Goal: Information Seeking & Learning: Learn about a topic

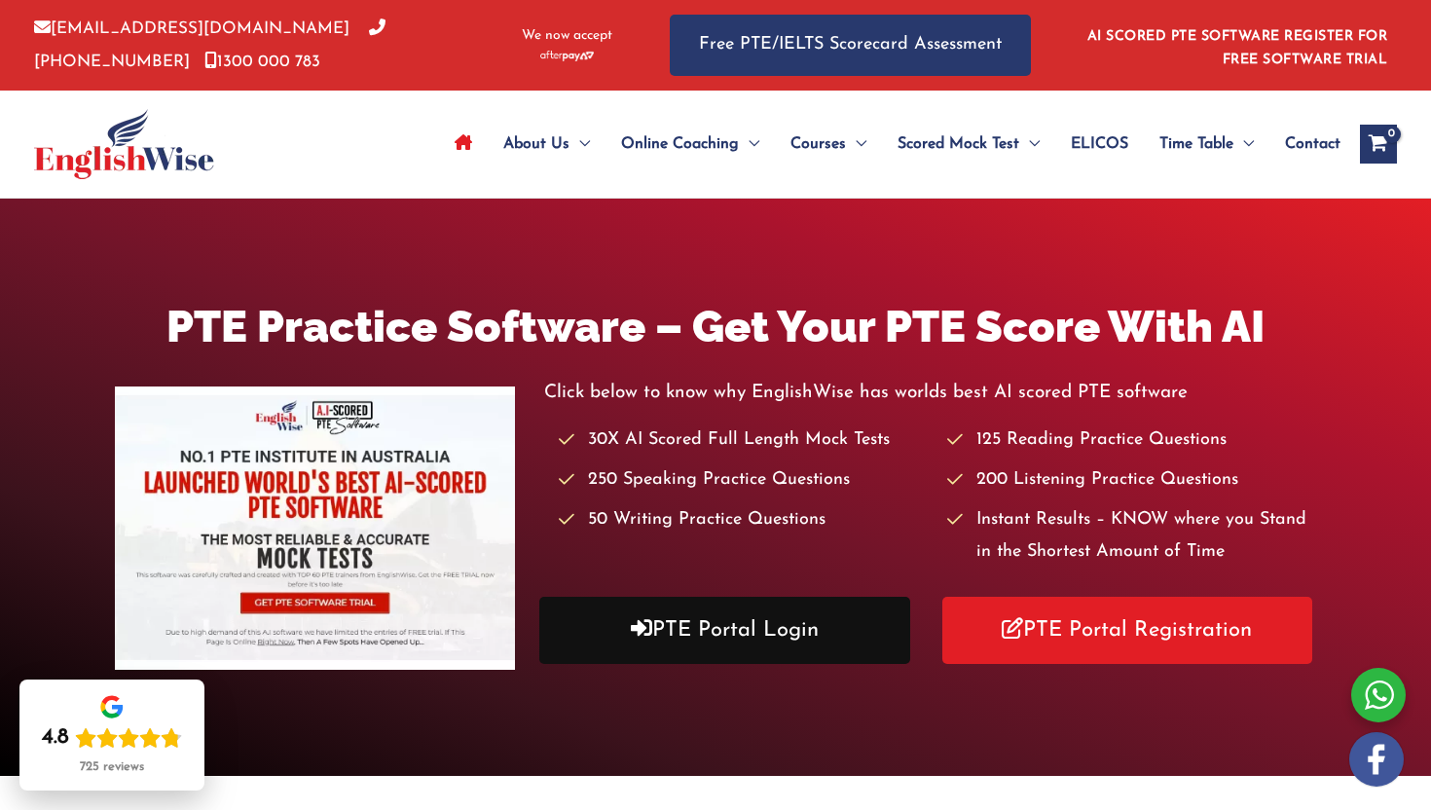
click at [679, 623] on link "PTE Portal Login" at bounding box center [724, 630] width 371 height 67
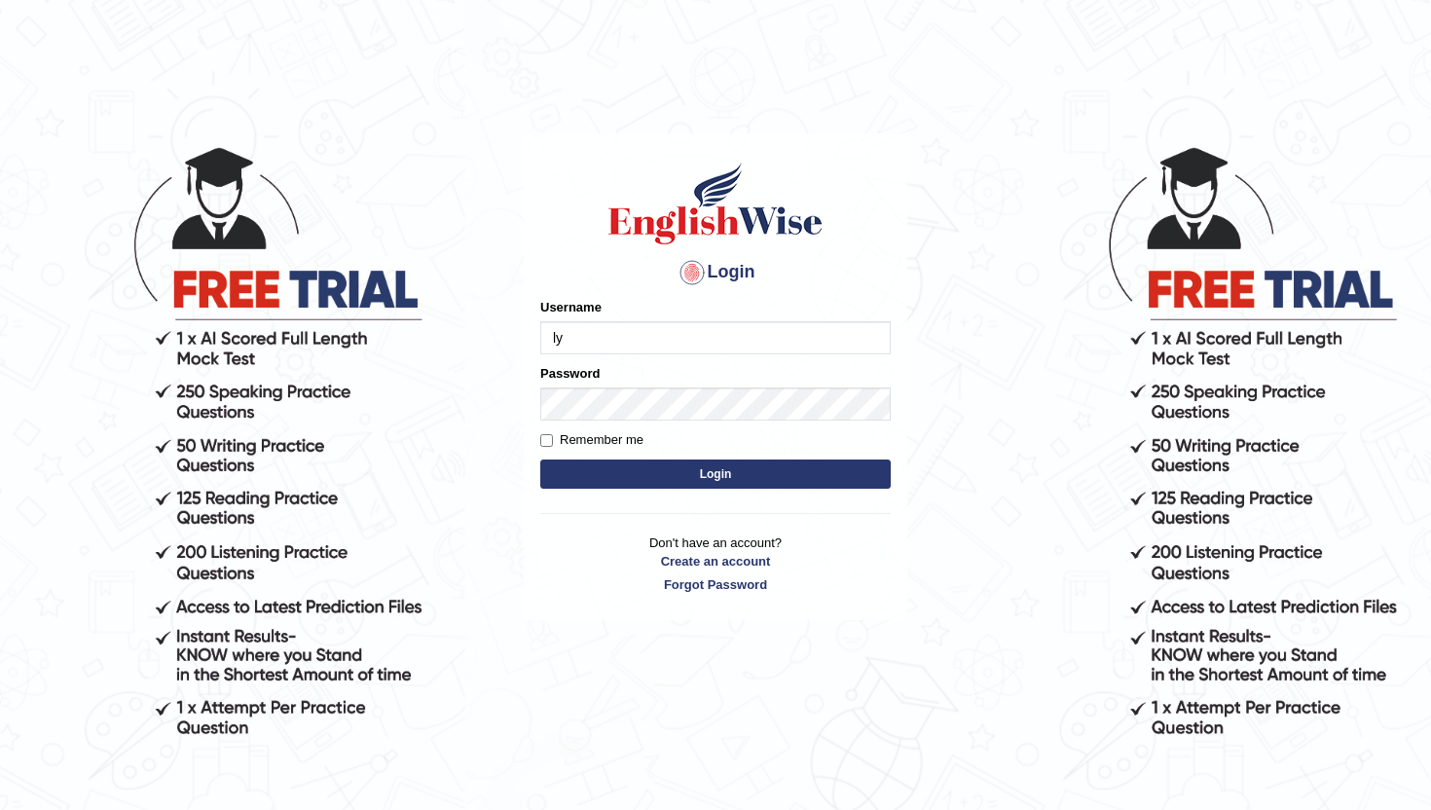
click at [589, 339] on input "ly" at bounding box center [715, 337] width 350 height 33
type input "lydiaN"
click at [661, 483] on button "Login" at bounding box center [715, 473] width 350 height 29
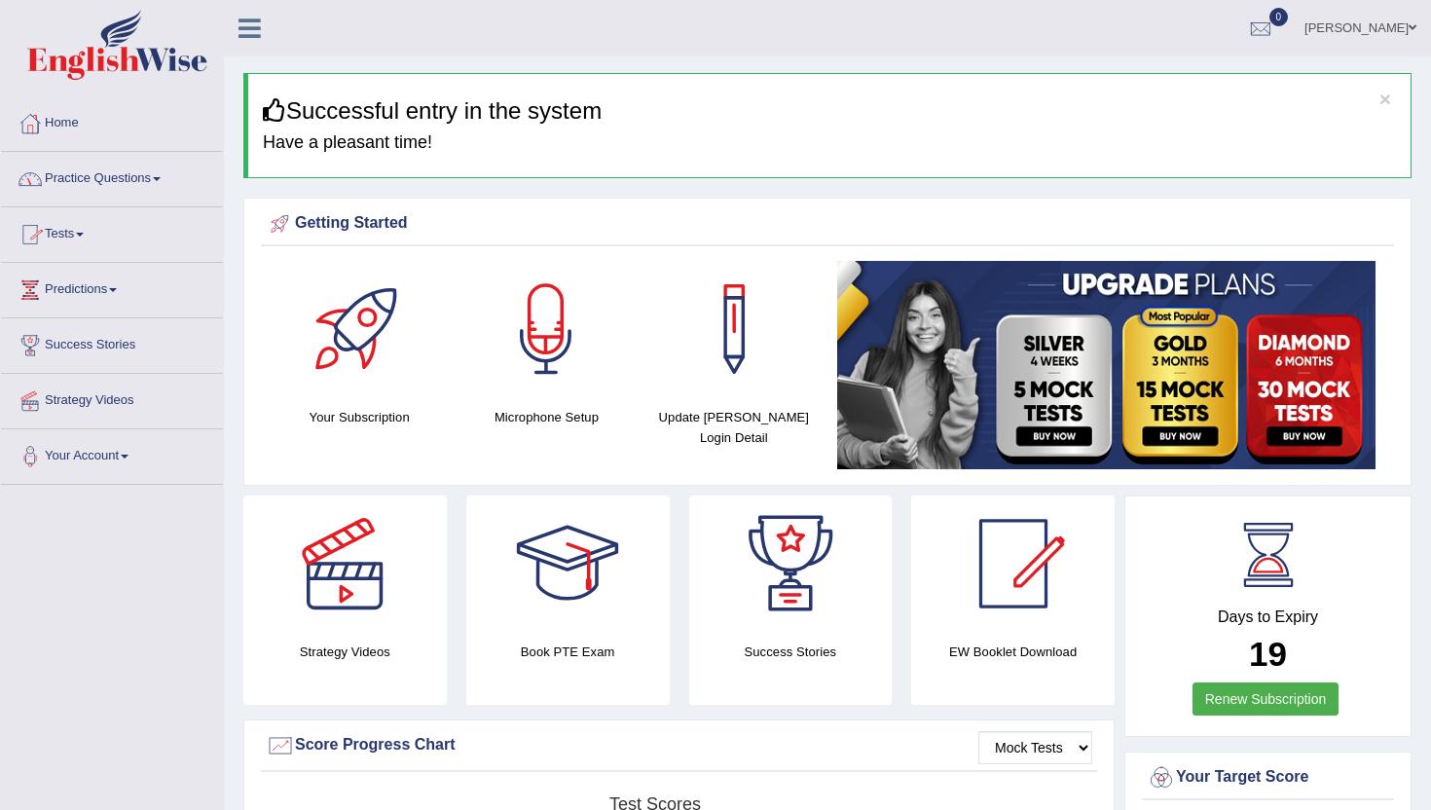
click at [135, 178] on link "Practice Questions" at bounding box center [112, 176] width 222 height 49
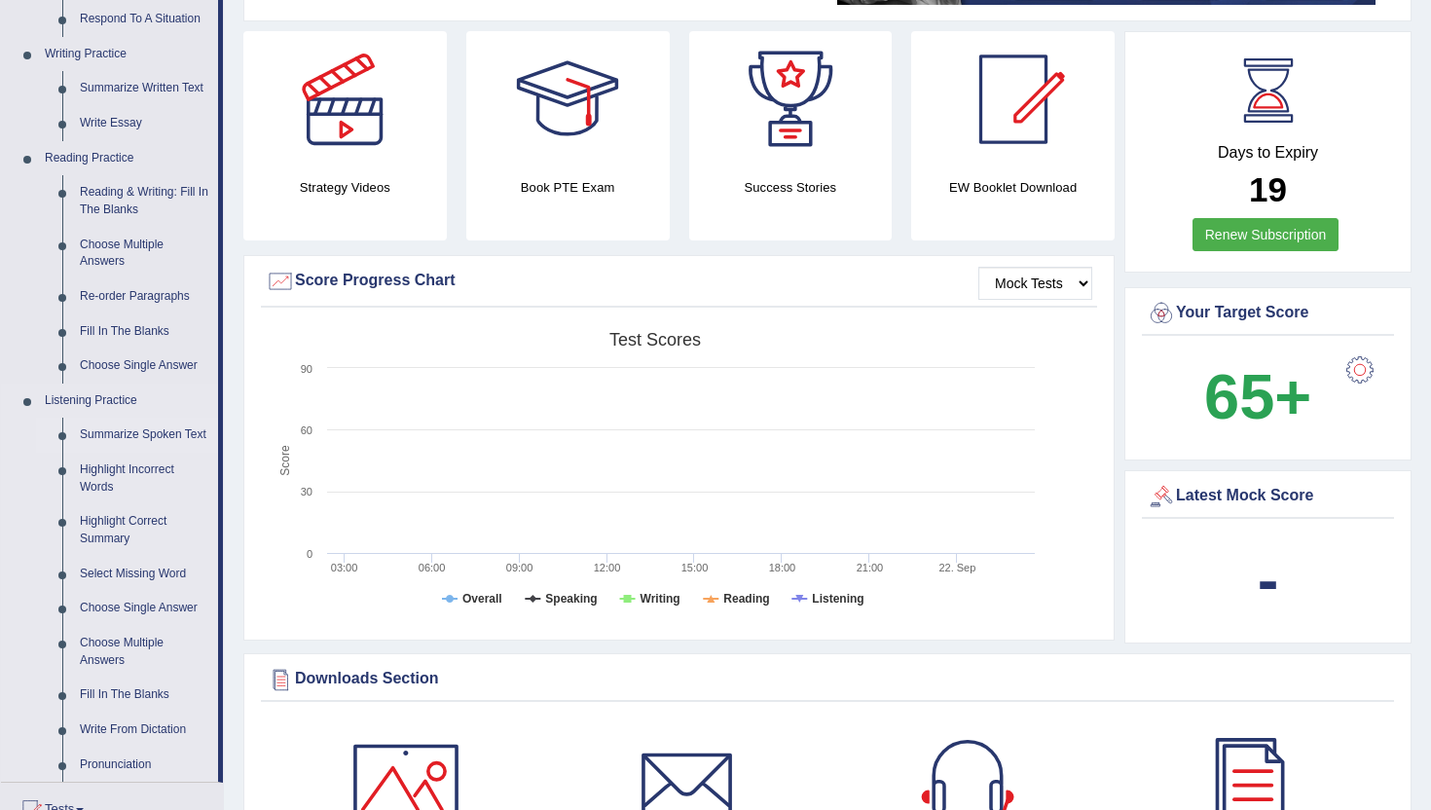
scroll to position [455, 0]
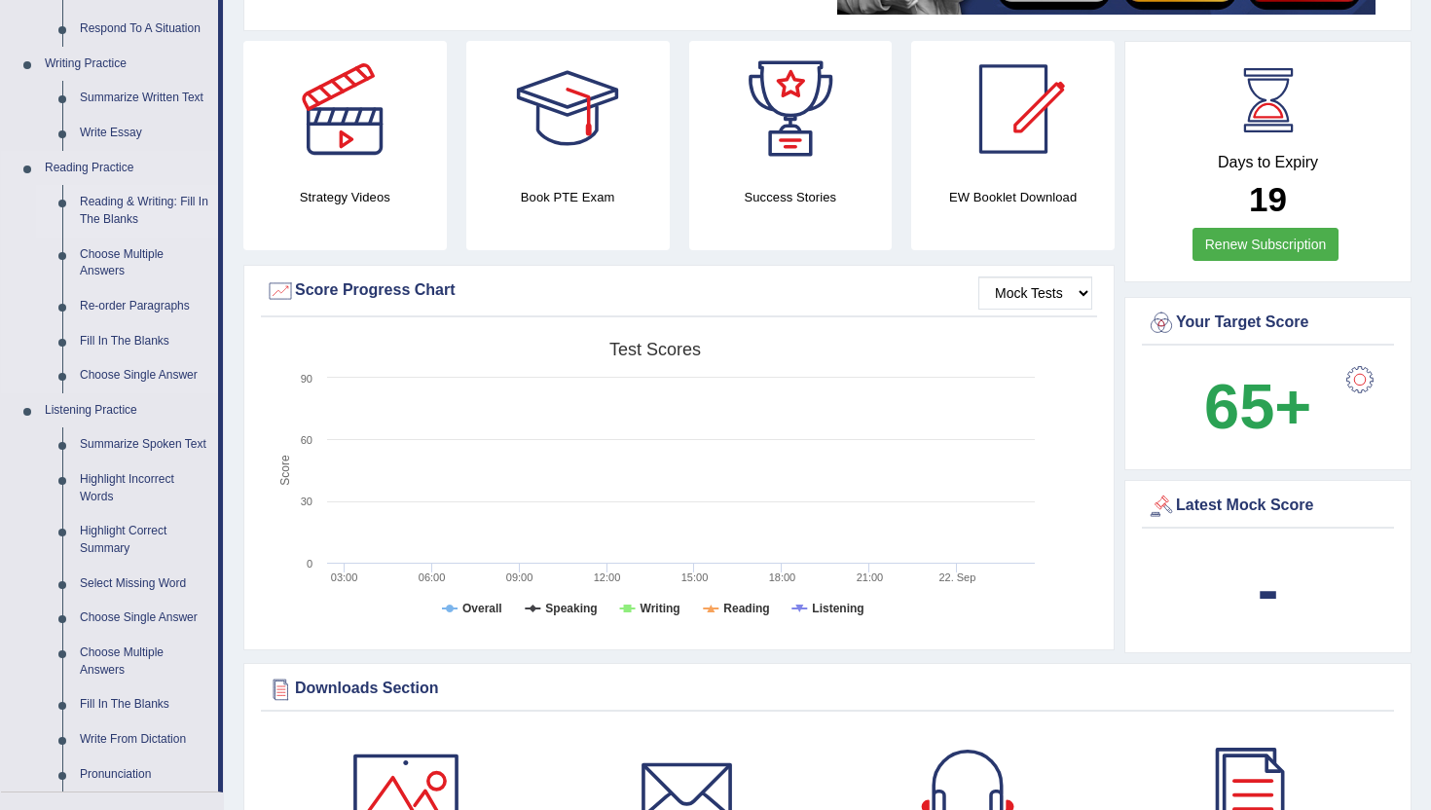
click at [134, 199] on link "Reading & Writing: Fill In The Blanks" at bounding box center [144, 211] width 147 height 52
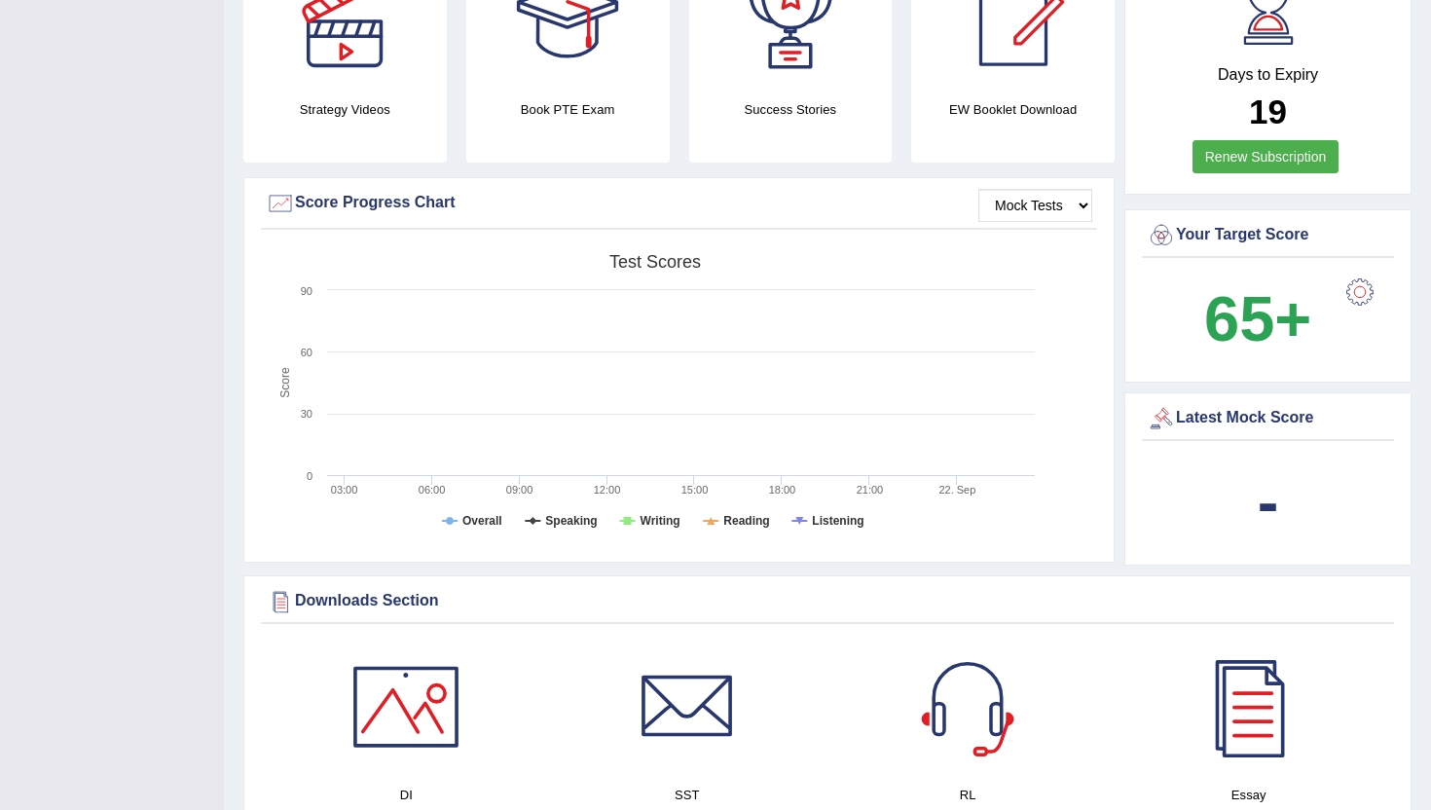
scroll to position [694, 0]
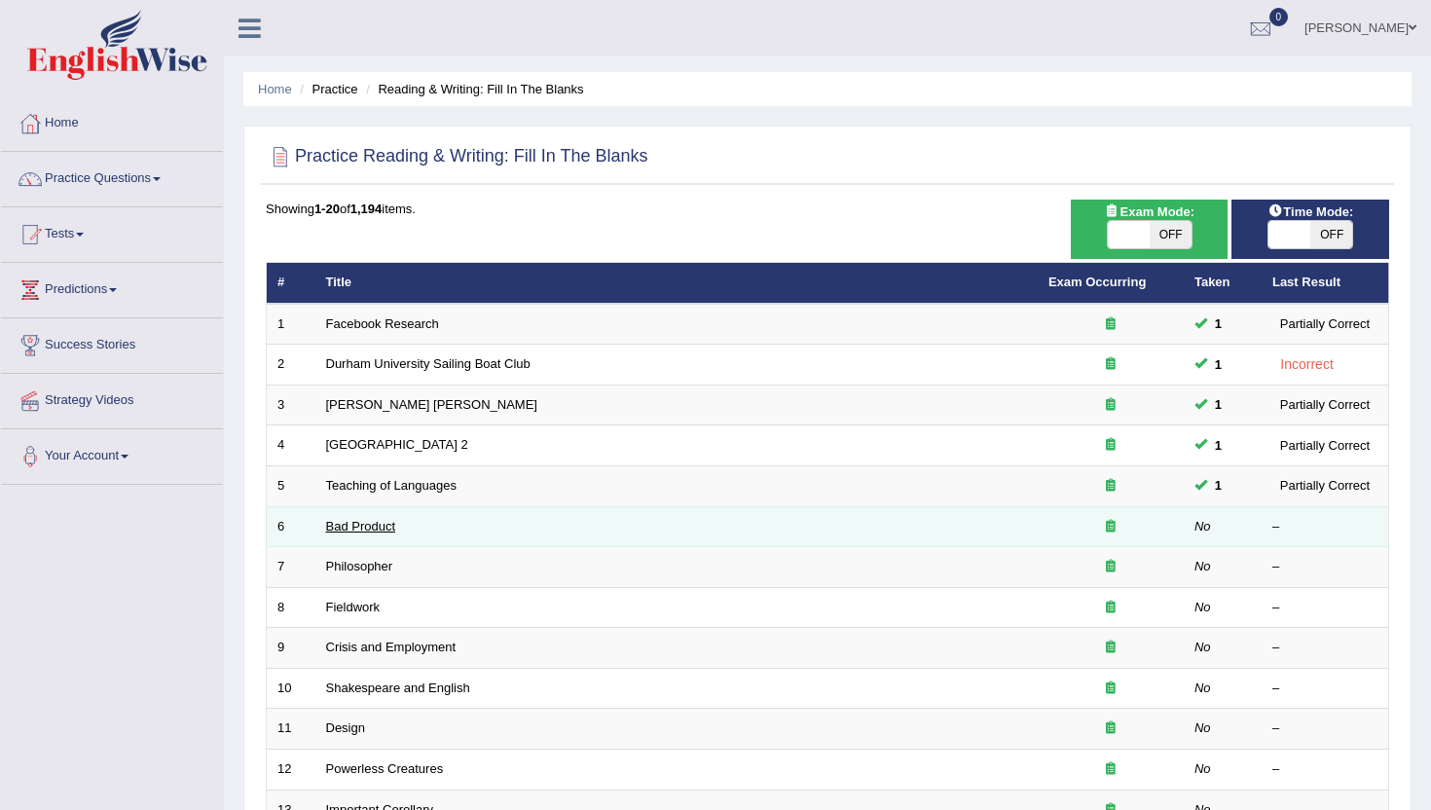
click at [369, 526] on link "Bad Product" at bounding box center [361, 526] width 70 height 15
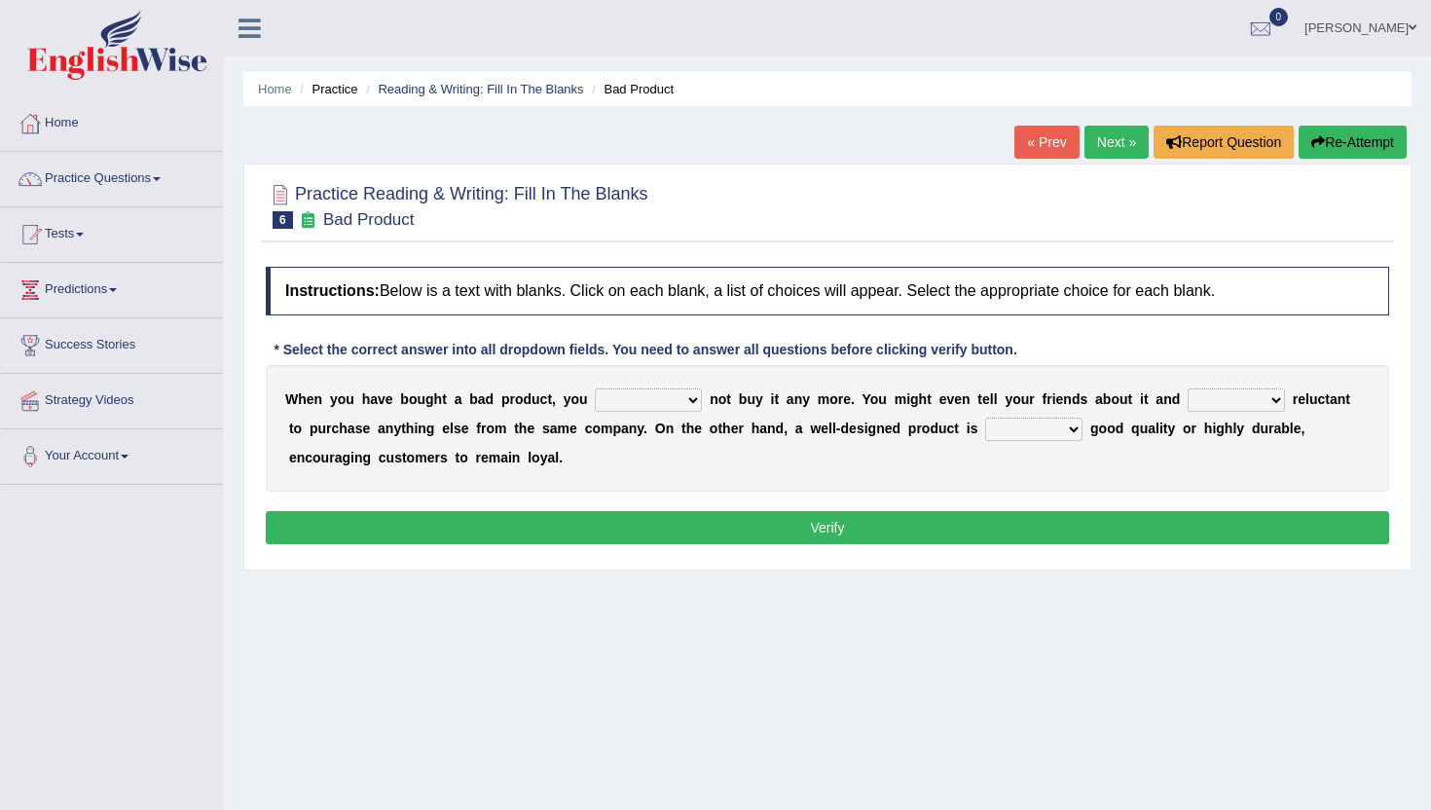
click at [615, 398] on select "would have should have should" at bounding box center [648, 399] width 107 height 23
select select "would"
click at [595, 388] on select "would have should have should" at bounding box center [648, 399] width 107 height 23
click at [1228, 402] on select "is are be being" at bounding box center [1236, 399] width 97 height 23
click at [1032, 423] on select "both also neither either" at bounding box center [1033, 429] width 97 height 23
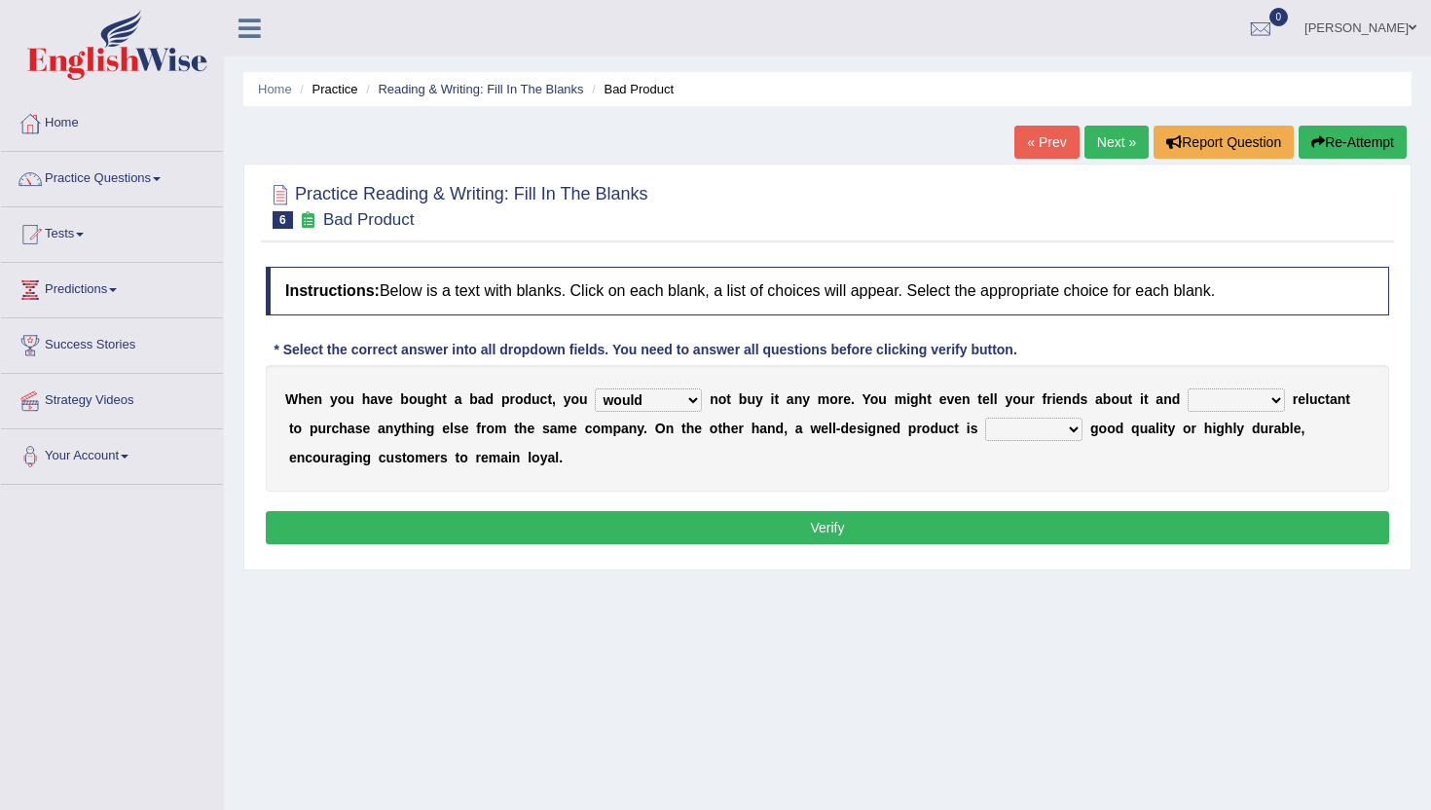
select select "either"
click at [985, 418] on select "both also neither either" at bounding box center [1033, 429] width 97 height 23
click at [1206, 400] on select "is are be being" at bounding box center [1236, 399] width 97 height 23
select select "are"
click at [1188, 388] on select "is are be being" at bounding box center [1236, 399] width 97 height 23
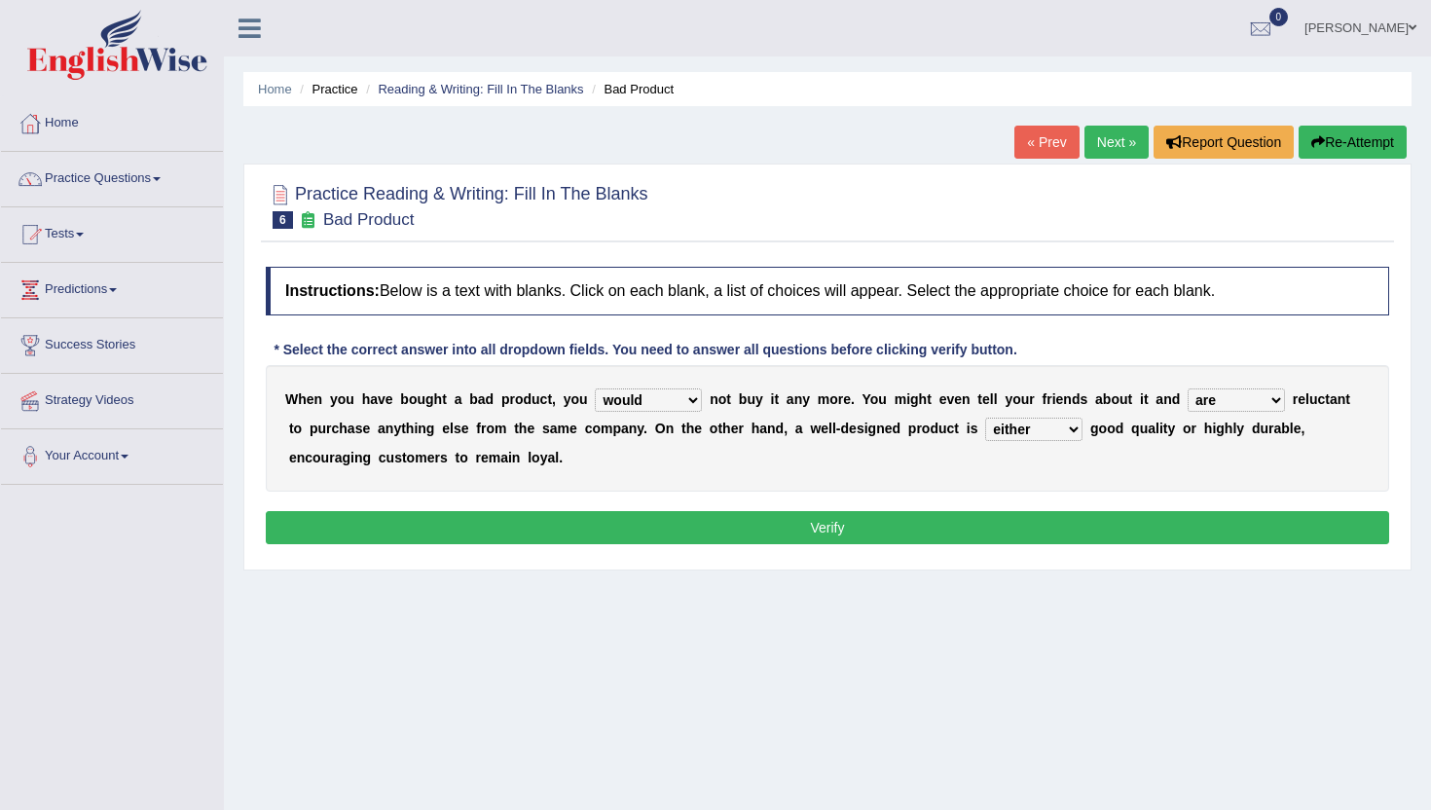
click at [1167, 524] on button "Verify" at bounding box center [827, 527] width 1123 height 33
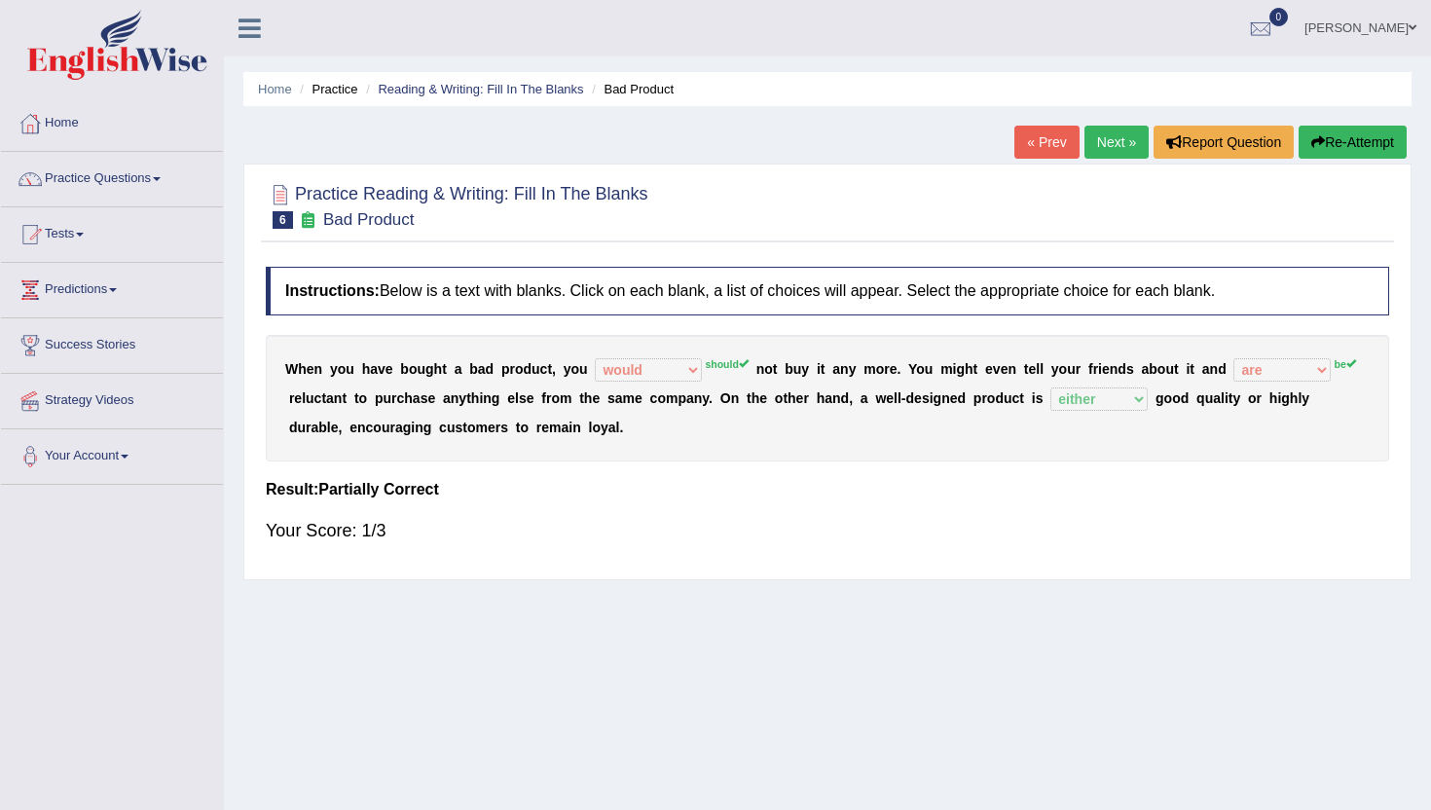
click at [1100, 139] on link "Next »" at bounding box center [1116, 142] width 64 height 33
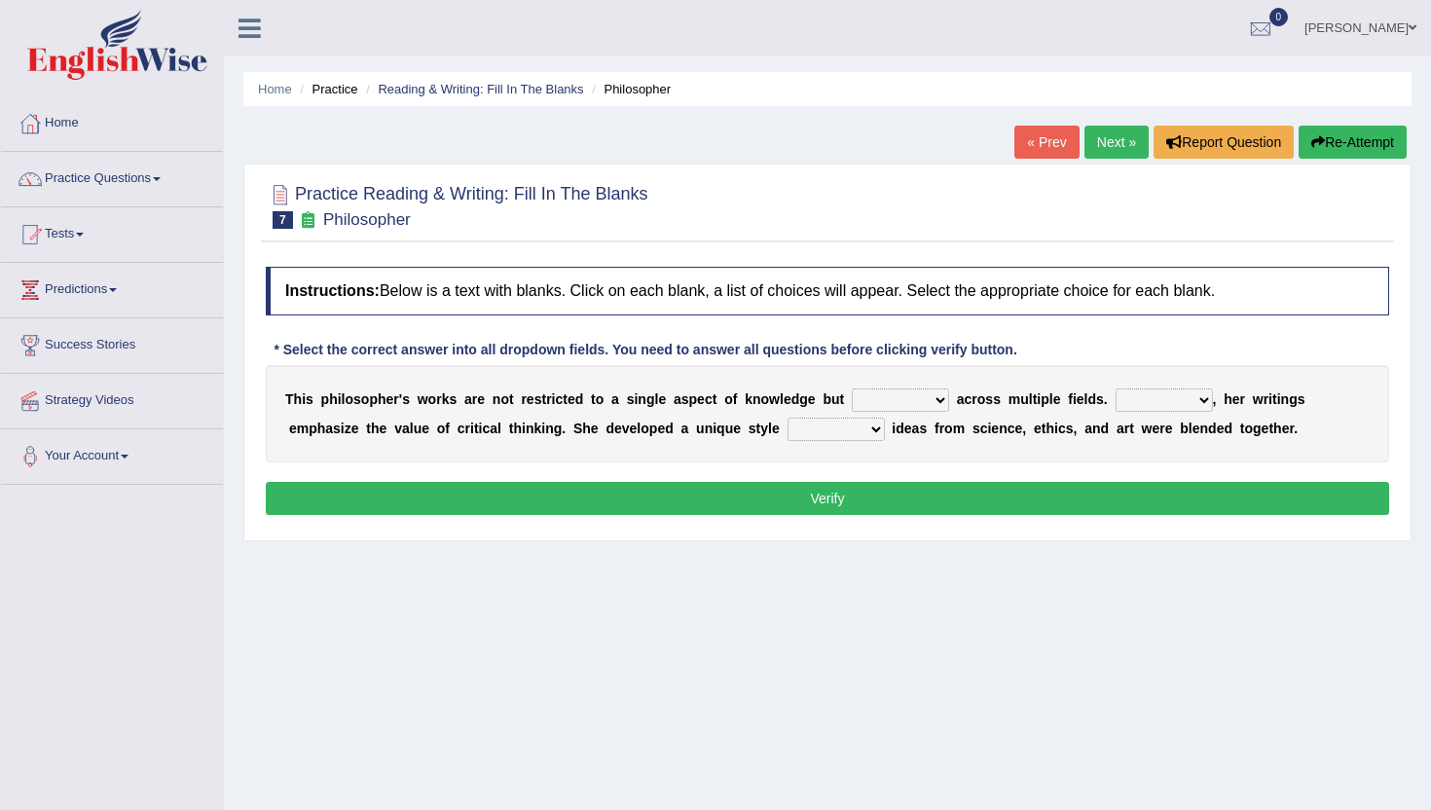
click at [900, 400] on select "constrain contain assemble extend" at bounding box center [900, 399] width 97 height 23
click at [1146, 406] on select "Rather So Moreover Likely" at bounding box center [1164, 399] width 97 height 23
click at [931, 396] on select "constrain contain assemble extend" at bounding box center [900, 399] width 97 height 23
select select "assemble"
click at [852, 388] on select "constrain contain assemble extend" at bounding box center [900, 399] width 97 height 23
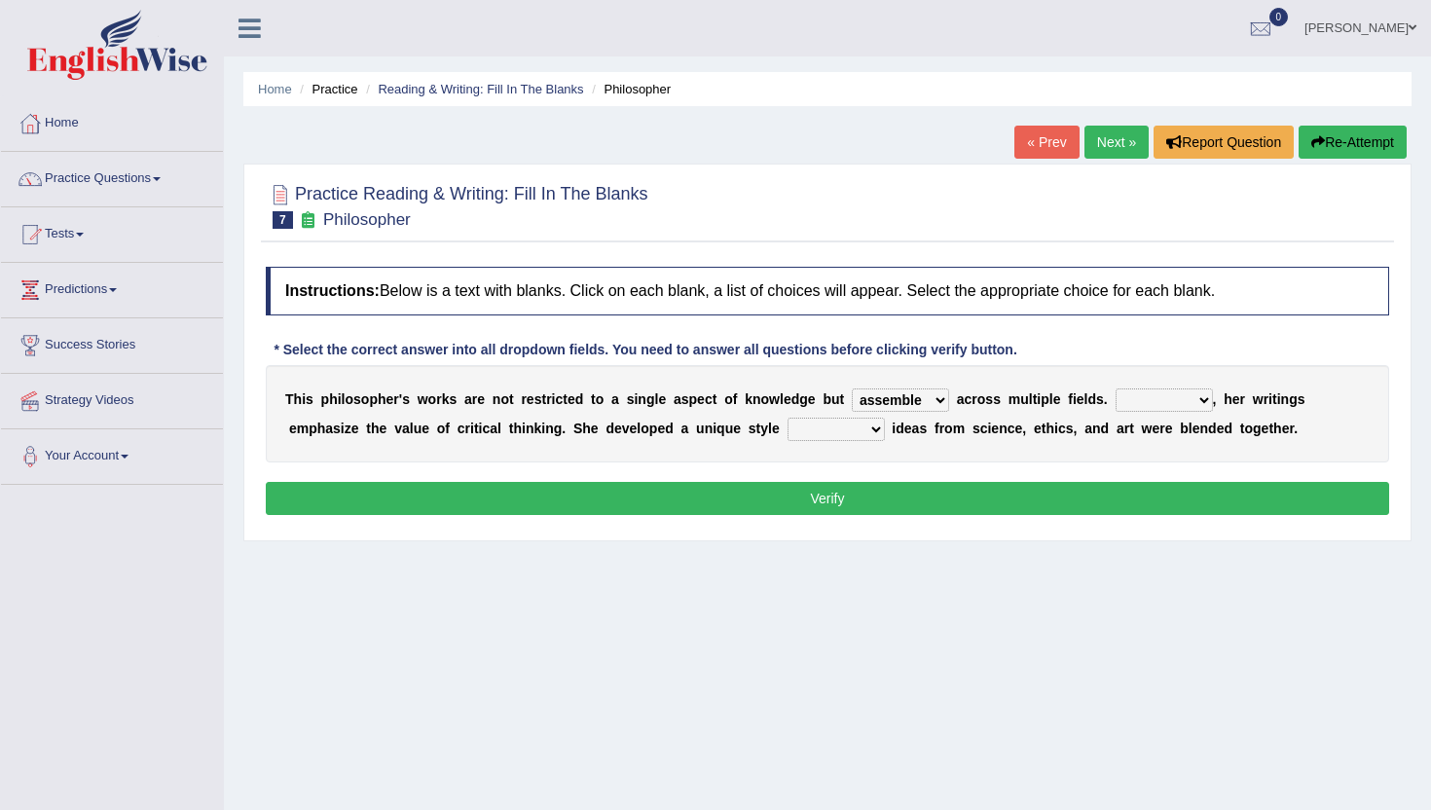
click at [1178, 399] on select "Rather So Moreover Likely" at bounding box center [1164, 399] width 97 height 23
select select "Moreover"
click at [1116, 388] on select "Rather So Moreover Likely" at bounding box center [1164, 399] width 97 height 23
click at [857, 424] on select "in that that which in which" at bounding box center [836, 429] width 97 height 23
select select "that"
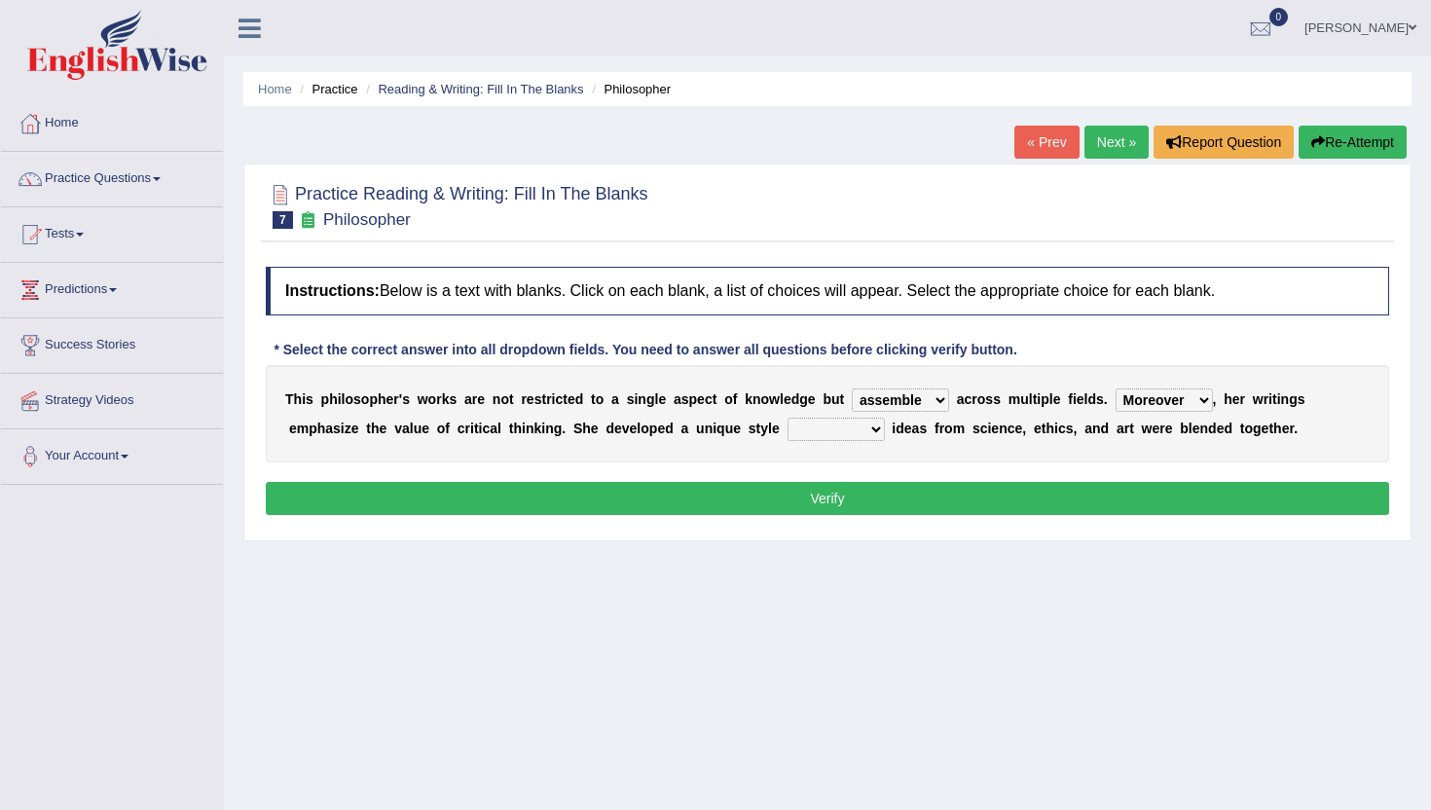
click at [788, 418] on select "in that that which in which" at bounding box center [836, 429] width 97 height 23
click at [851, 505] on button "Verify" at bounding box center [827, 498] width 1123 height 33
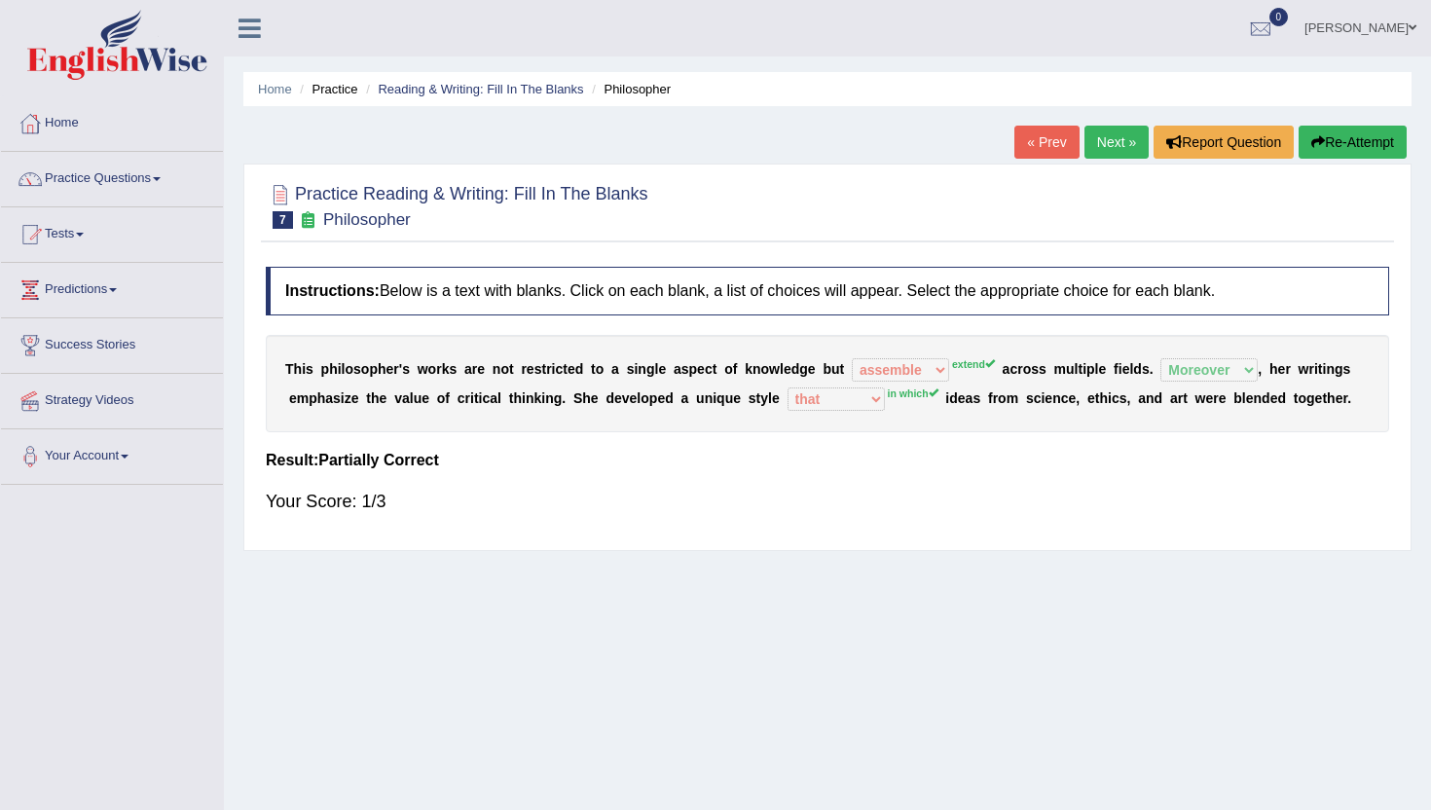
click at [1120, 138] on link "Next »" at bounding box center [1116, 142] width 64 height 33
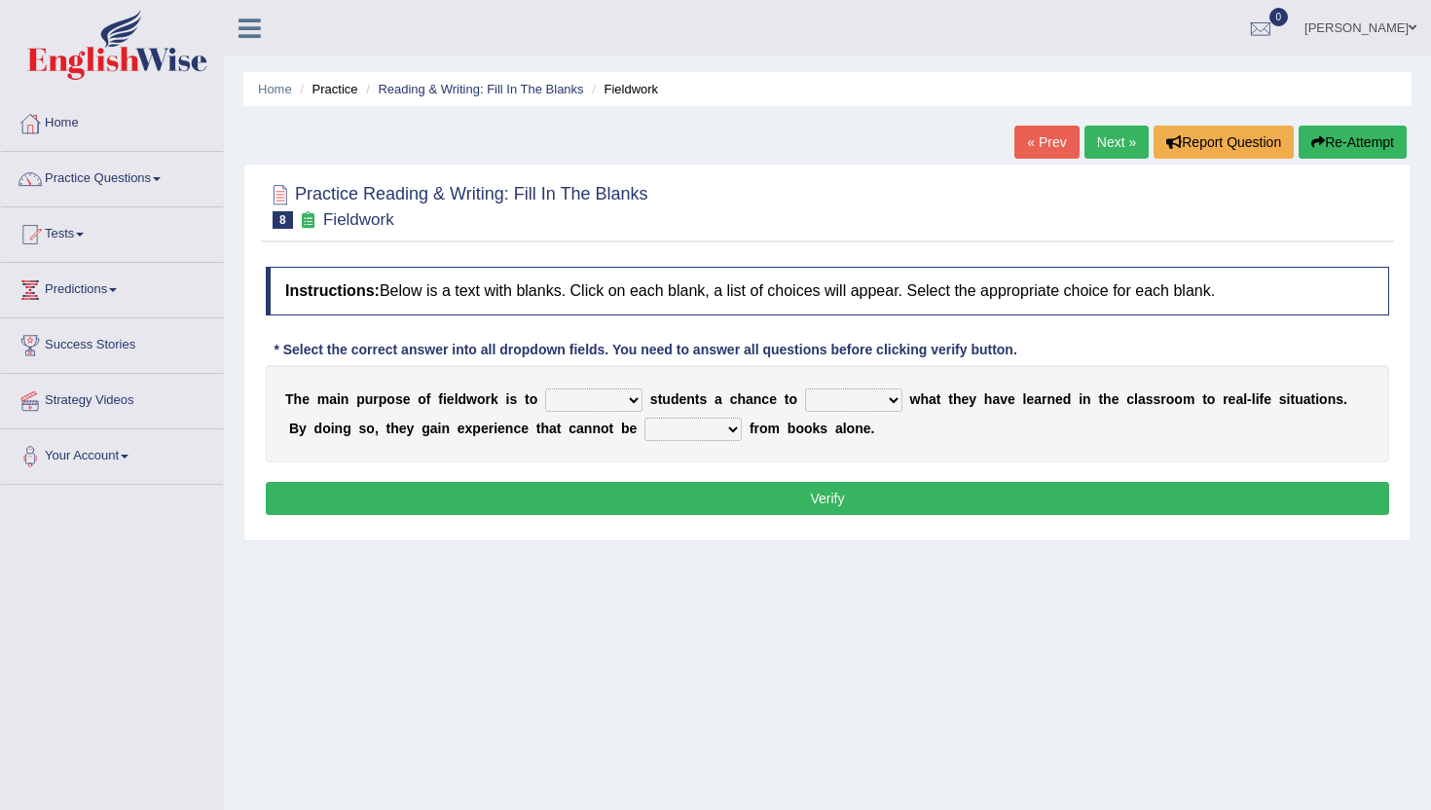
click at [586, 401] on select "resemble stow rave offer" at bounding box center [593, 399] width 97 height 23
select select "offer"
click at [545, 388] on select "resemble stow rave offer" at bounding box center [593, 399] width 97 height 23
click at [842, 395] on select "compare align apply dismount" at bounding box center [853, 399] width 97 height 23
click at [676, 430] on select "originated prepared obtained touted" at bounding box center [692, 429] width 97 height 23
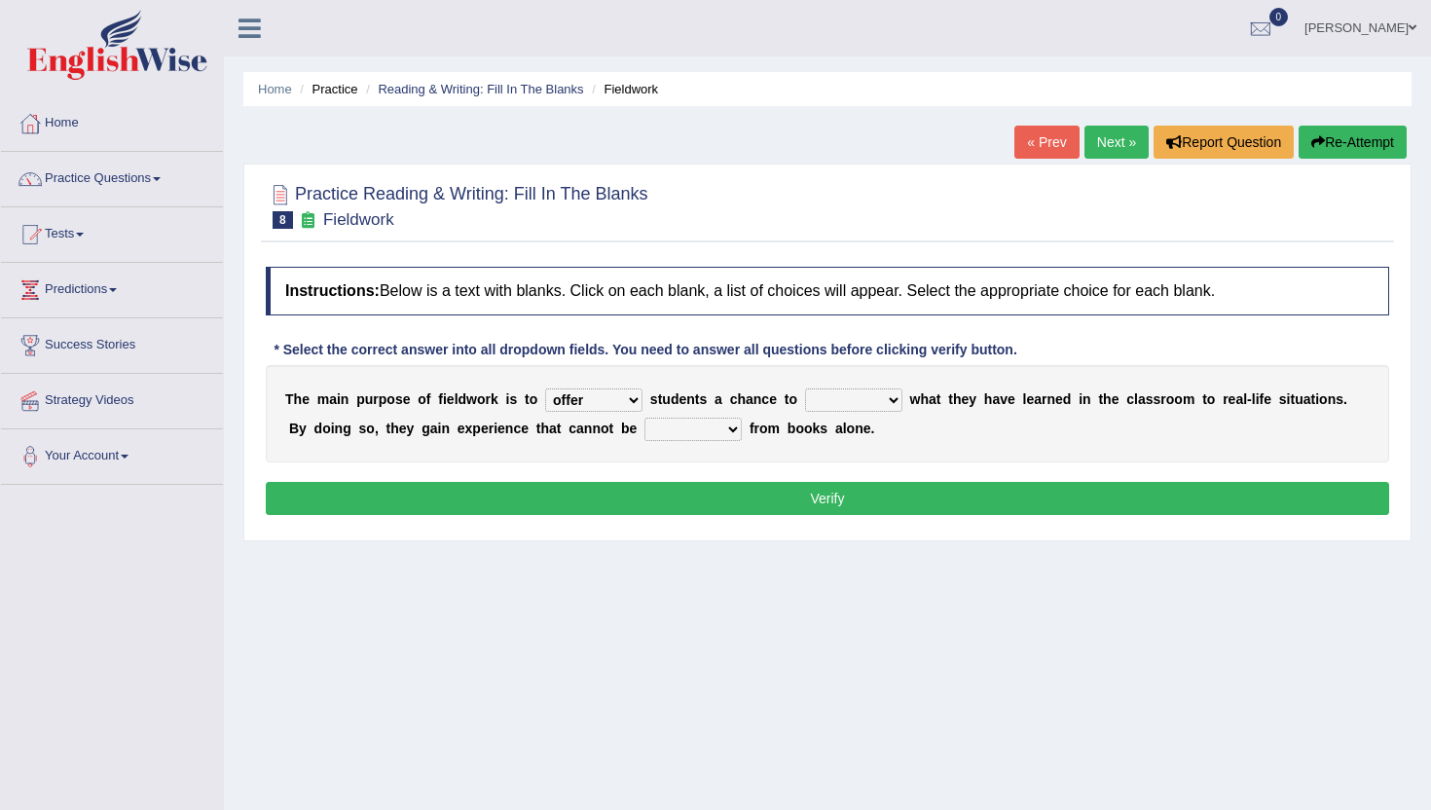
click at [693, 435] on select "originated prepared obtained touted" at bounding box center [692, 429] width 97 height 23
click at [849, 401] on select "compare align apply dismount" at bounding box center [853, 399] width 97 height 23
select select "compare"
click at [805, 388] on select "compare align apply dismount" at bounding box center [853, 399] width 97 height 23
click at [692, 423] on select "originated prepared obtained touted" at bounding box center [692, 429] width 97 height 23
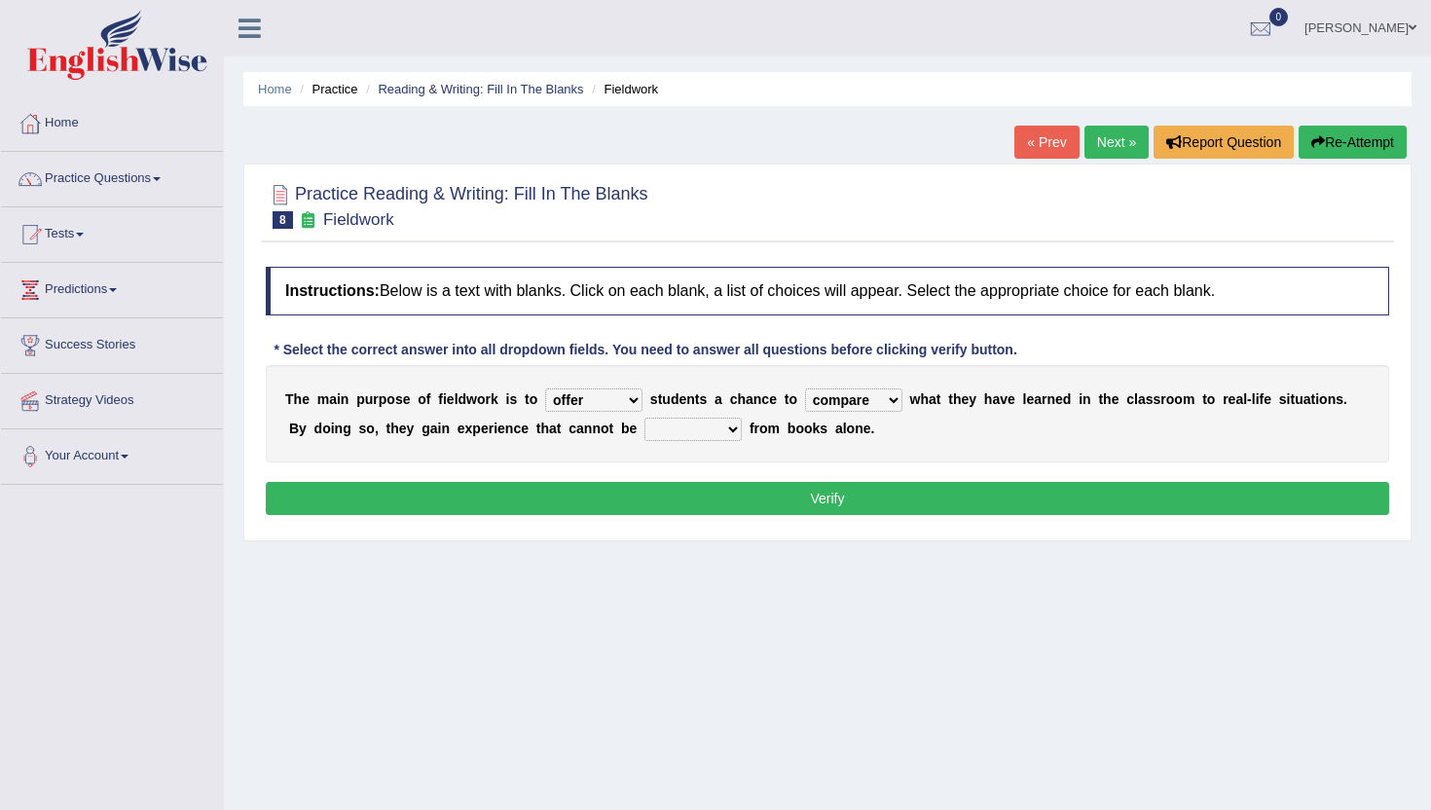
select select "prepared"
click at [644, 418] on select "originated prepared obtained touted" at bounding box center [692, 429] width 97 height 23
click at [699, 505] on button "Verify" at bounding box center [827, 498] width 1123 height 33
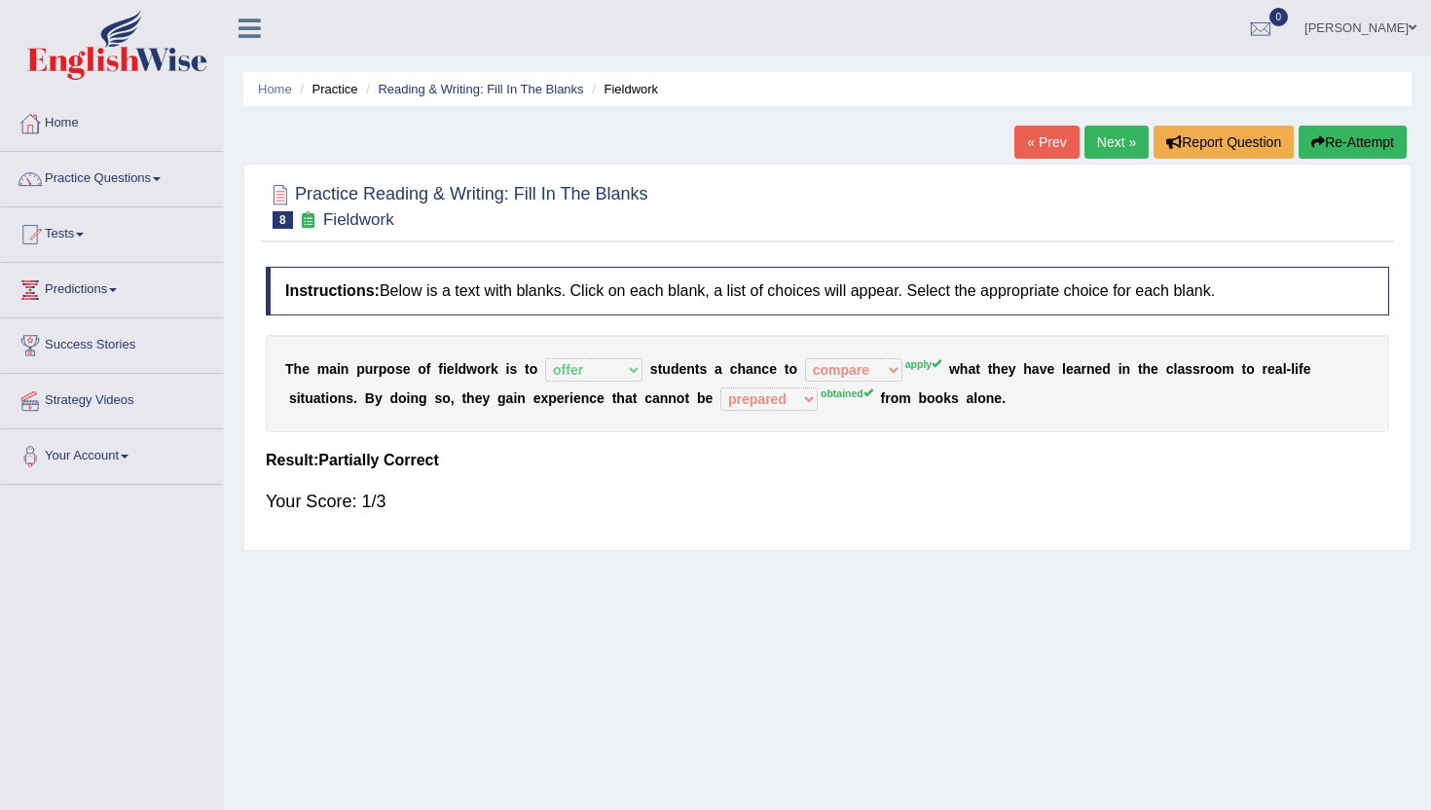
click at [1116, 144] on link "Next »" at bounding box center [1116, 142] width 64 height 33
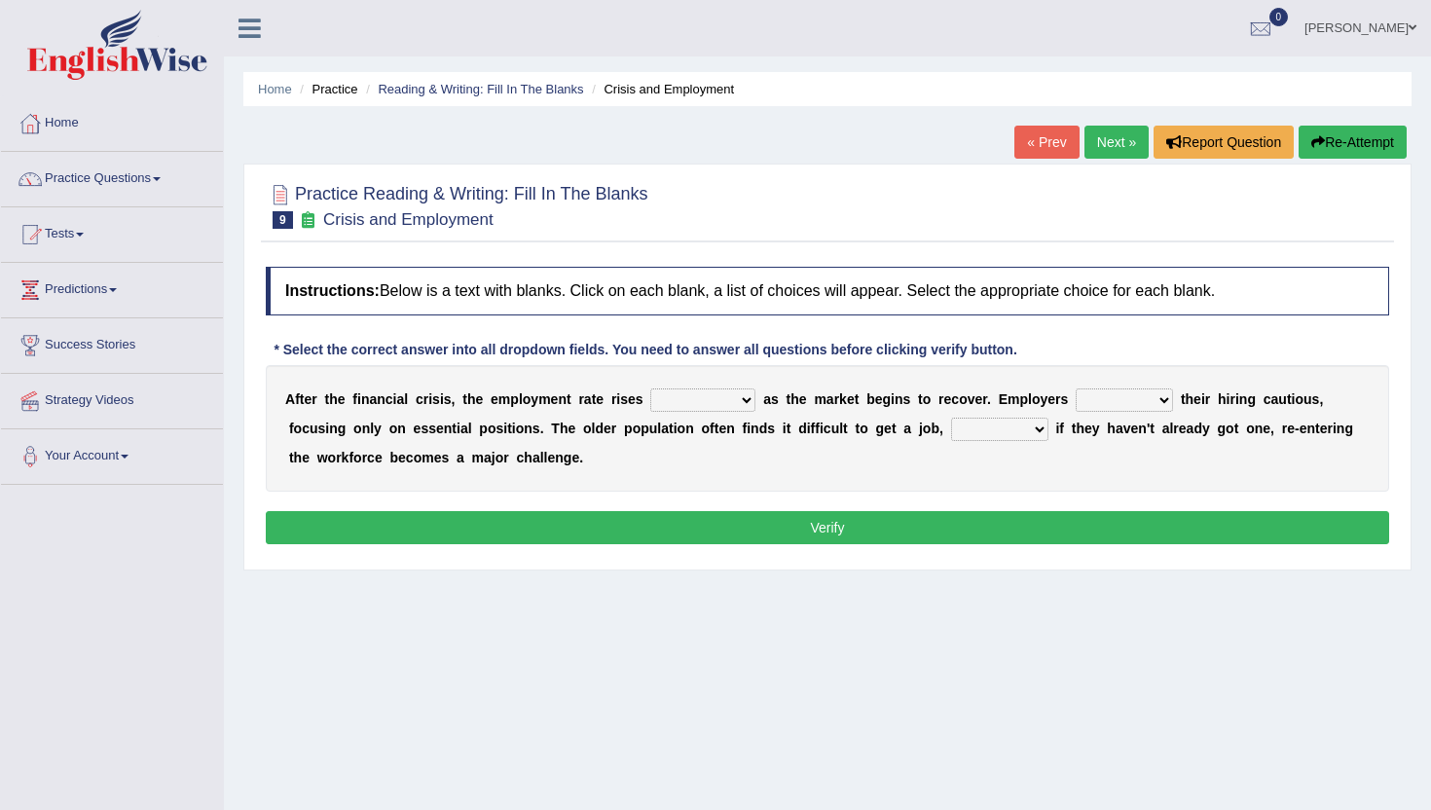
click at [685, 406] on select "normally conversely strenuously sharply" at bounding box center [702, 399] width 105 height 23
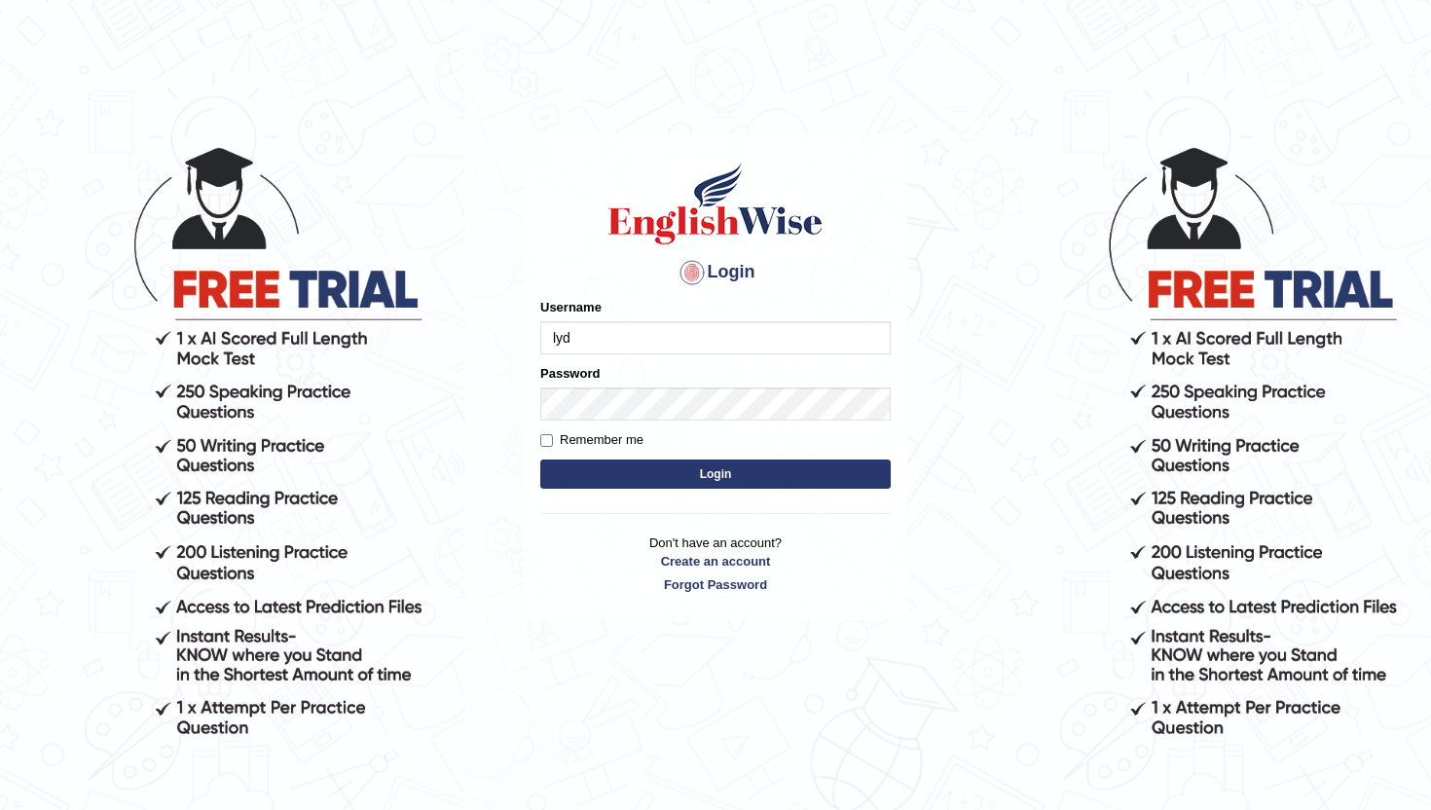
type input "lydiaN"
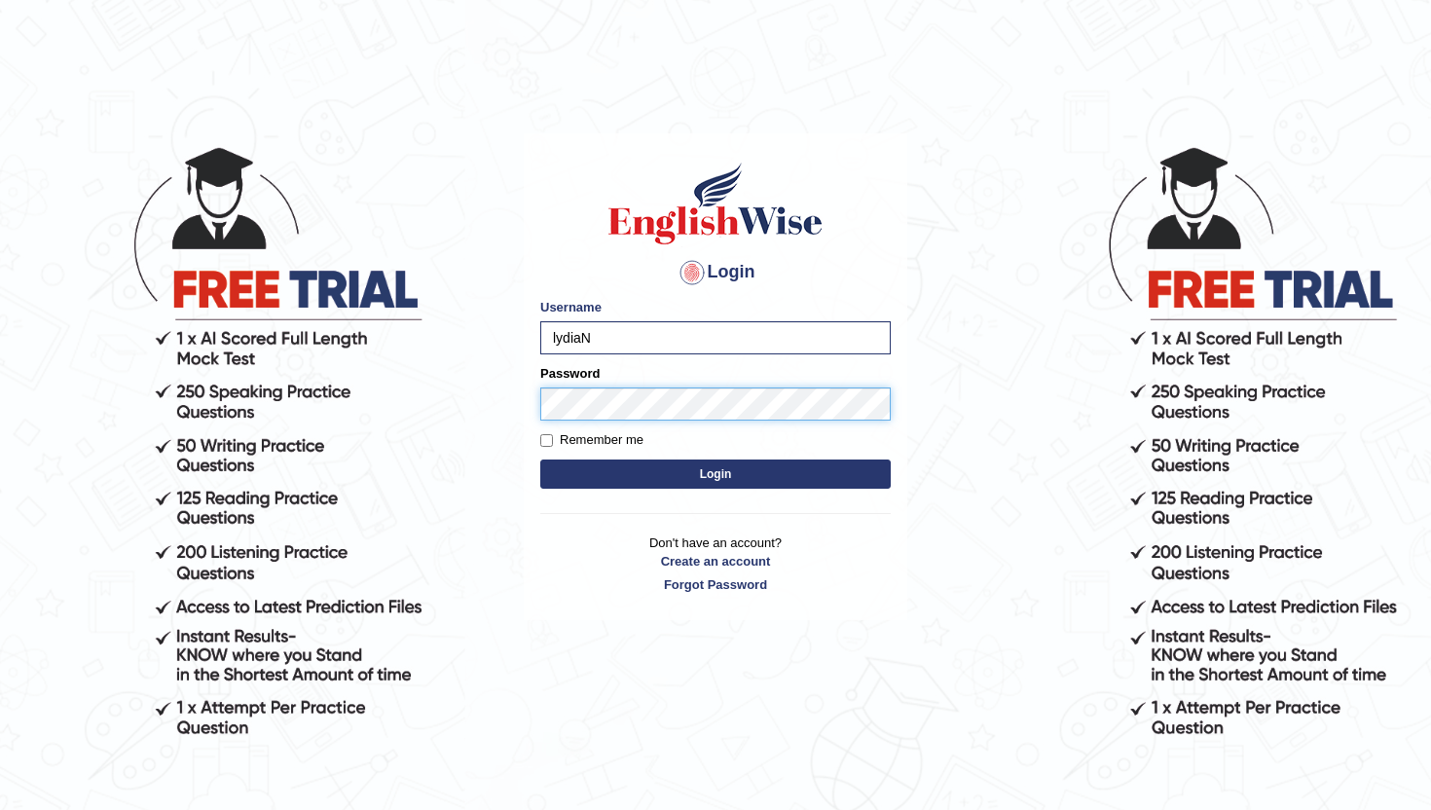
click at [540, 459] on button "Login" at bounding box center [715, 473] width 350 height 29
click at [694, 475] on button "Login" at bounding box center [715, 473] width 350 height 29
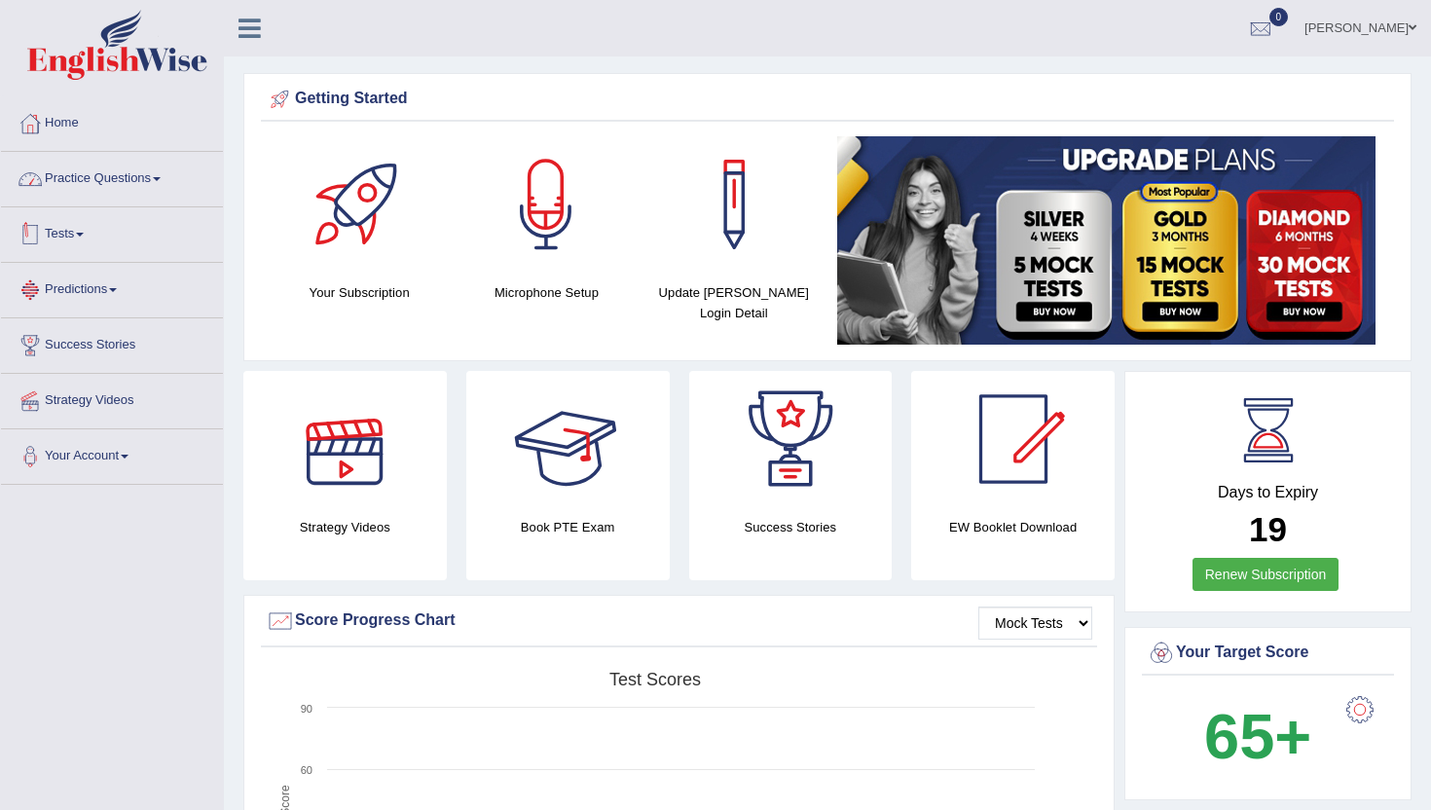
click at [148, 174] on link "Practice Questions" at bounding box center [112, 176] width 222 height 49
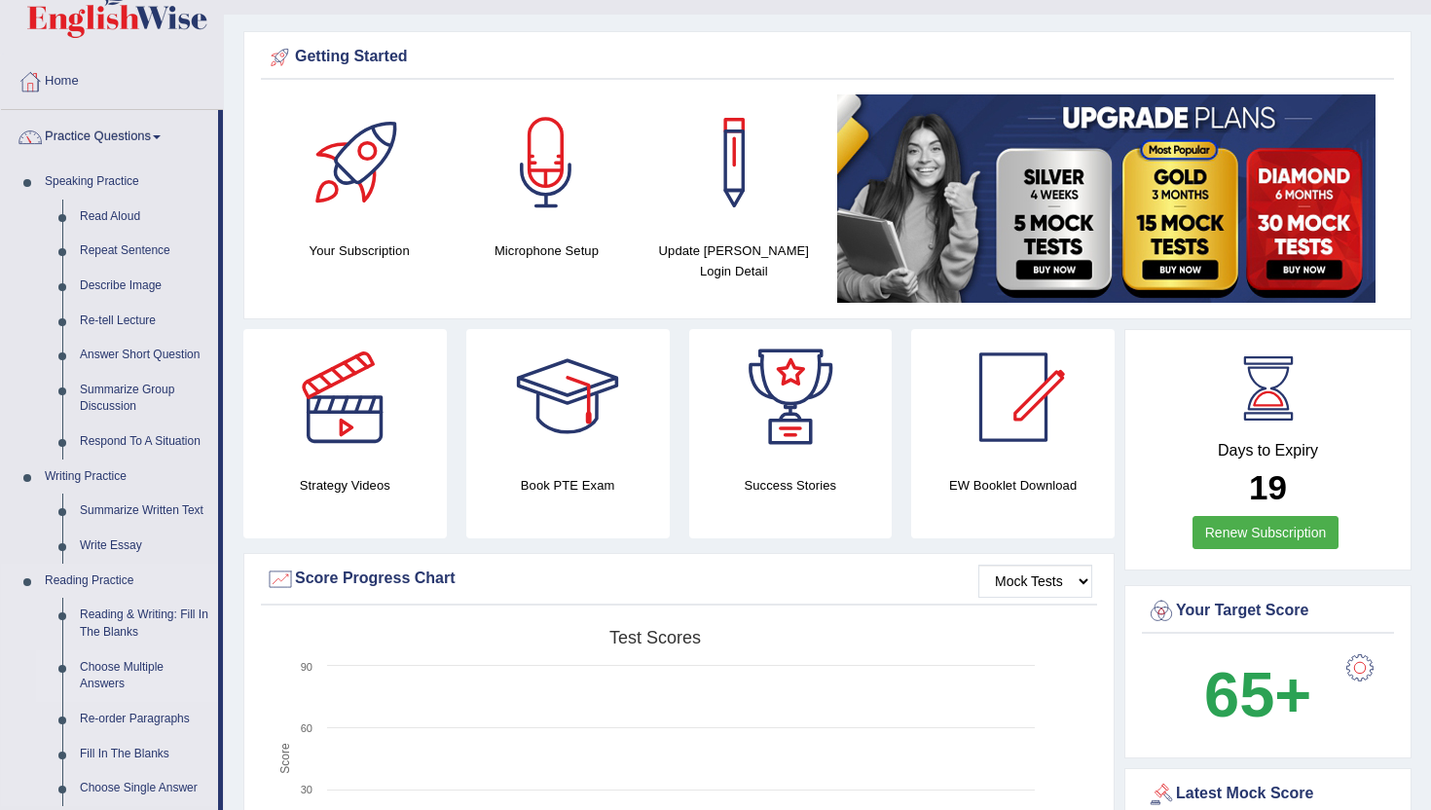
scroll to position [49, 0]
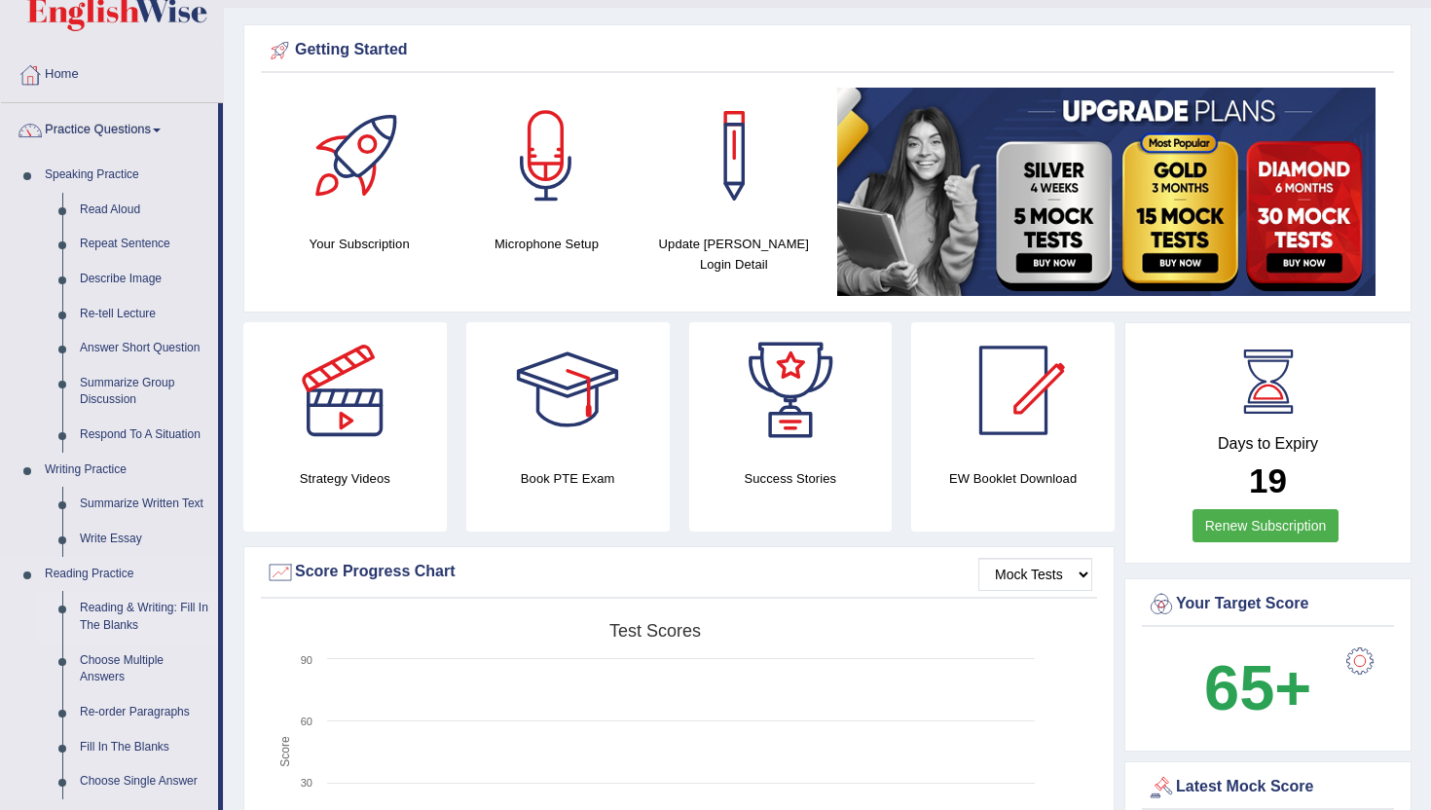
click at [134, 611] on link "Reading & Writing: Fill In The Blanks" at bounding box center [144, 617] width 147 height 52
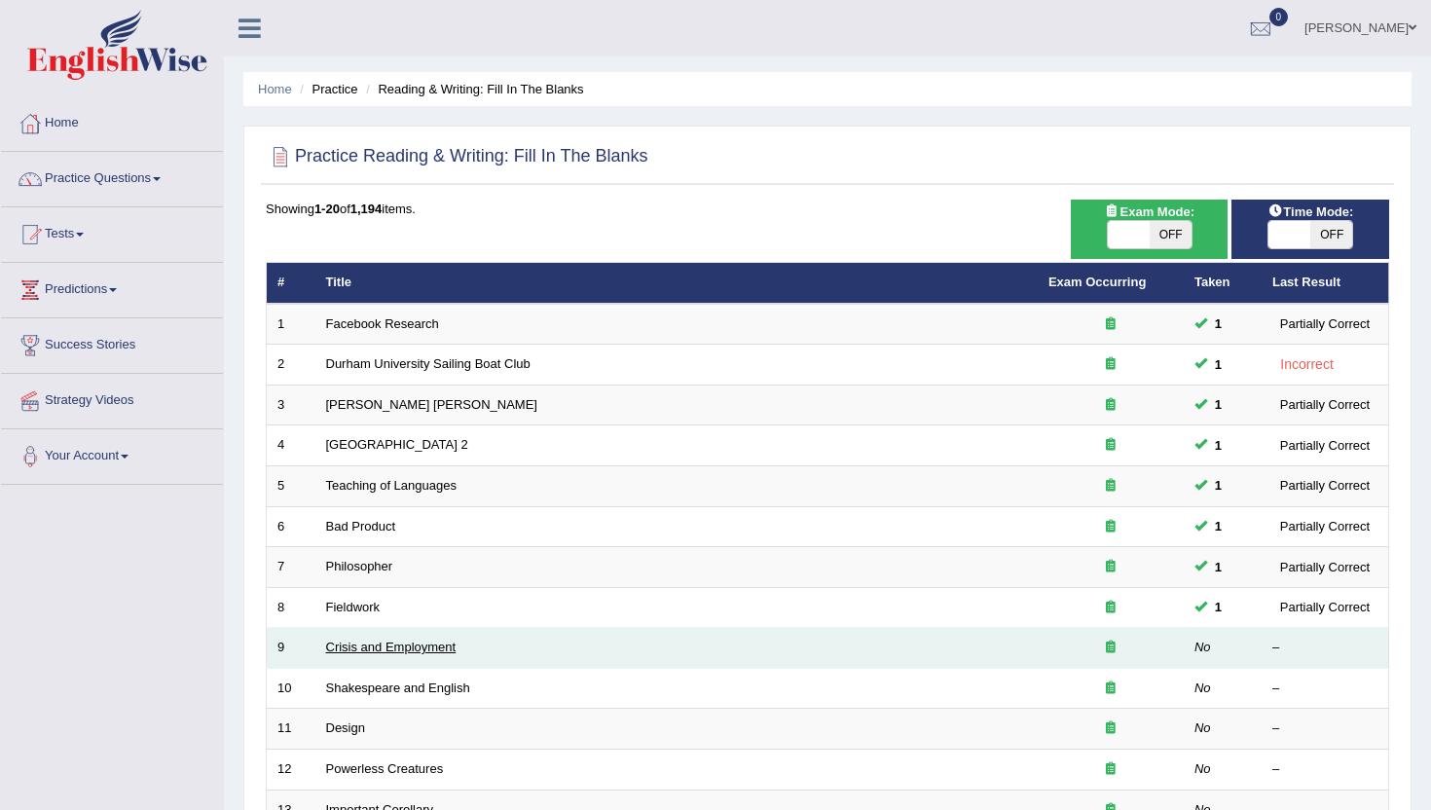
click at [432, 644] on link "Crisis and Employment" at bounding box center [391, 647] width 130 height 15
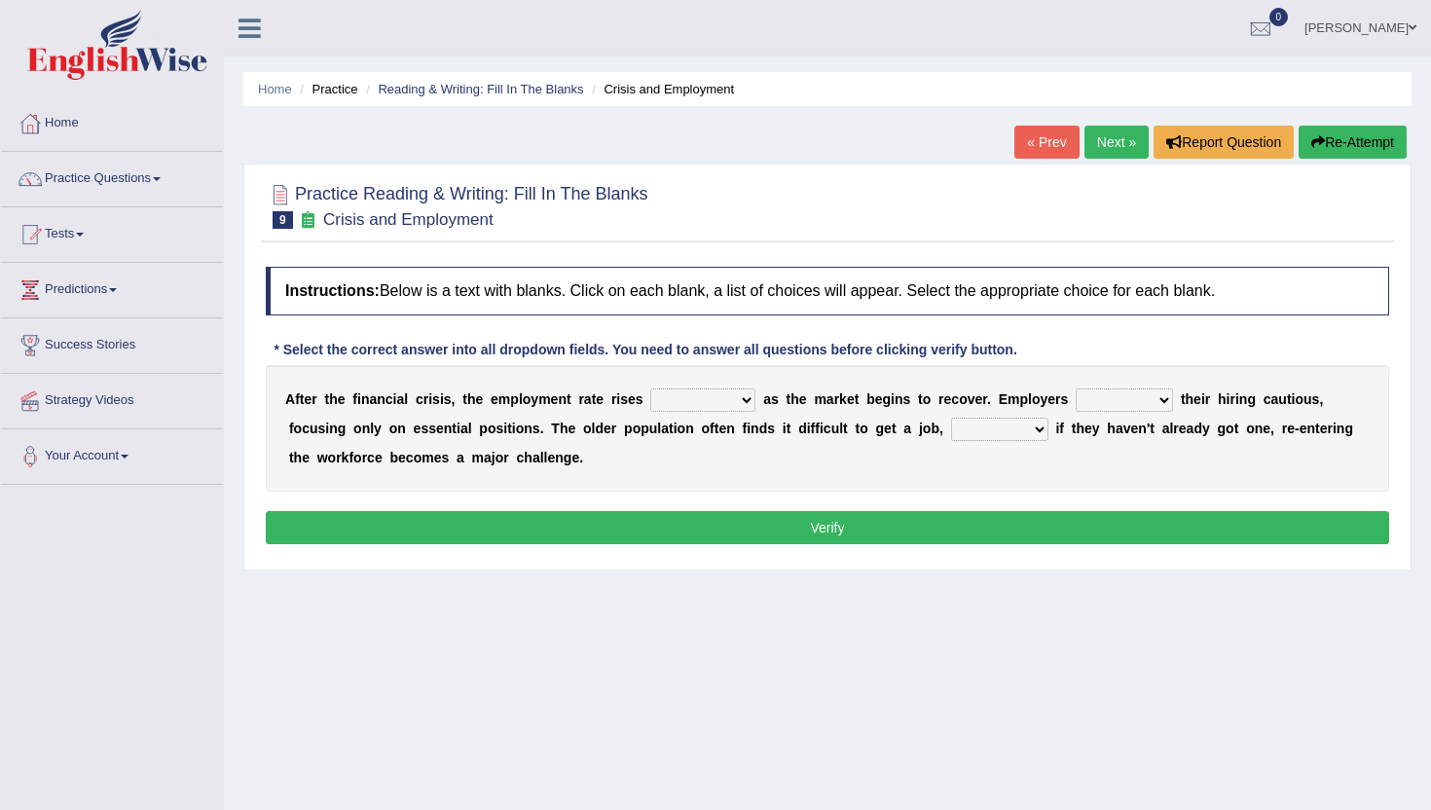
click at [722, 400] on select "normally conversely strenuously sharply" at bounding box center [702, 399] width 105 height 23
click at [1114, 403] on select "keeping kept keep are kept" at bounding box center [1124, 399] width 97 height 23
select select "keep"
click at [1076, 388] on select "keeping kept keep are kept" at bounding box center [1124, 399] width 97 height 23
click at [1023, 423] on select "although while then because" at bounding box center [999, 429] width 97 height 23
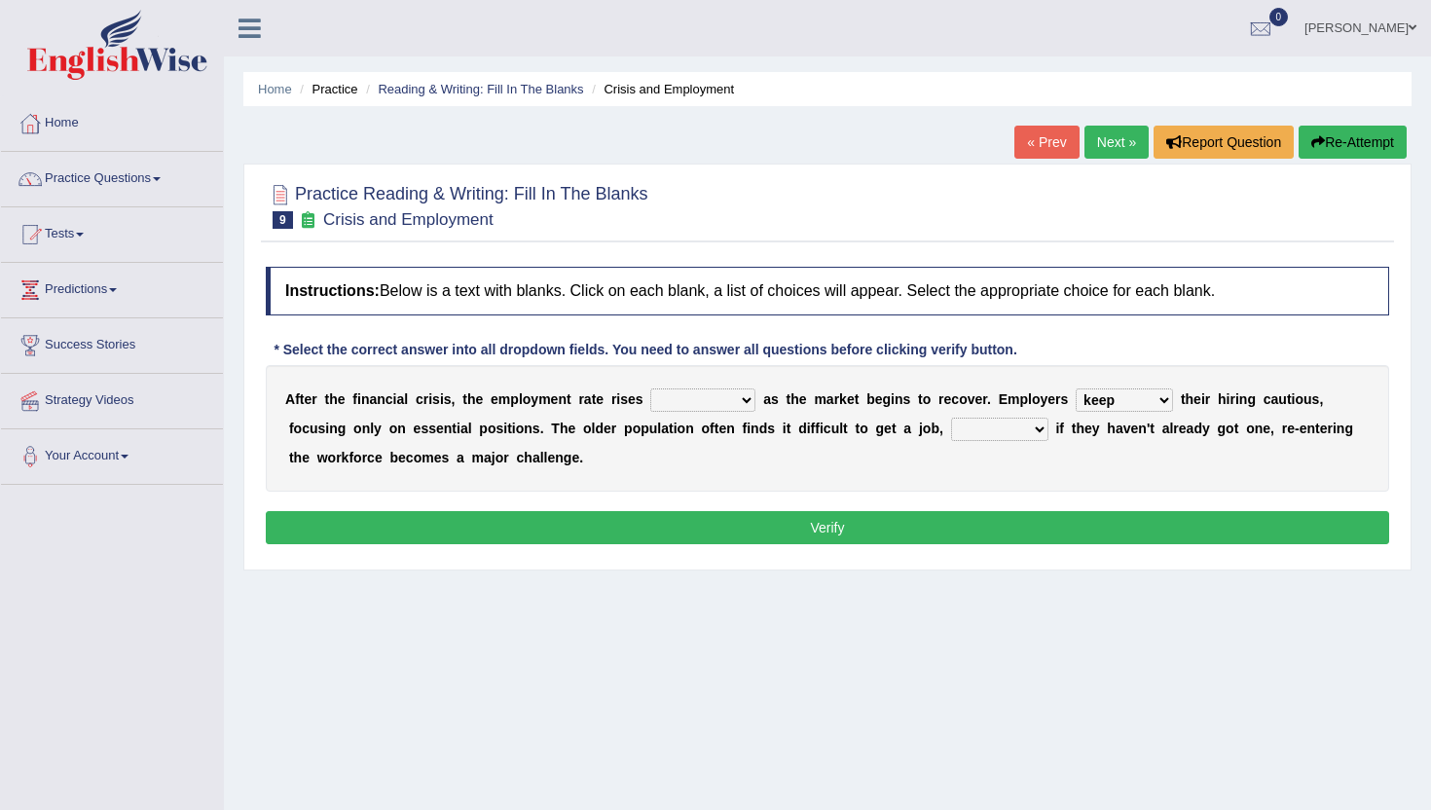
select select "because"
click at [951, 418] on select "although while then because" at bounding box center [999, 429] width 97 height 23
click at [699, 397] on select "normally conversely strenuously sharply" at bounding box center [702, 399] width 105 height 23
select select "sharply"
click at [650, 388] on select "normally conversely strenuously sharply" at bounding box center [702, 399] width 105 height 23
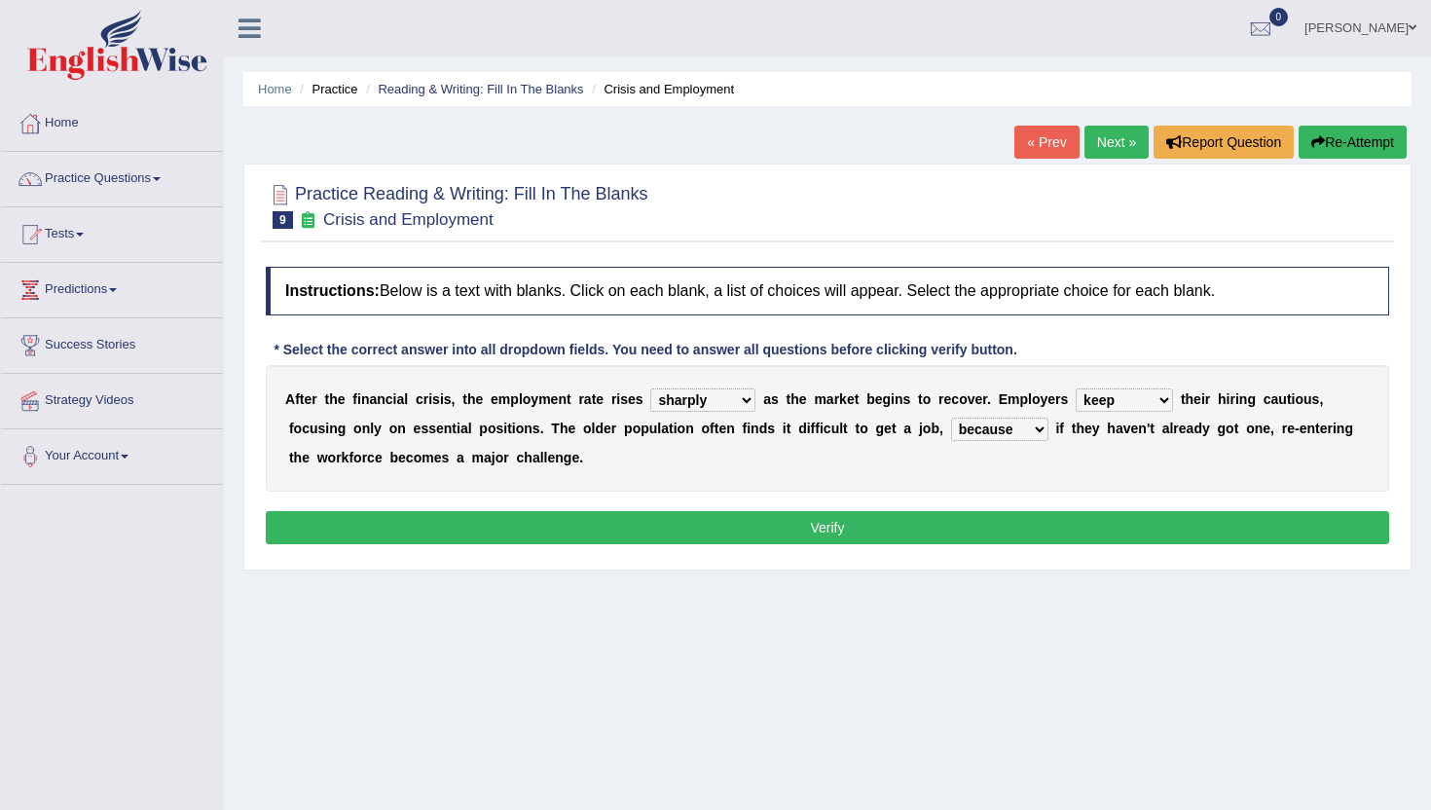
click at [737, 520] on button "Verify" at bounding box center [827, 527] width 1123 height 33
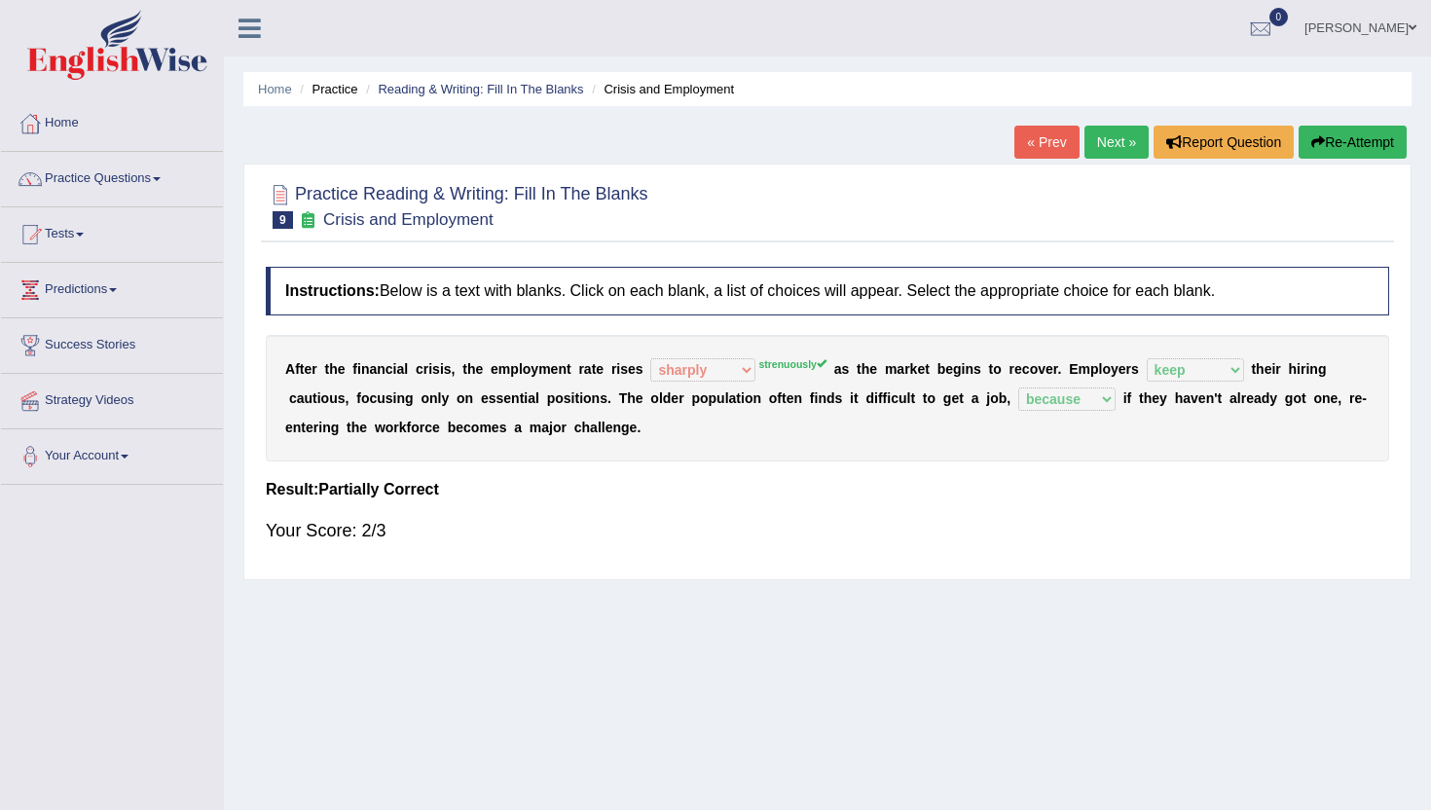
click at [1117, 139] on link "Next »" at bounding box center [1116, 142] width 64 height 33
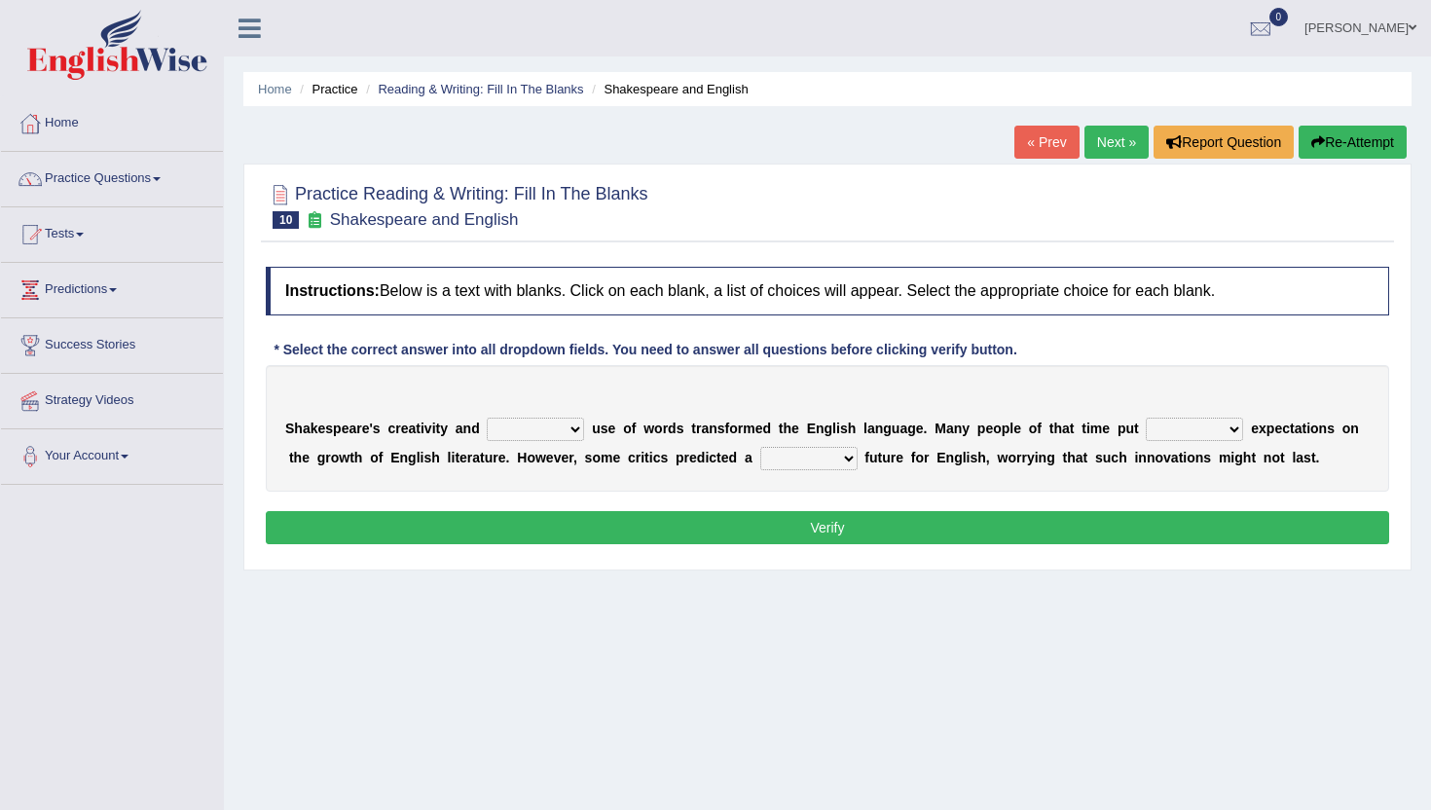
click at [539, 430] on select "idealized intensive fancied inventive" at bounding box center [535, 429] width 97 height 23
click at [1211, 432] on select "wide much high more" at bounding box center [1194, 429] width 97 height 23
select select "more"
click at [1146, 418] on select "wide much high more" at bounding box center [1194, 429] width 97 height 23
click at [822, 458] on select "monetary promising irresistible daunting" at bounding box center [808, 458] width 97 height 23
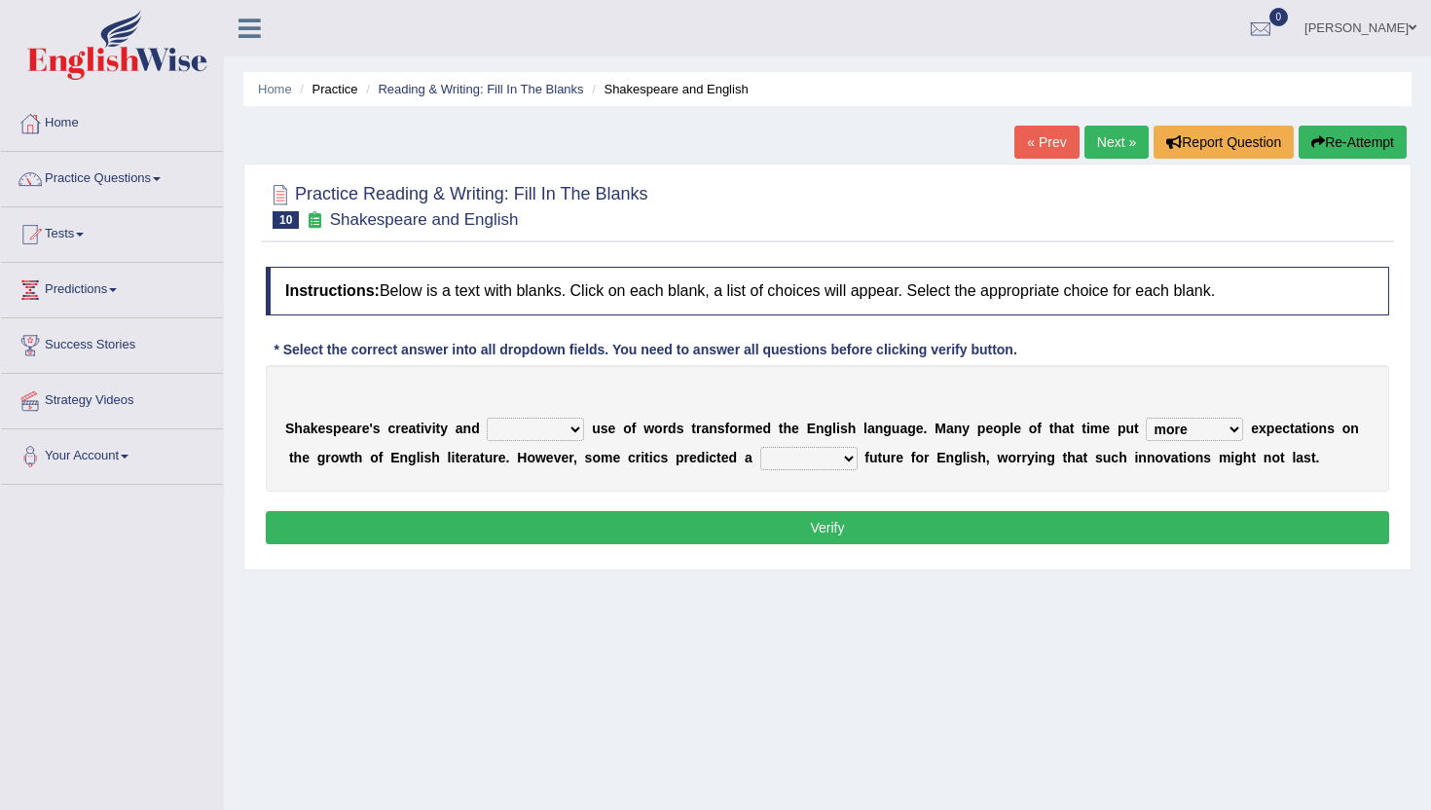
select select "promising"
click at [760, 447] on select "monetary promising irresistible daunting" at bounding box center [808, 458] width 97 height 23
click at [556, 431] on select "idealized intensive fancied inventive" at bounding box center [535, 429] width 97 height 23
select select "intensive"
click at [487, 418] on select "idealized intensive fancied inventive" at bounding box center [535, 429] width 97 height 23
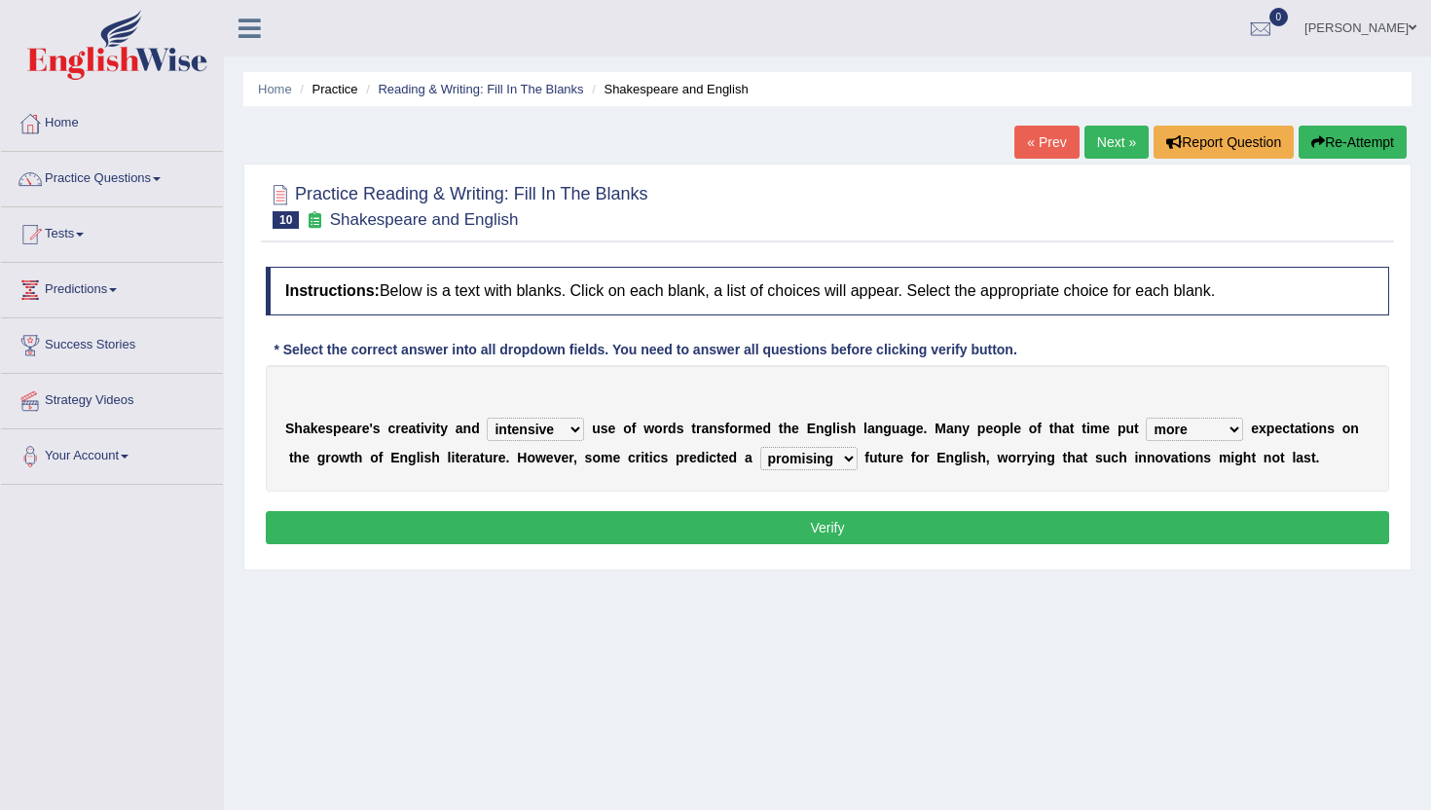
click at [580, 524] on button "Verify" at bounding box center [827, 527] width 1123 height 33
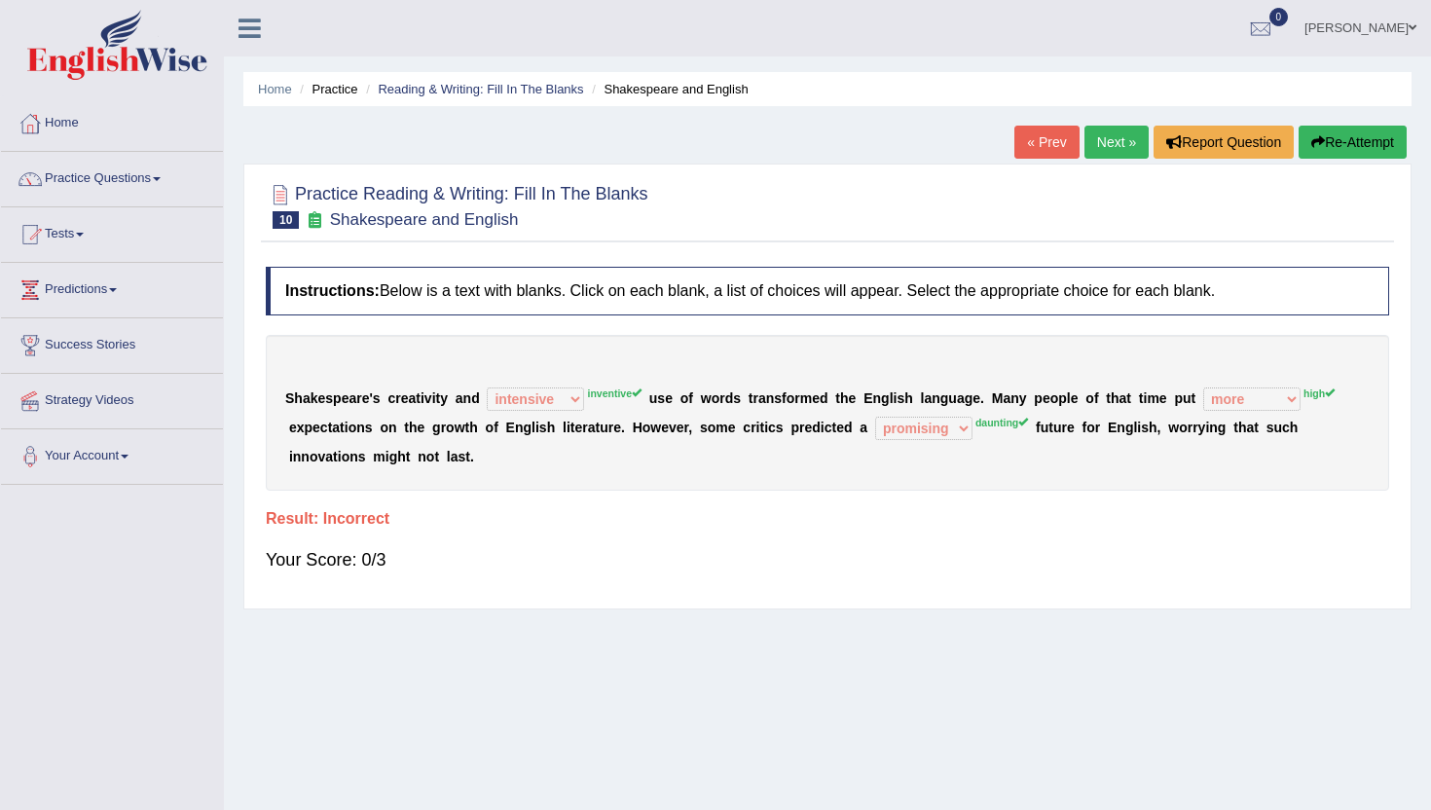
click at [1115, 137] on link "Next »" at bounding box center [1116, 142] width 64 height 33
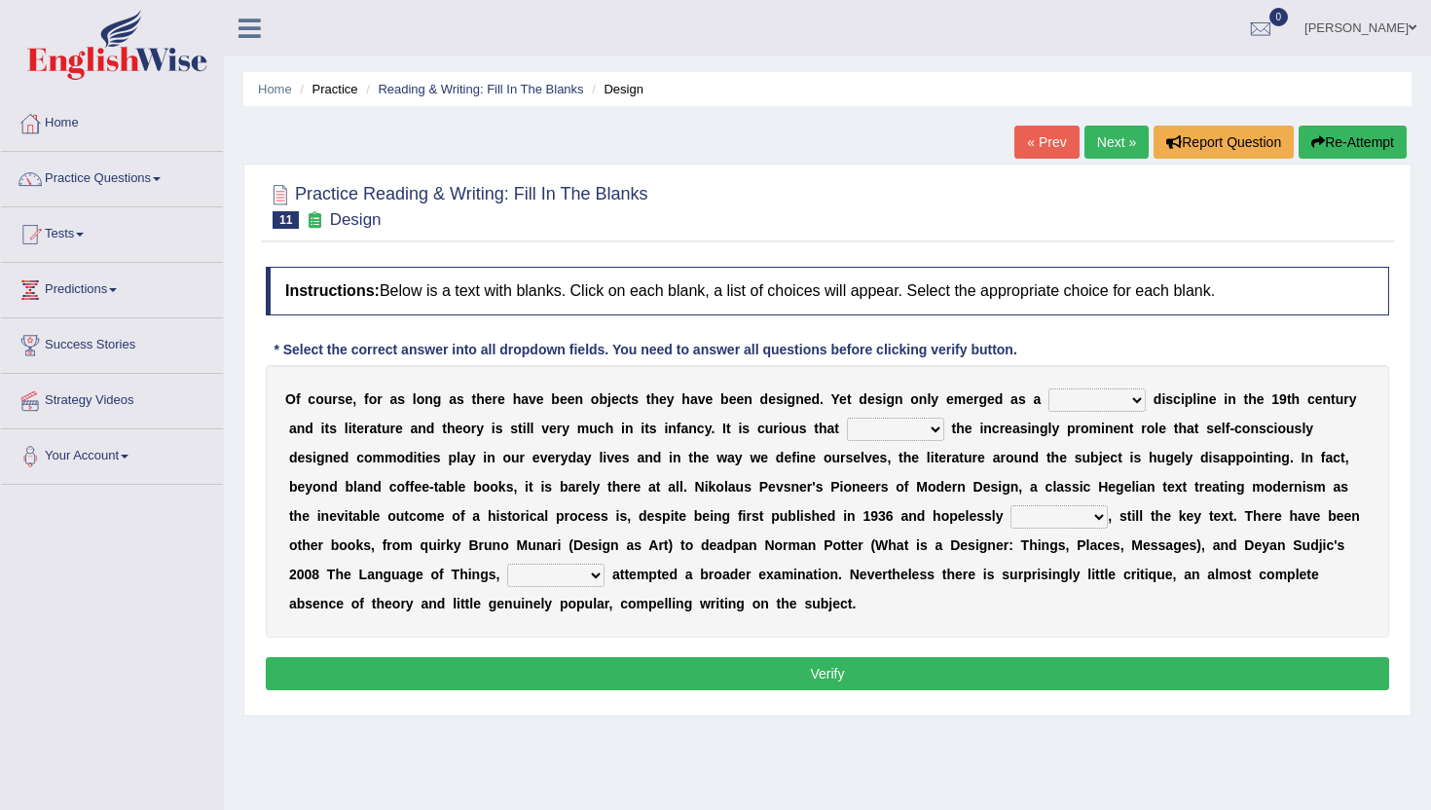
click at [1107, 401] on select "bilateral ubiquitous foremost dedicated" at bounding box center [1096, 399] width 97 height 23
click at [1068, 390] on select "bilateral ubiquitous foremost dedicated" at bounding box center [1096, 399] width 97 height 23
click at [894, 430] on select "since despite within through" at bounding box center [895, 429] width 97 height 23
select select "since"
click at [847, 418] on select "since despite within through" at bounding box center [895, 429] width 97 height 23
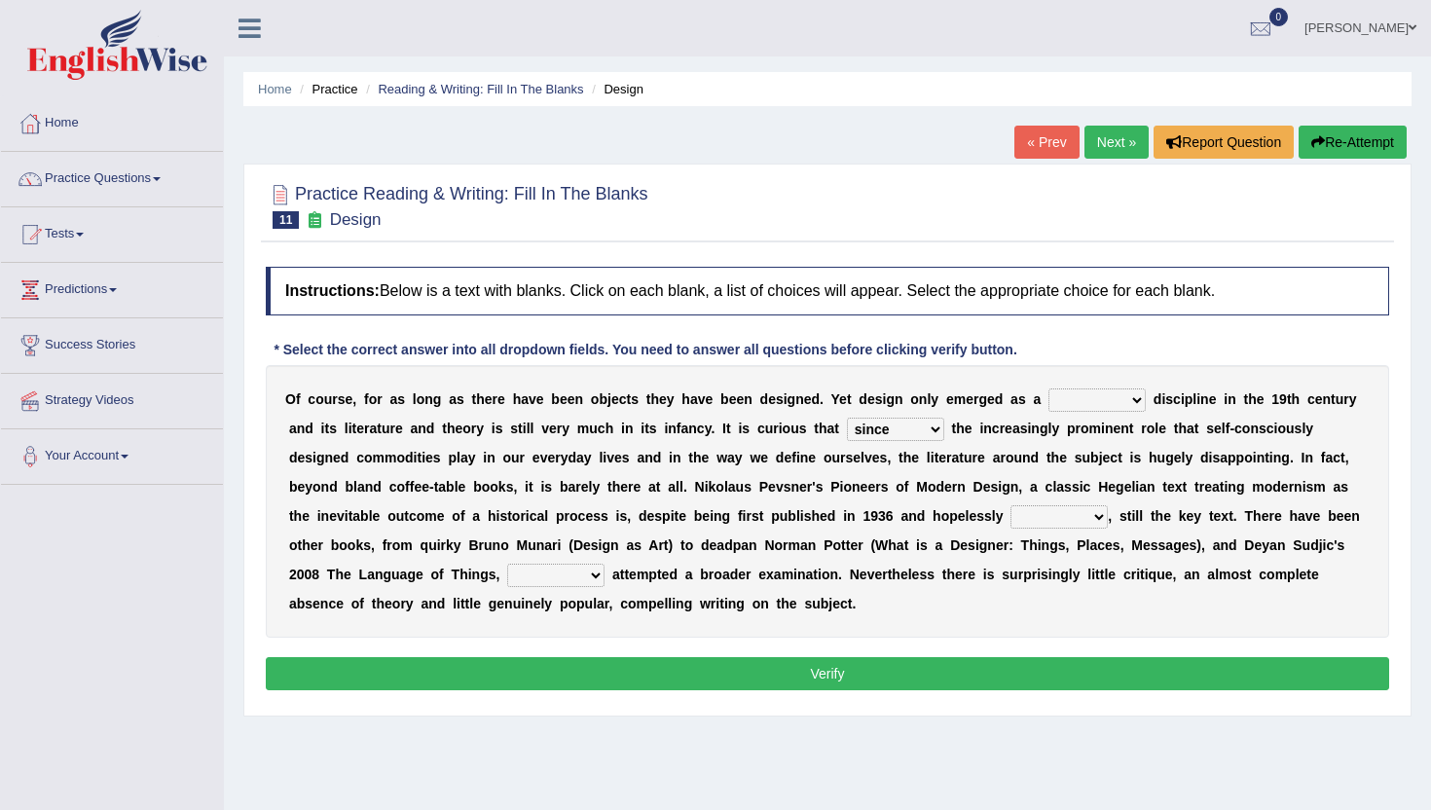
click at [1050, 511] on select "dates dating date dated" at bounding box center [1058, 516] width 97 height 23
select select "dating"
click at [1010, 505] on select "dates dating date dated" at bounding box center [1058, 516] width 97 height 23
click at [551, 574] on select "which then however as" at bounding box center [555, 575] width 97 height 23
select select "which"
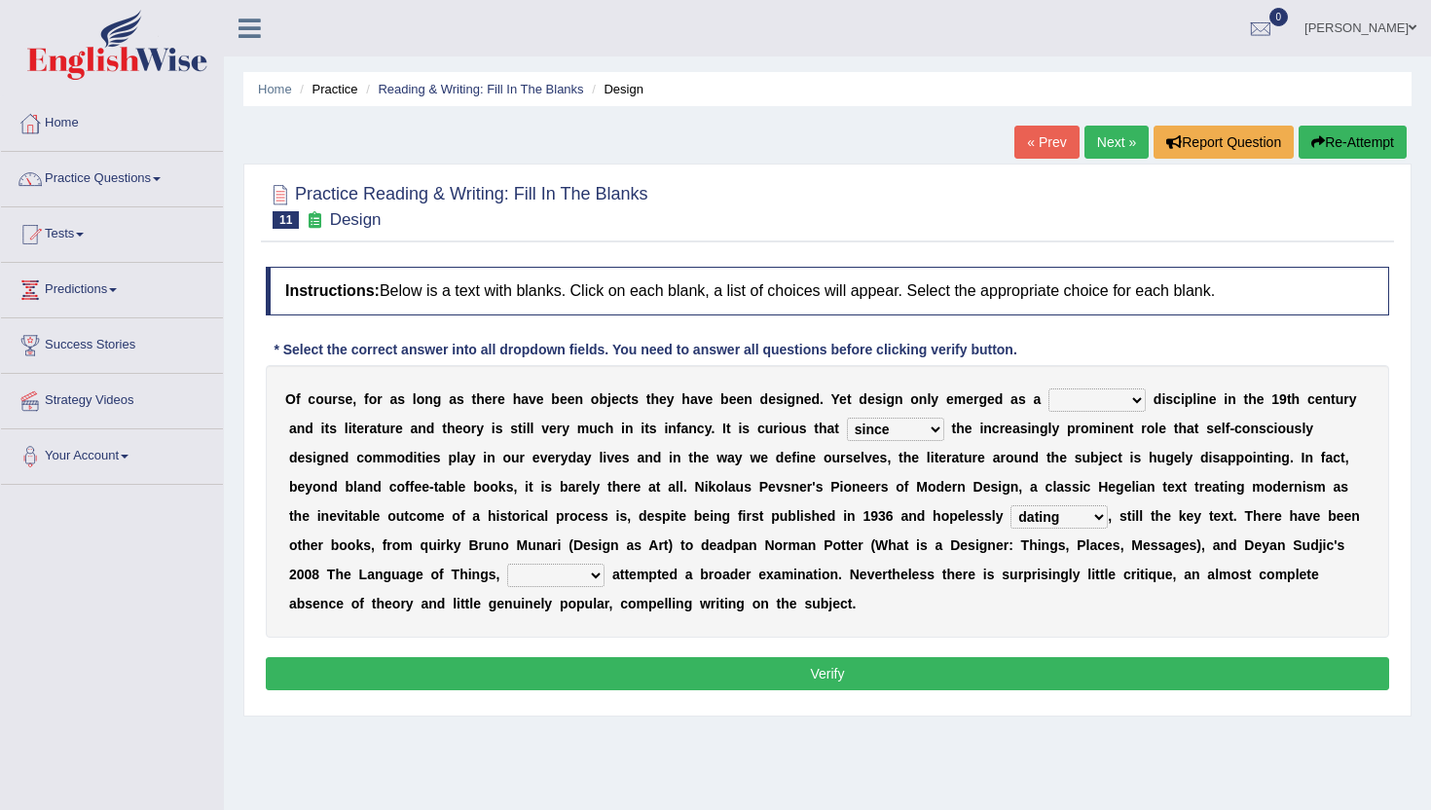
click at [507, 564] on select "which then however as" at bounding box center [555, 575] width 97 height 23
click at [1083, 398] on select "bilateral ubiquitous foremost dedicated" at bounding box center [1096, 399] width 97 height 23
select select "dedicated"
click at [1048, 388] on select "bilateral ubiquitous foremost dedicated" at bounding box center [1096, 399] width 97 height 23
click at [1082, 665] on button "Verify" at bounding box center [827, 673] width 1123 height 33
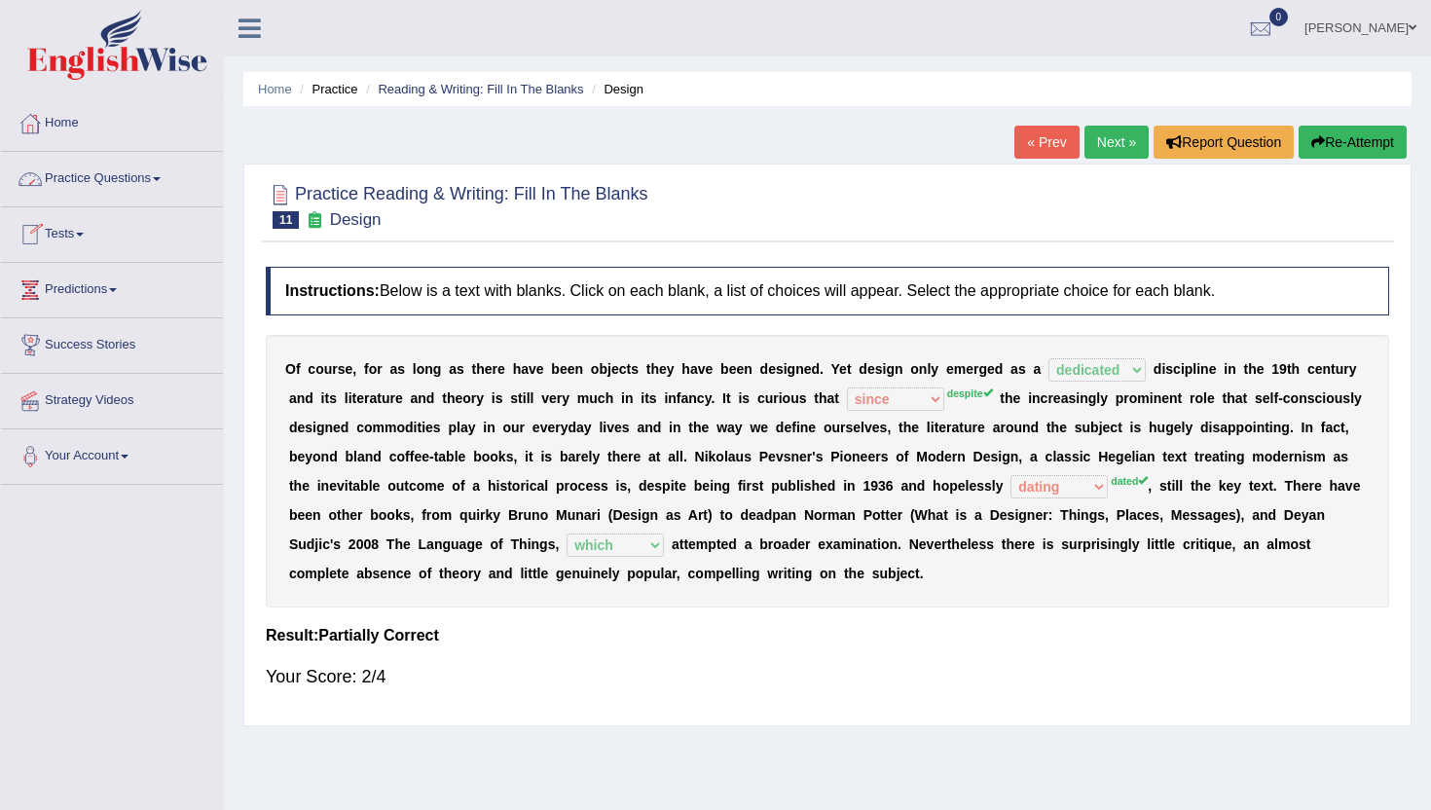
click at [128, 181] on link "Practice Questions" at bounding box center [112, 176] width 222 height 49
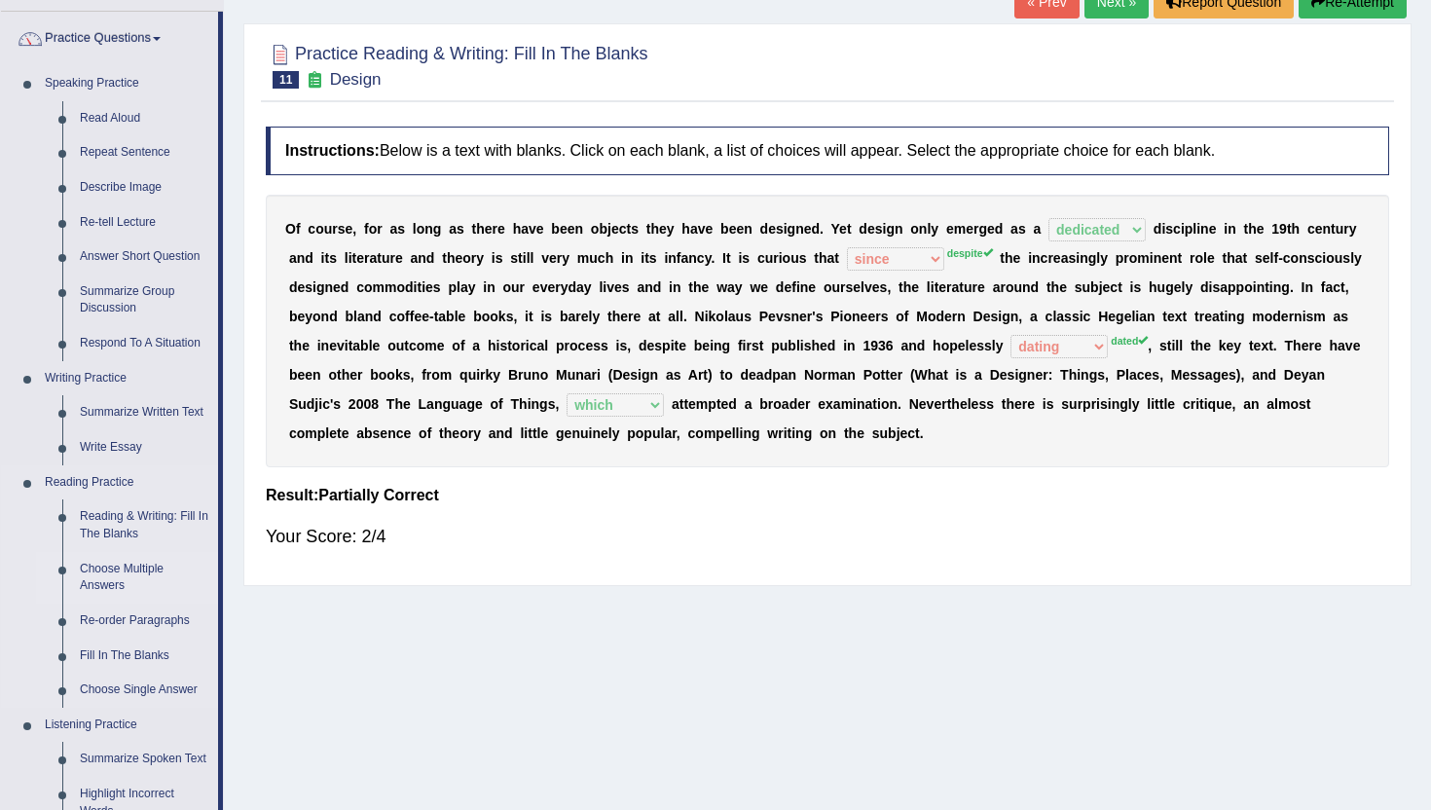
scroll to position [143, 0]
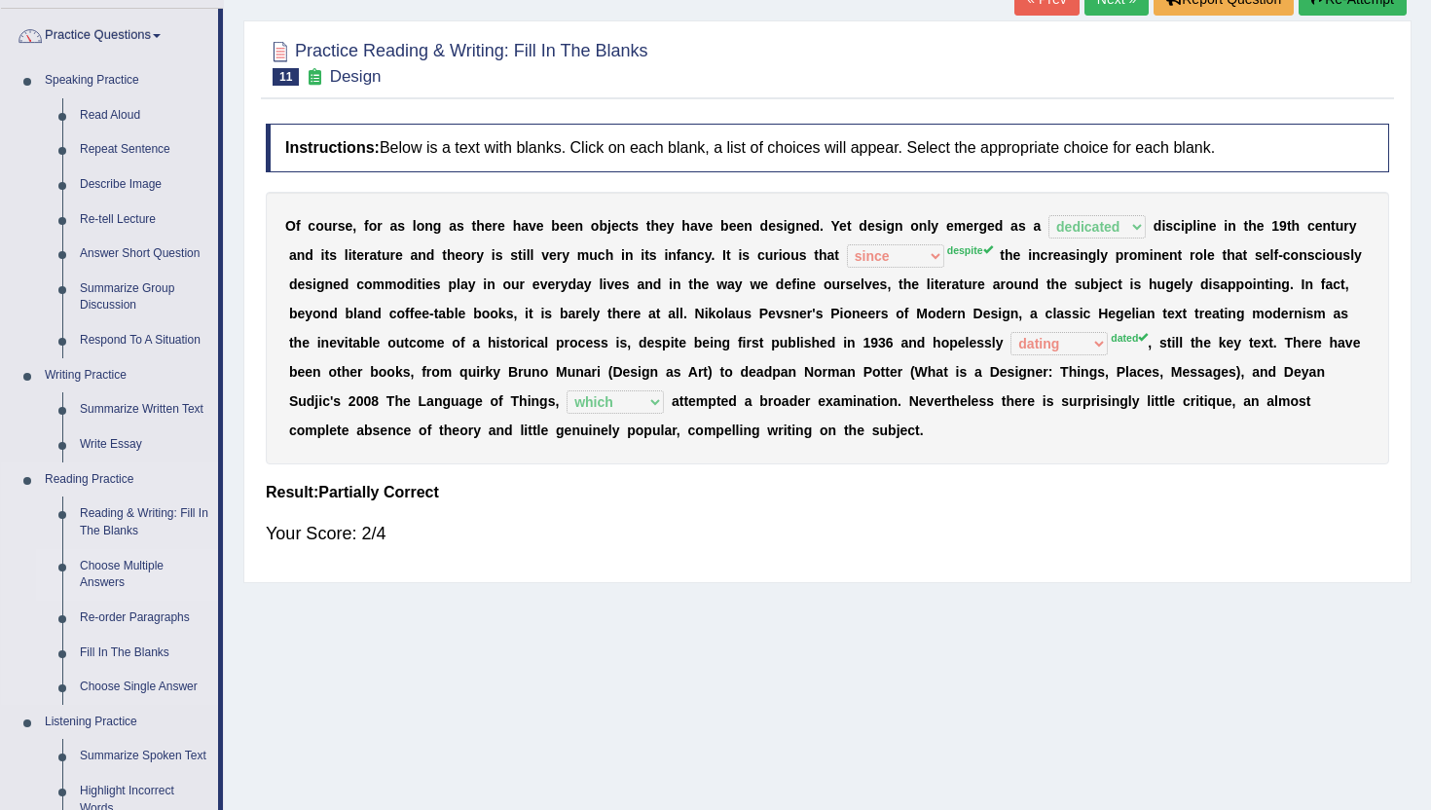
click at [128, 575] on link "Choose Multiple Answers" at bounding box center [144, 575] width 147 height 52
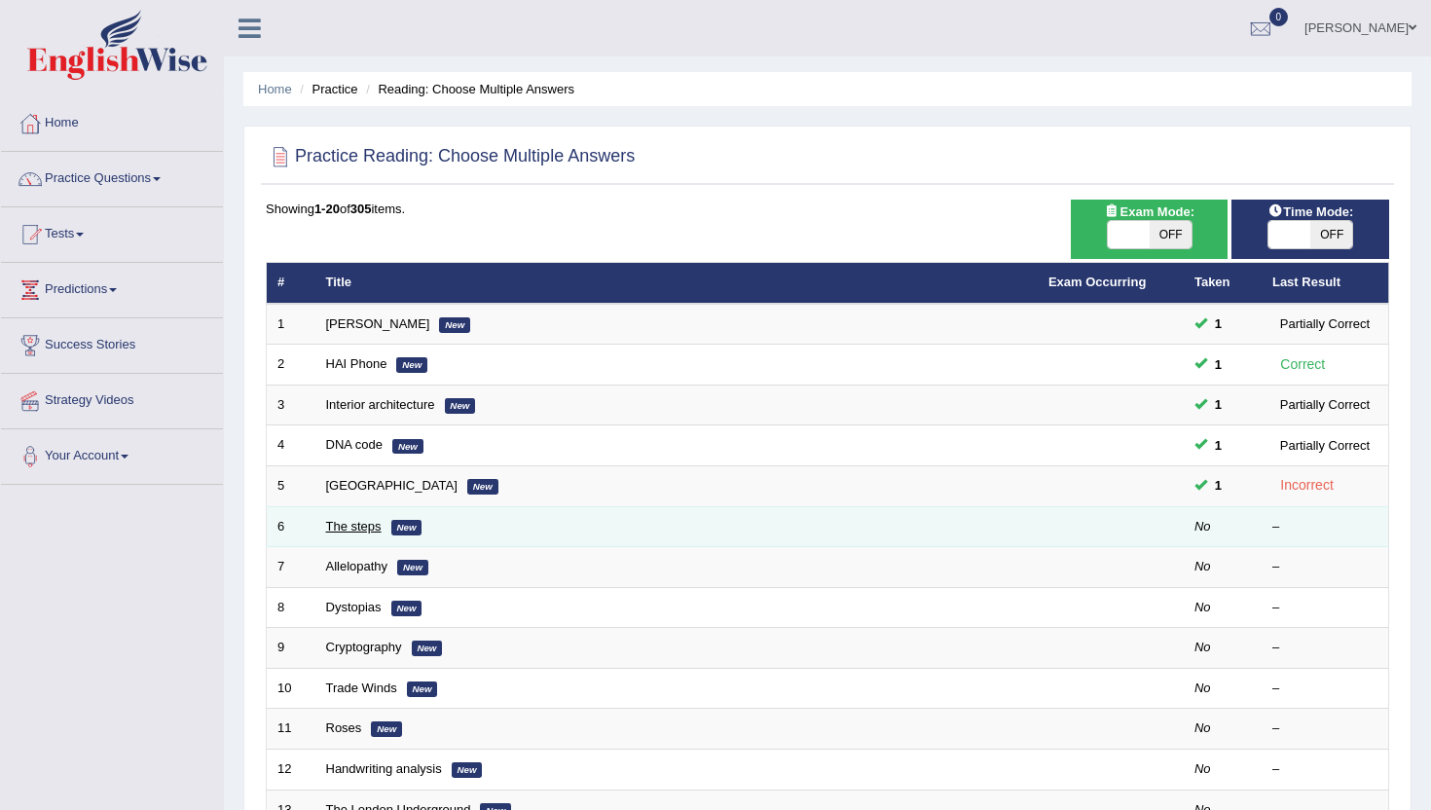
click at [360, 532] on link "The steps" at bounding box center [353, 526] width 55 height 15
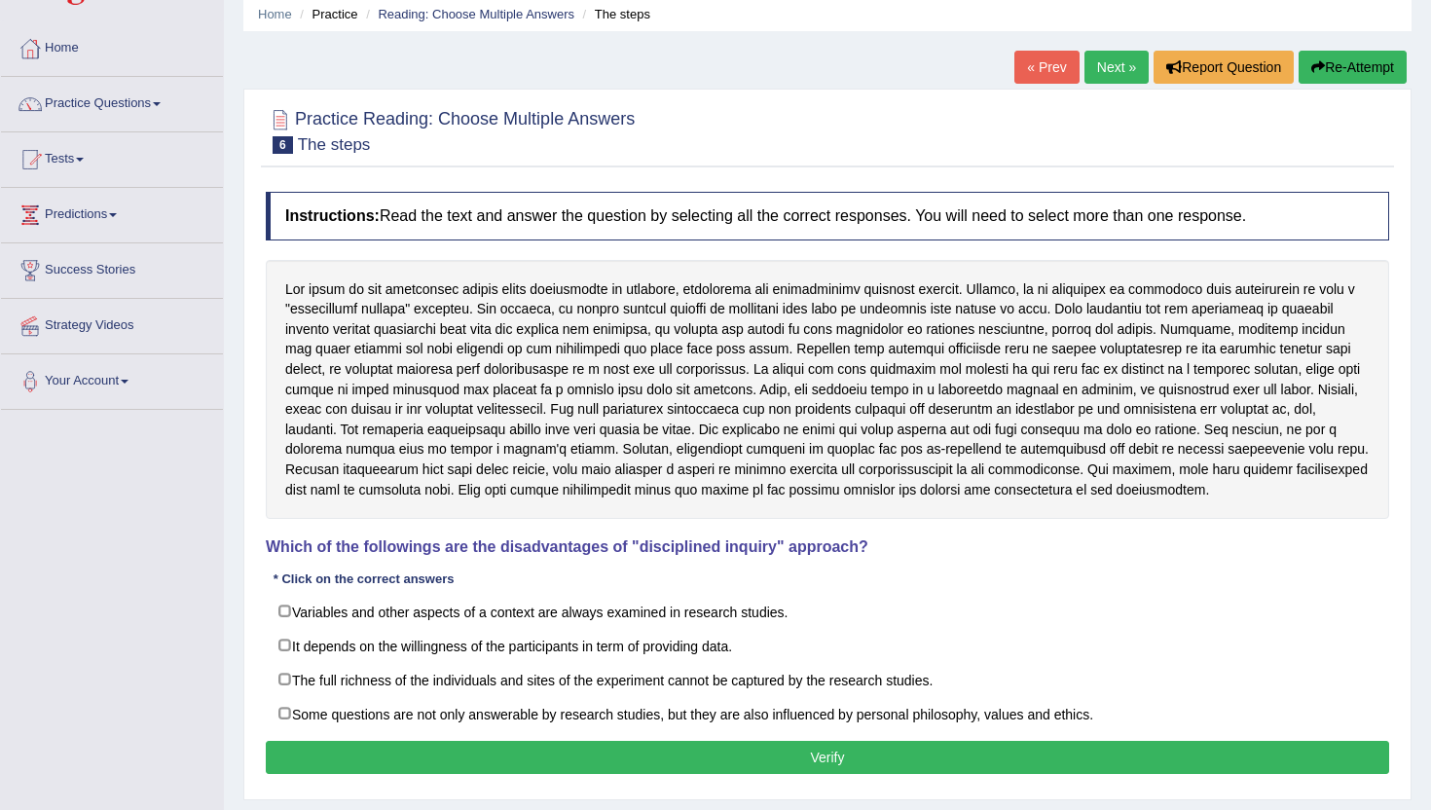
scroll to position [76, 0]
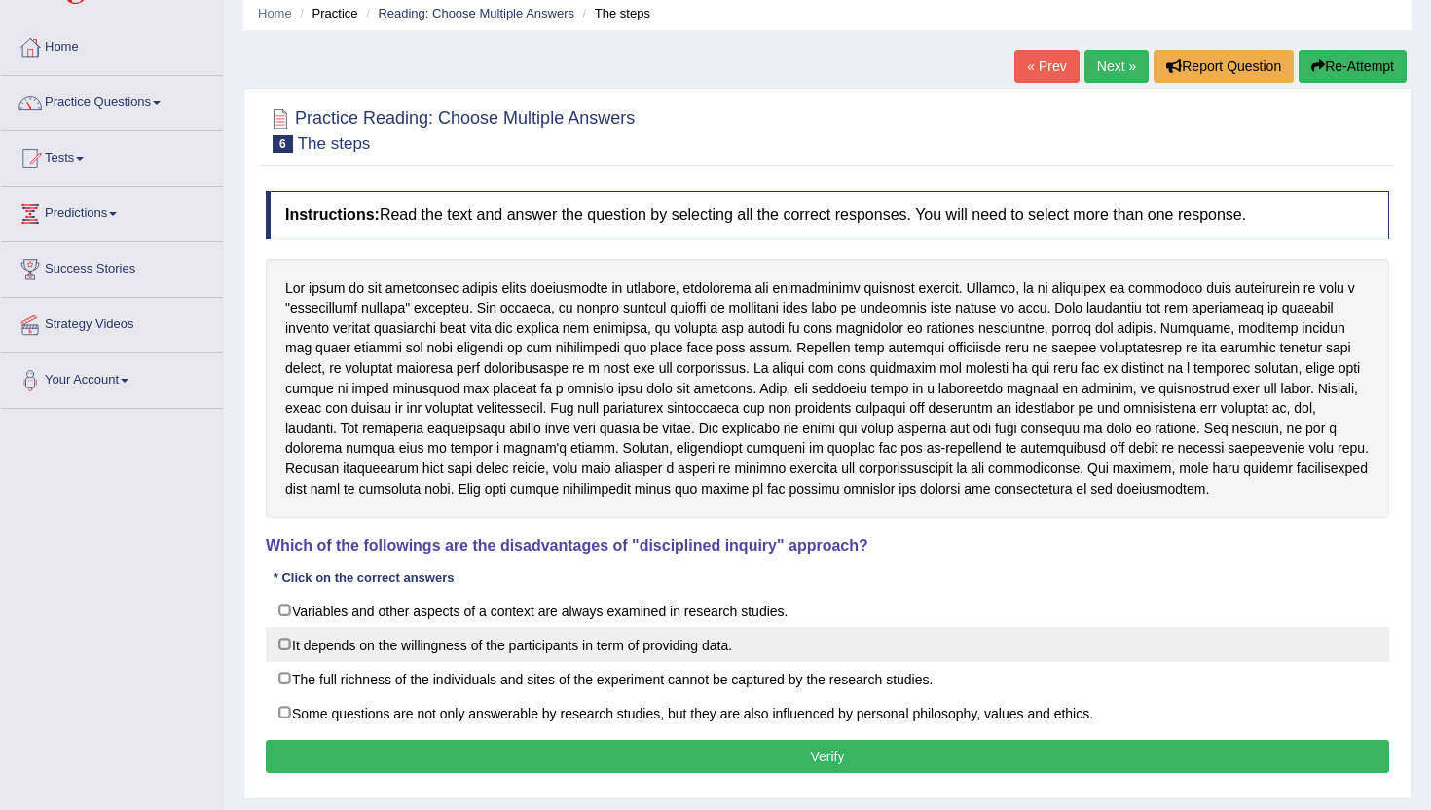
click at [475, 645] on label "It depends on the willingness of the participants in term of providing data." at bounding box center [827, 644] width 1123 height 35
checkbox input "true"
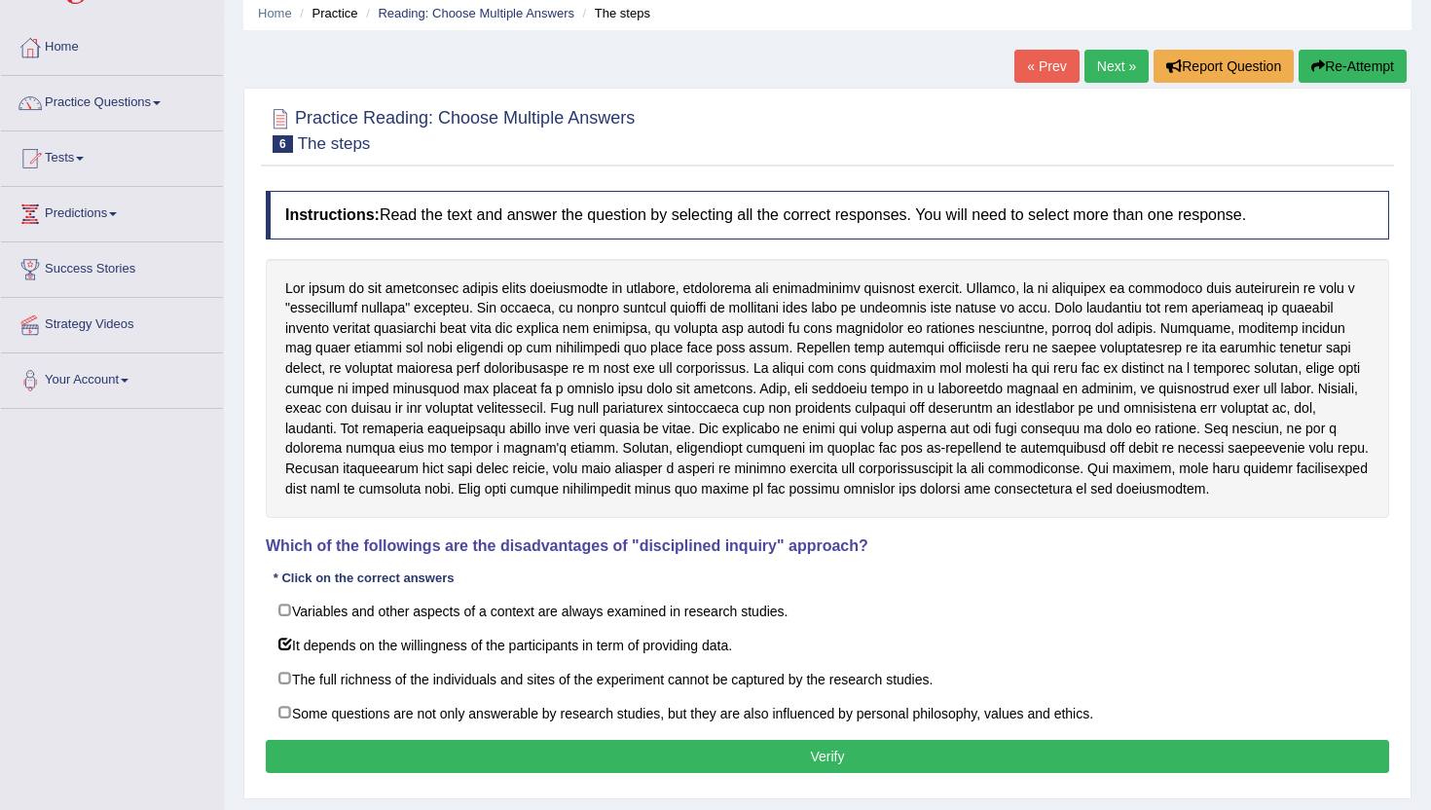
click at [498, 757] on button "Verify" at bounding box center [827, 756] width 1123 height 33
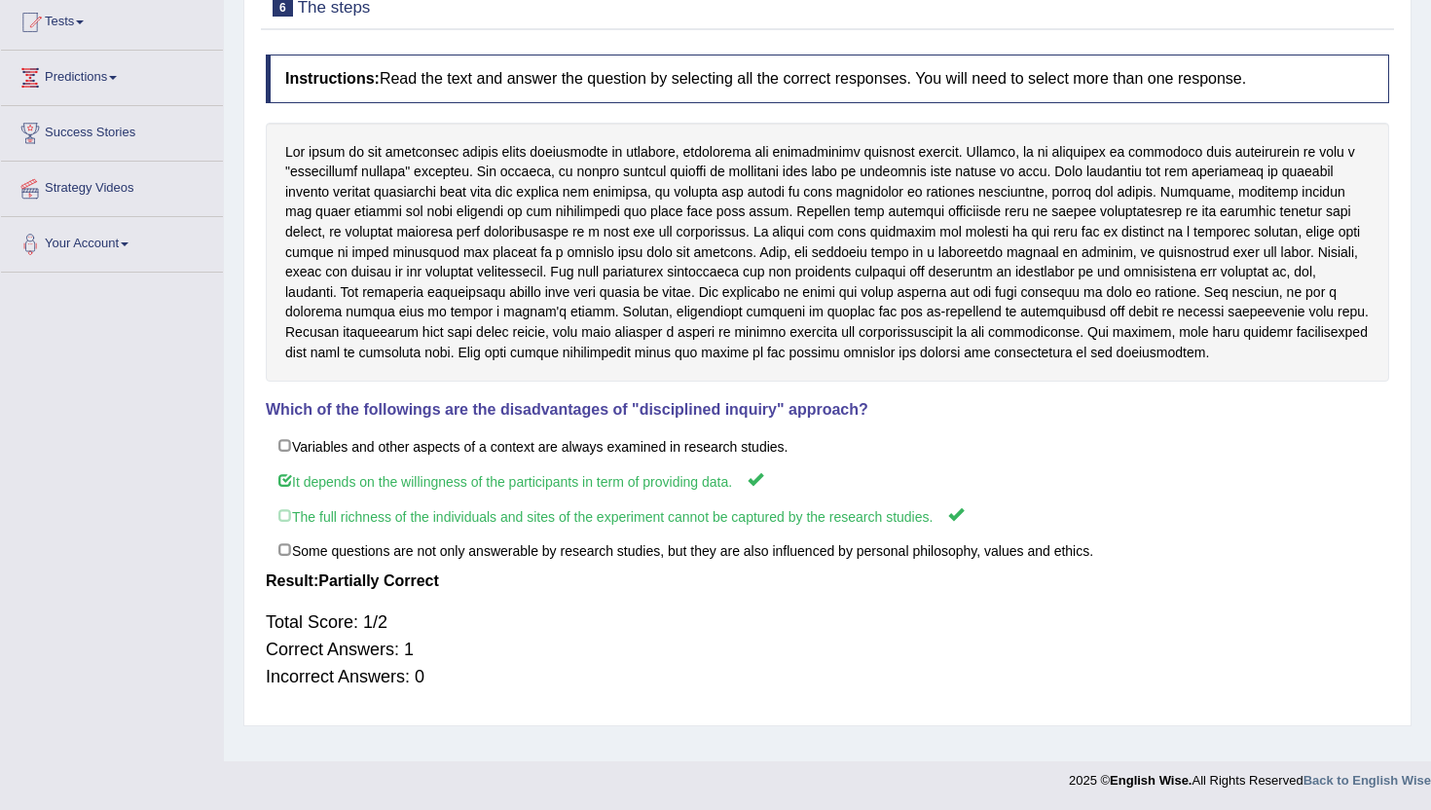
scroll to position [0, 0]
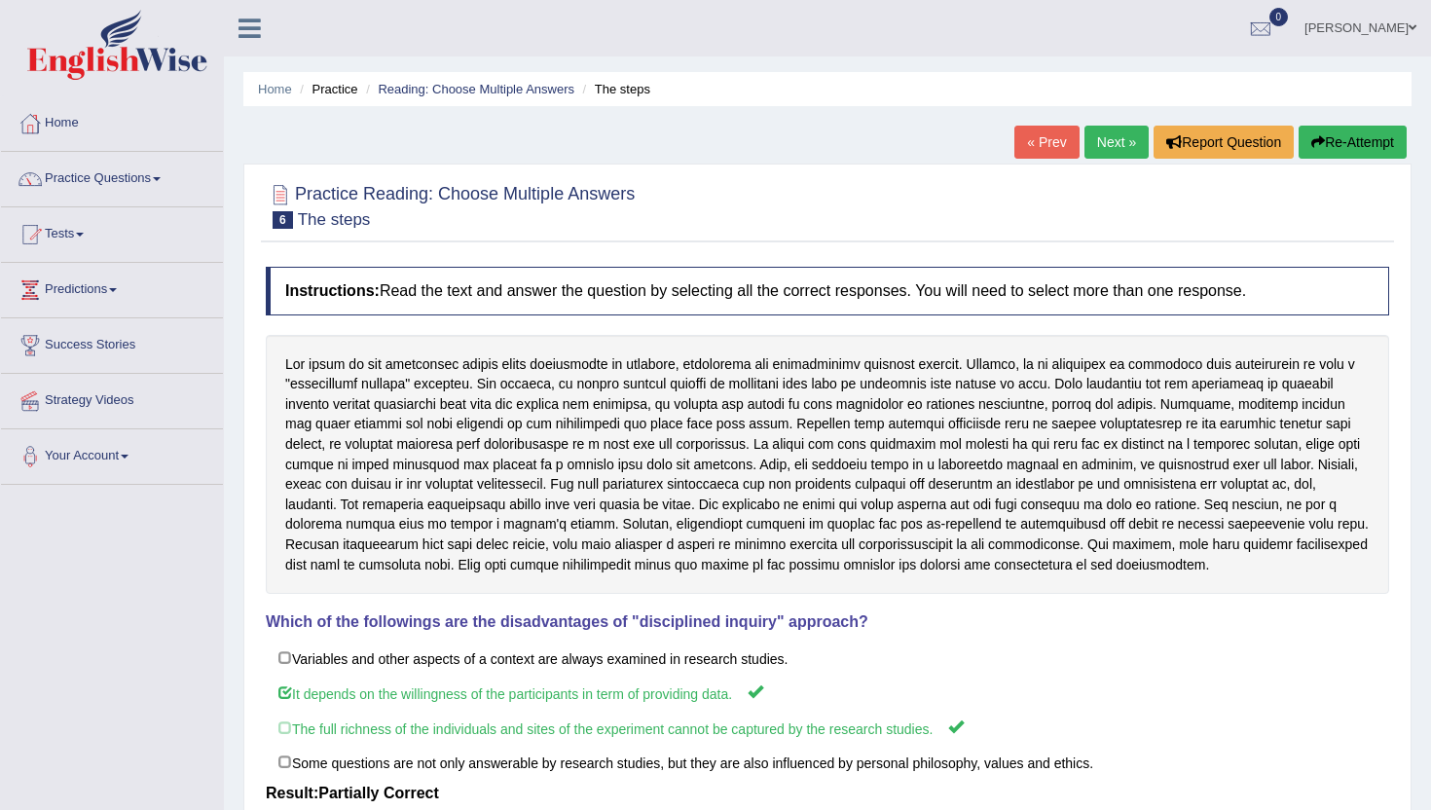
click at [1113, 138] on link "Next »" at bounding box center [1116, 142] width 64 height 33
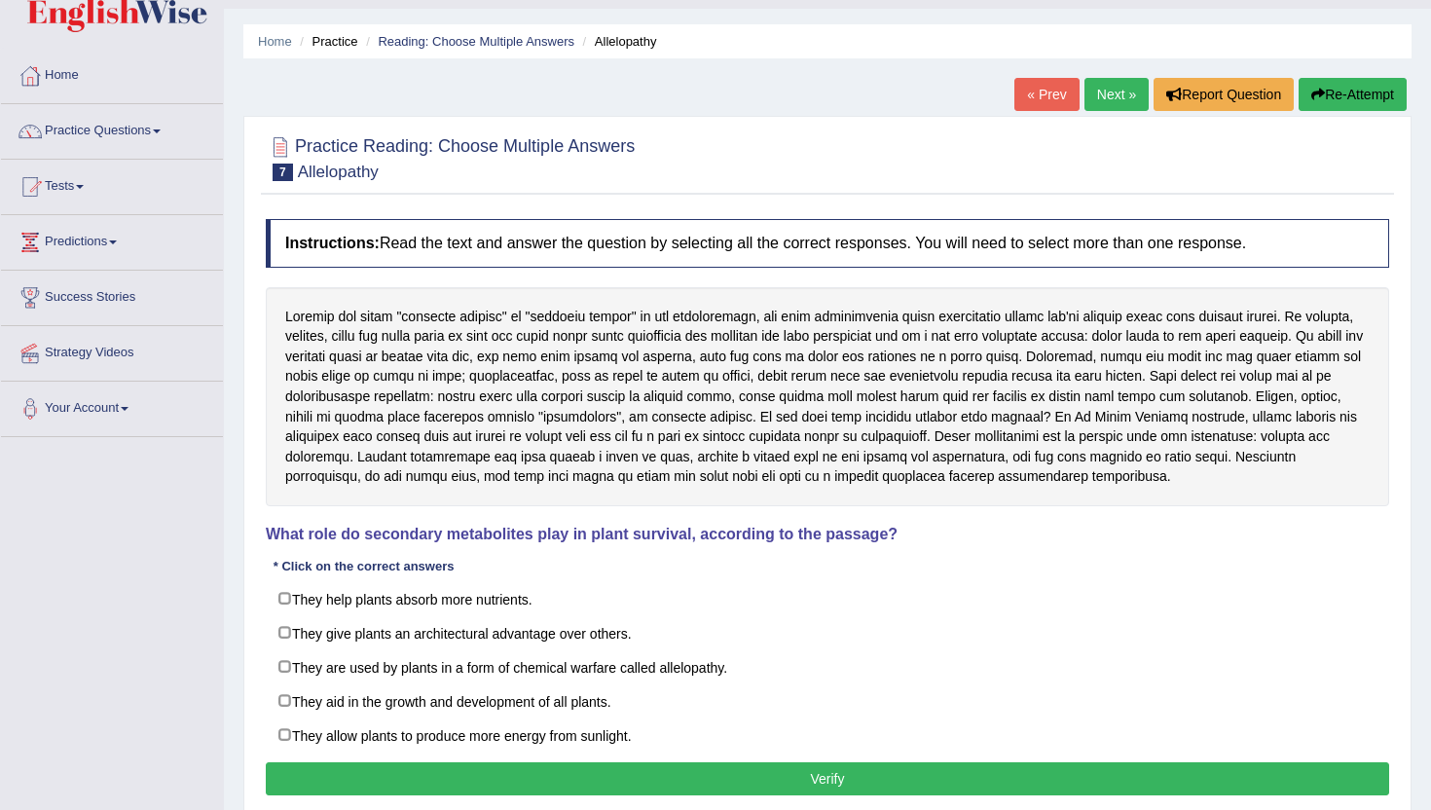
scroll to position [49, 0]
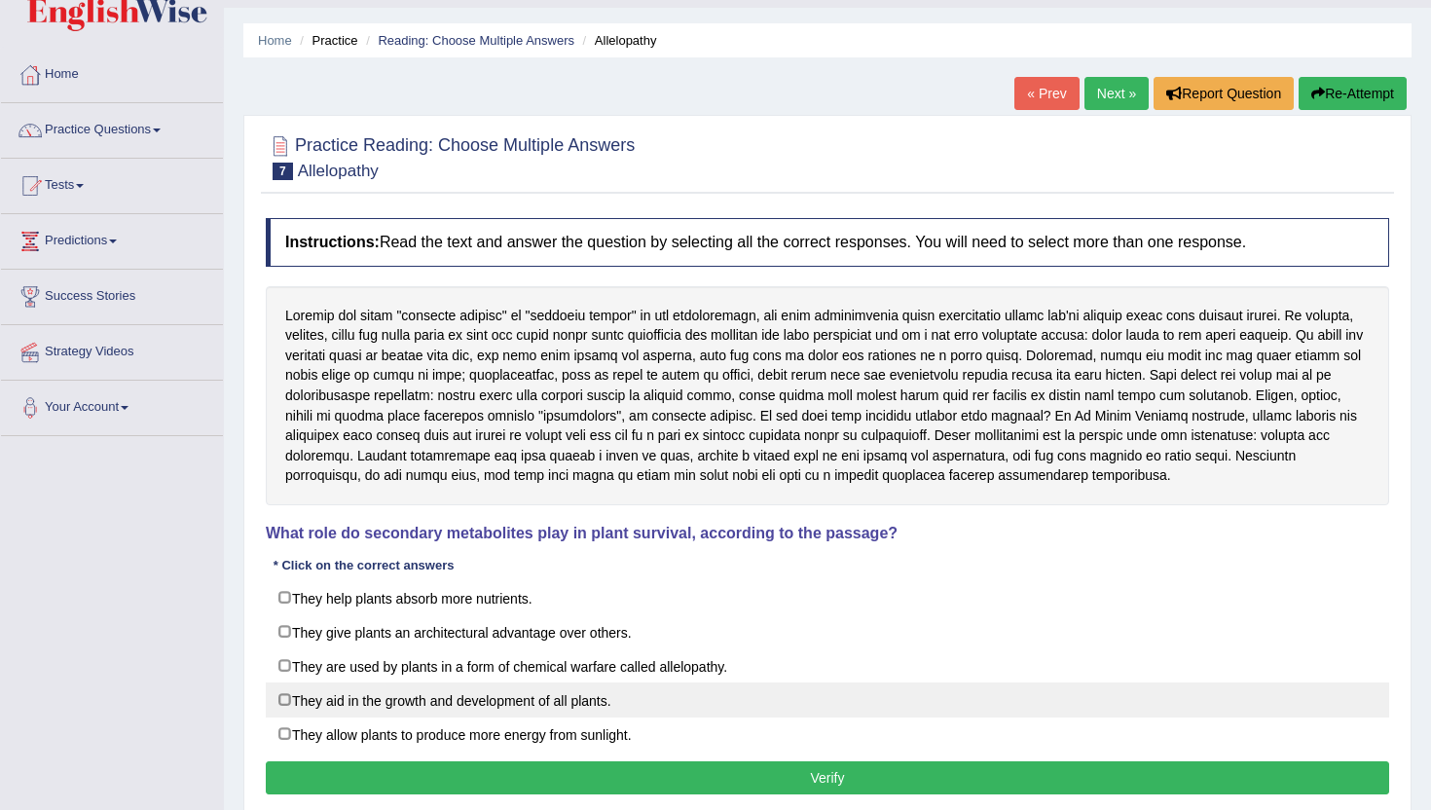
click at [607, 708] on label "They aid in the growth and development of all plants." at bounding box center [827, 699] width 1123 height 35
checkbox input "true"
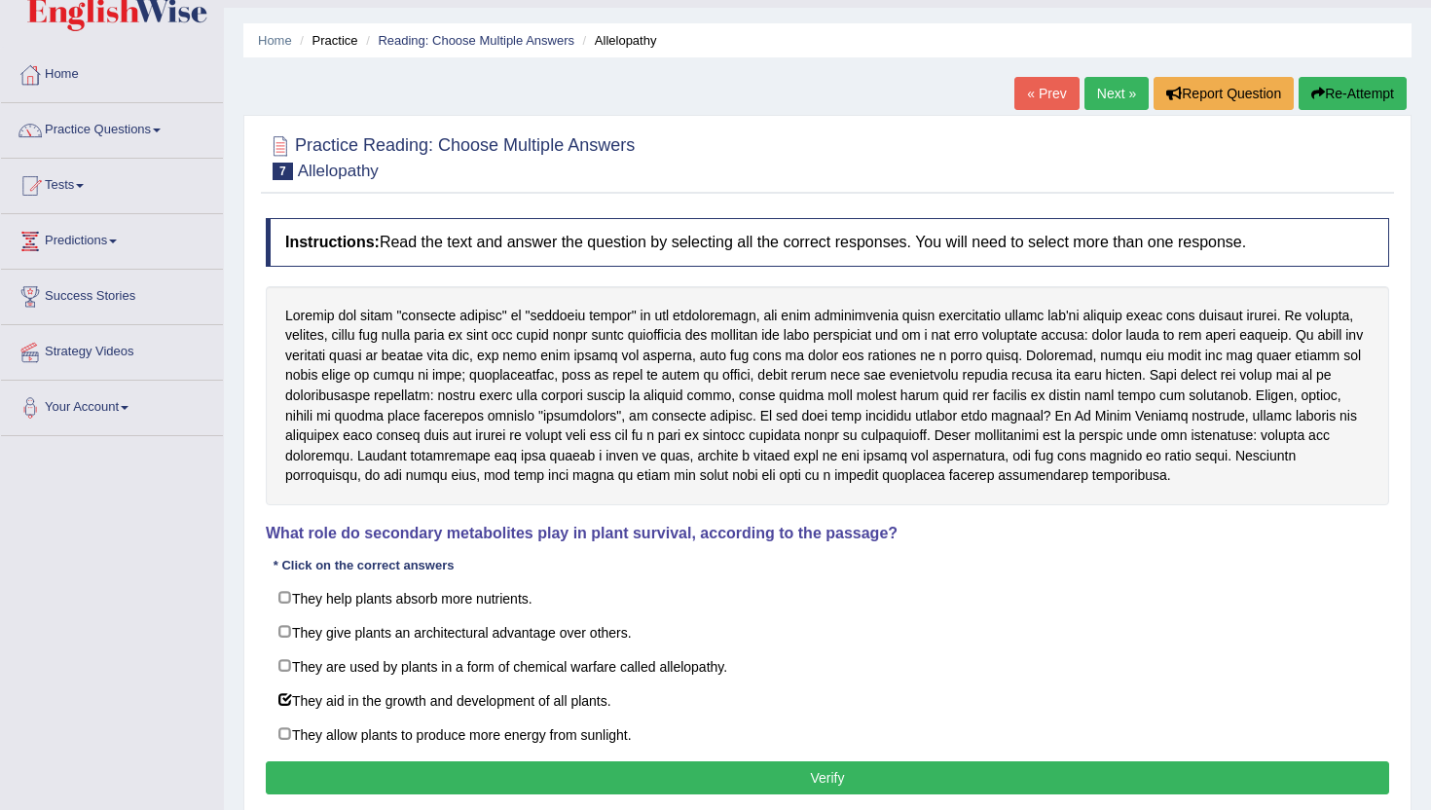
click at [622, 771] on button "Verify" at bounding box center [827, 777] width 1123 height 33
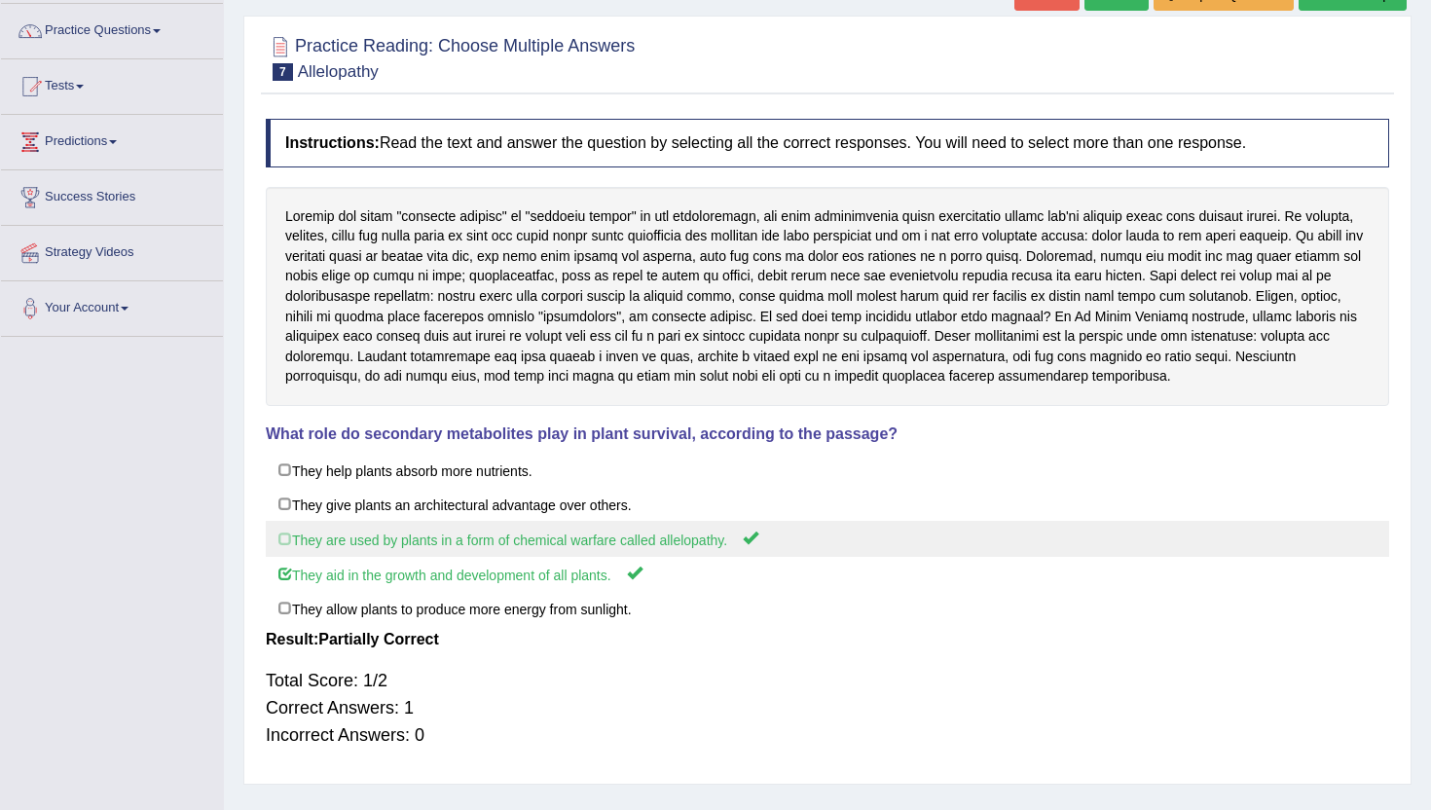
scroll to position [0, 0]
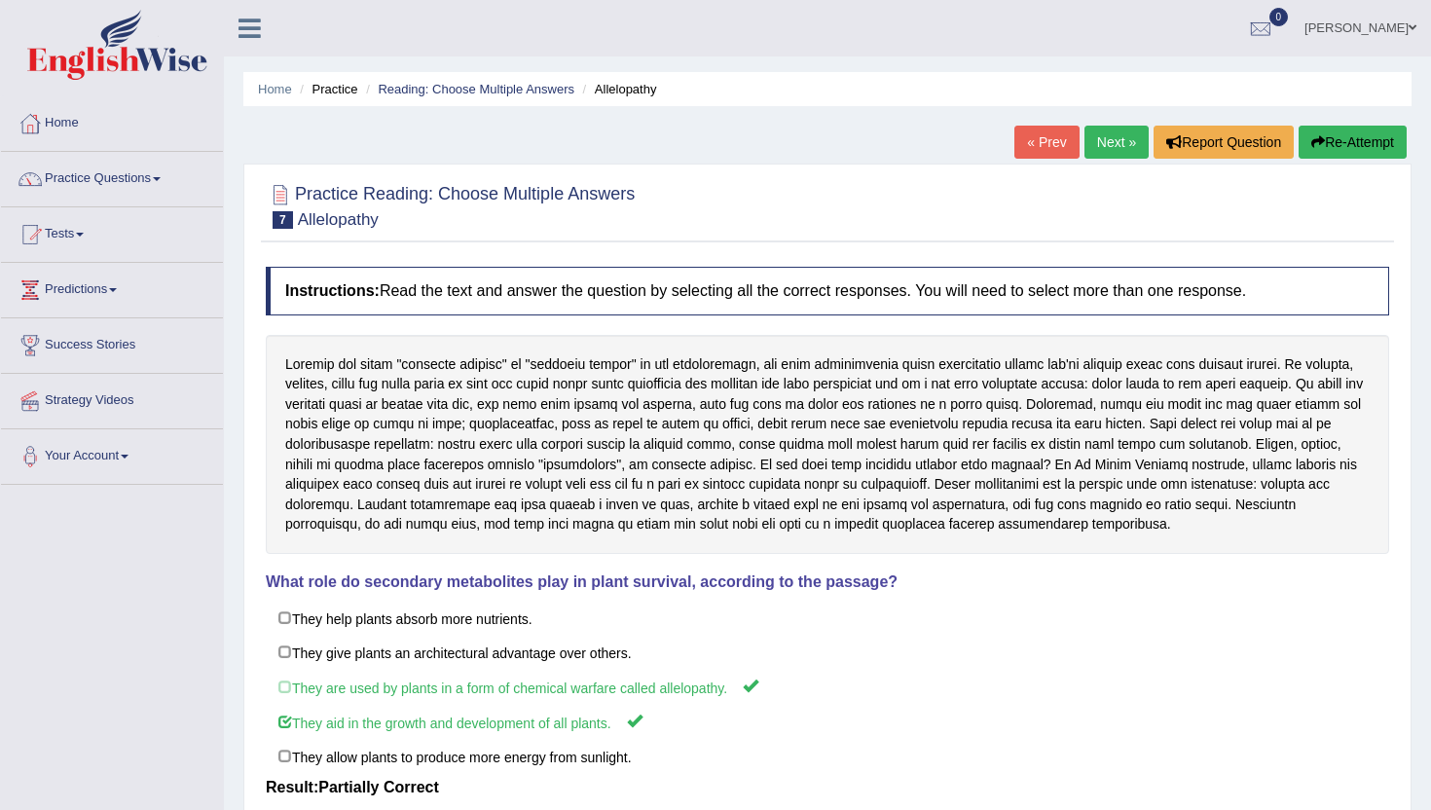
click at [1090, 151] on link "Next »" at bounding box center [1116, 142] width 64 height 33
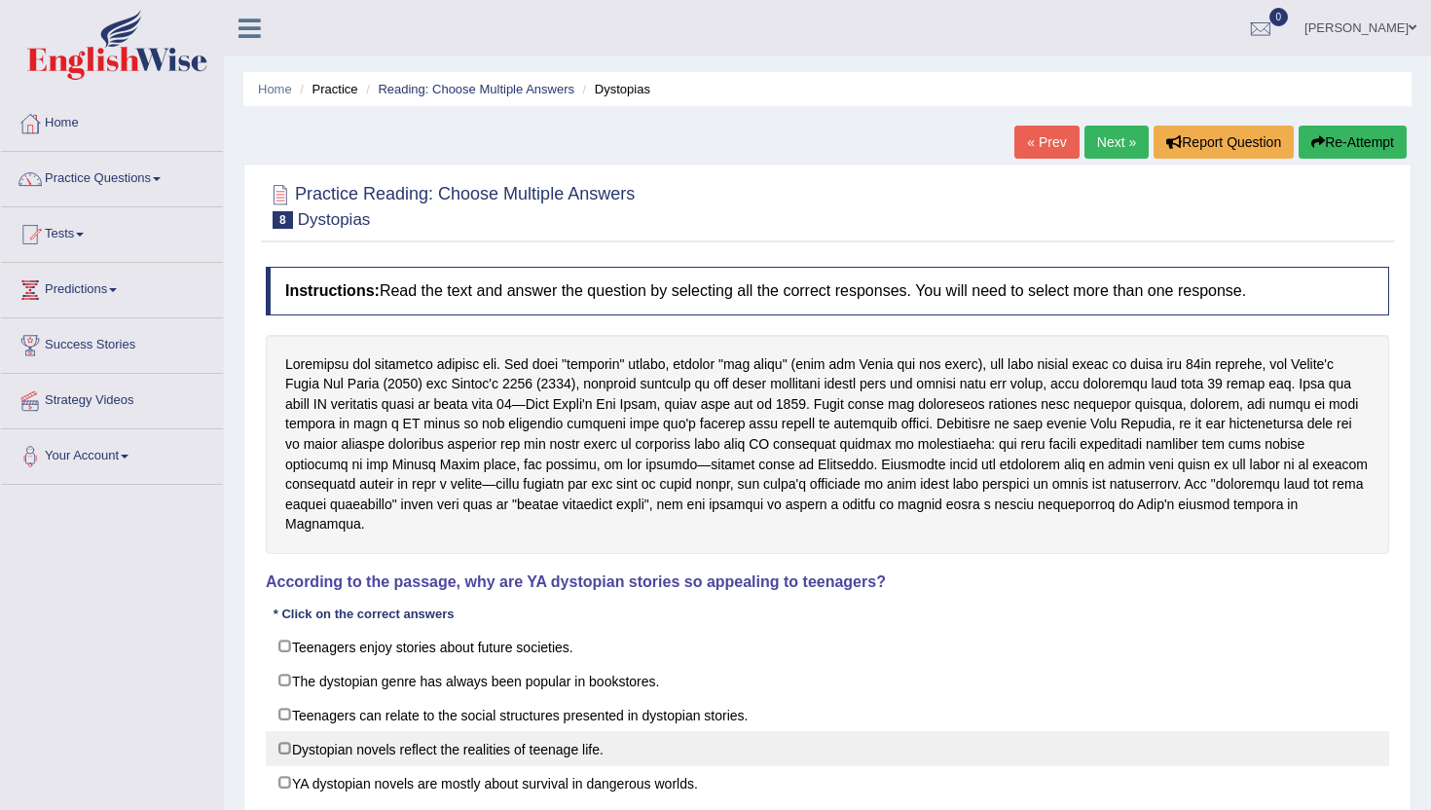
click at [678, 731] on label "Dystopian novels reflect the realities of teenage life." at bounding box center [827, 748] width 1123 height 35
checkbox input "true"
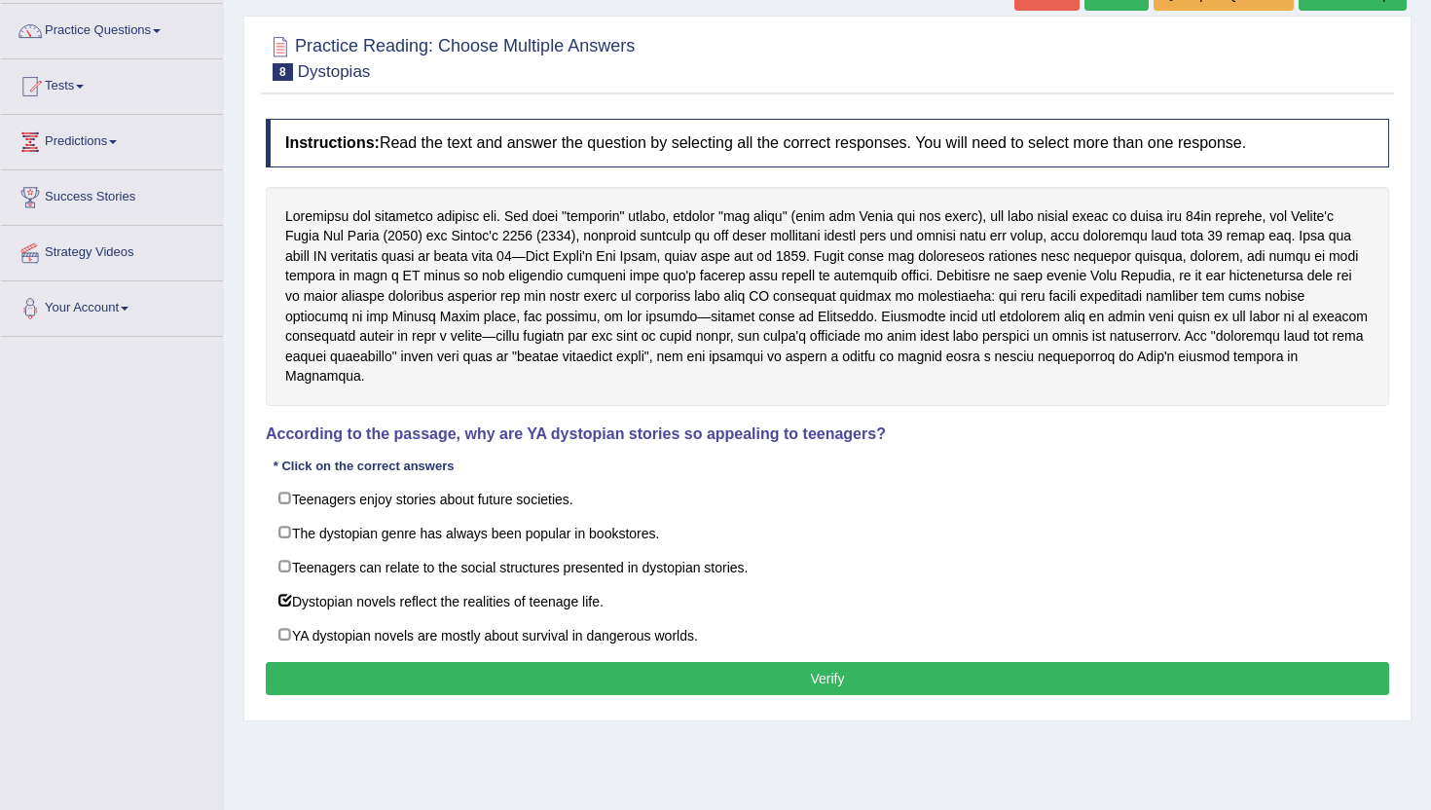
scroll to position [212, 0]
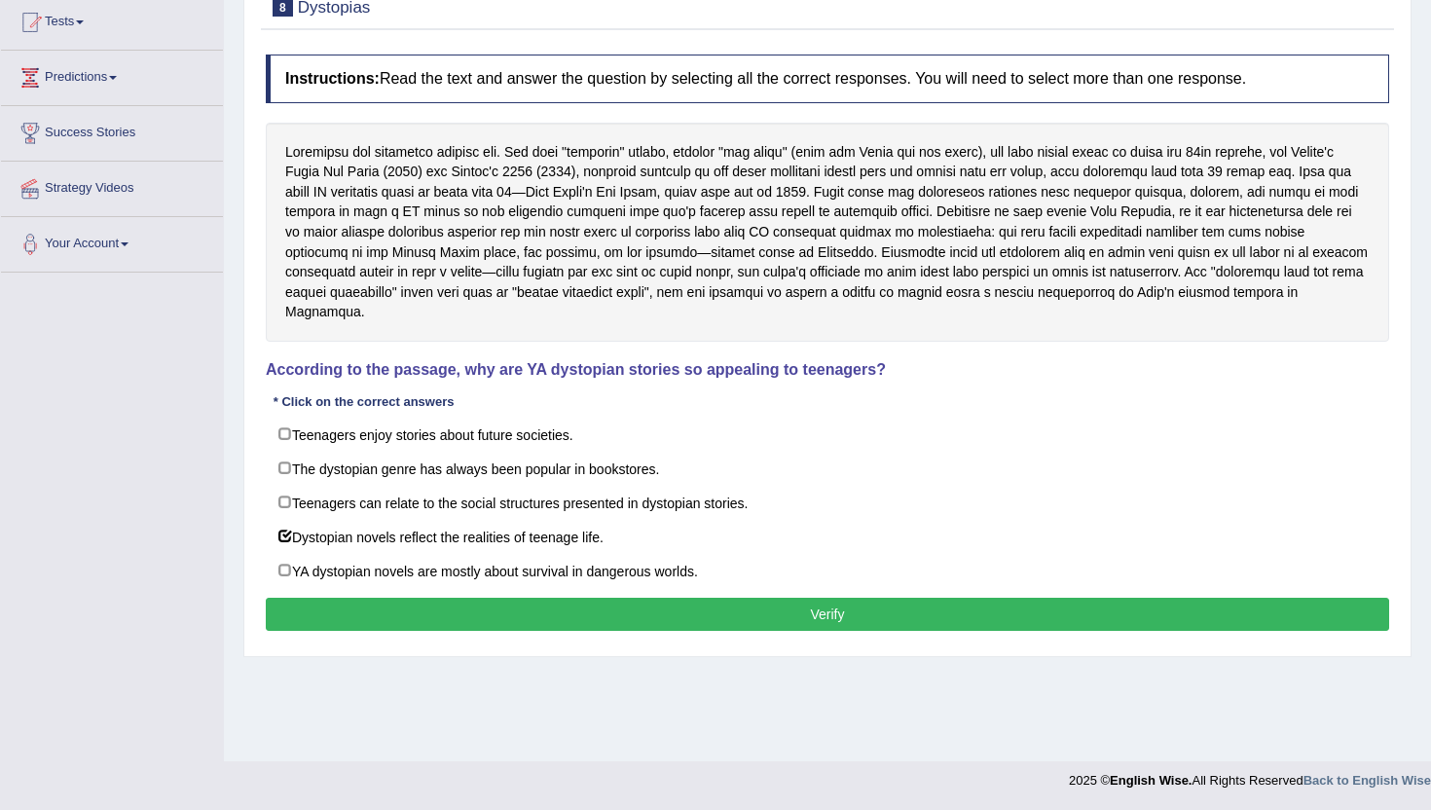
click at [827, 598] on button "Verify" at bounding box center [827, 614] width 1123 height 33
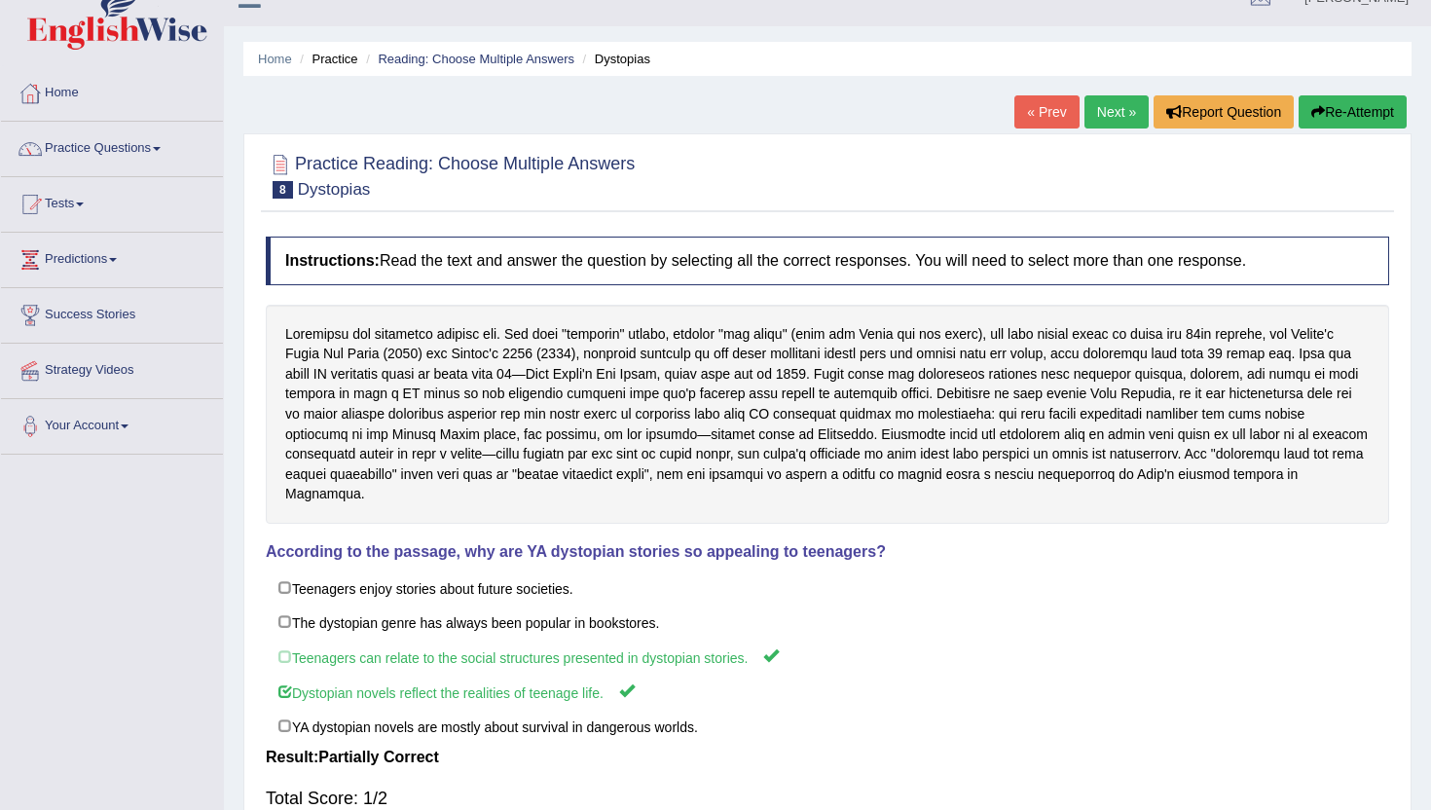
scroll to position [25, 0]
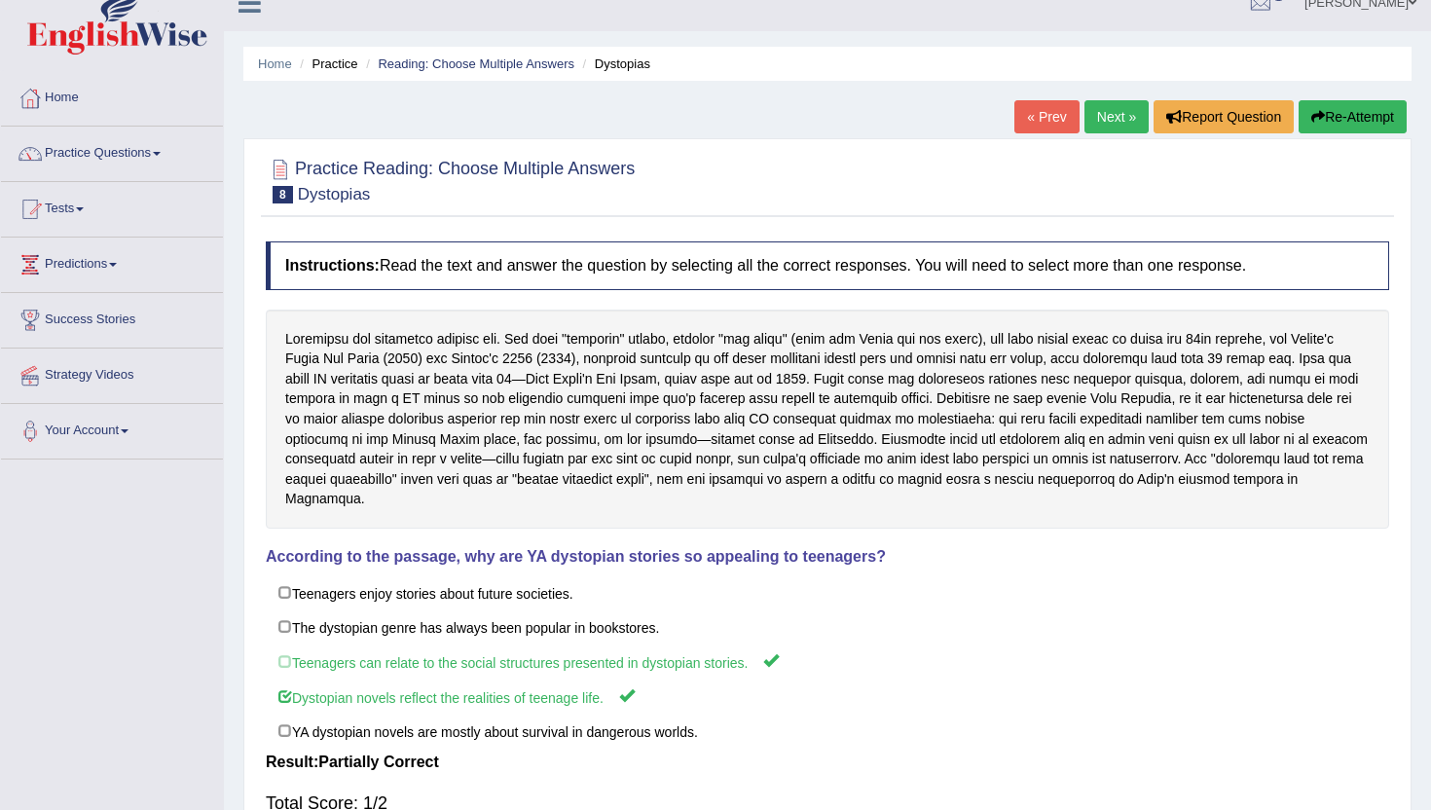
click at [1115, 124] on link "Next »" at bounding box center [1116, 116] width 64 height 33
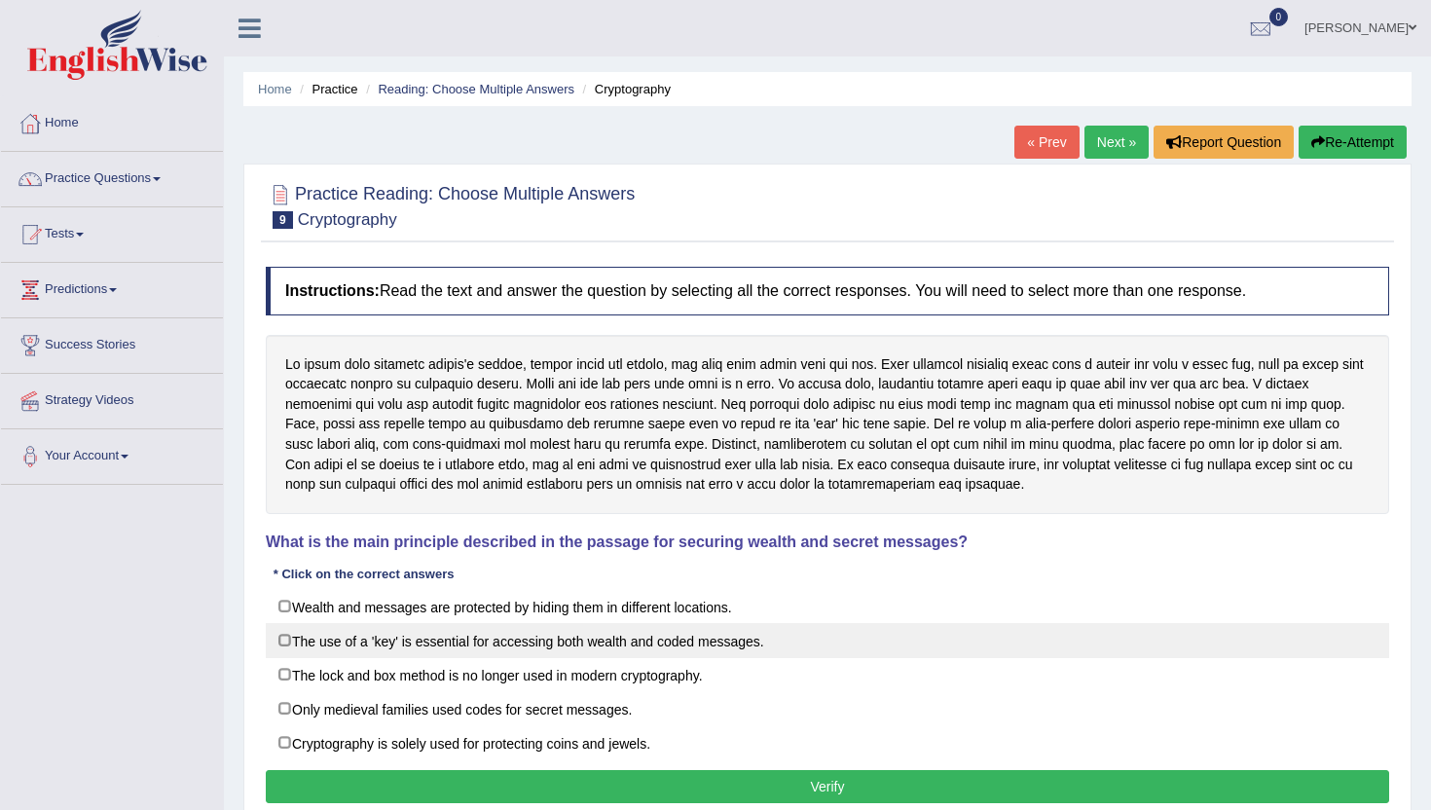
click at [759, 642] on label "The use of a 'key' is essential for accessing both wealth and coded messages." at bounding box center [827, 640] width 1123 height 35
checkbox input "true"
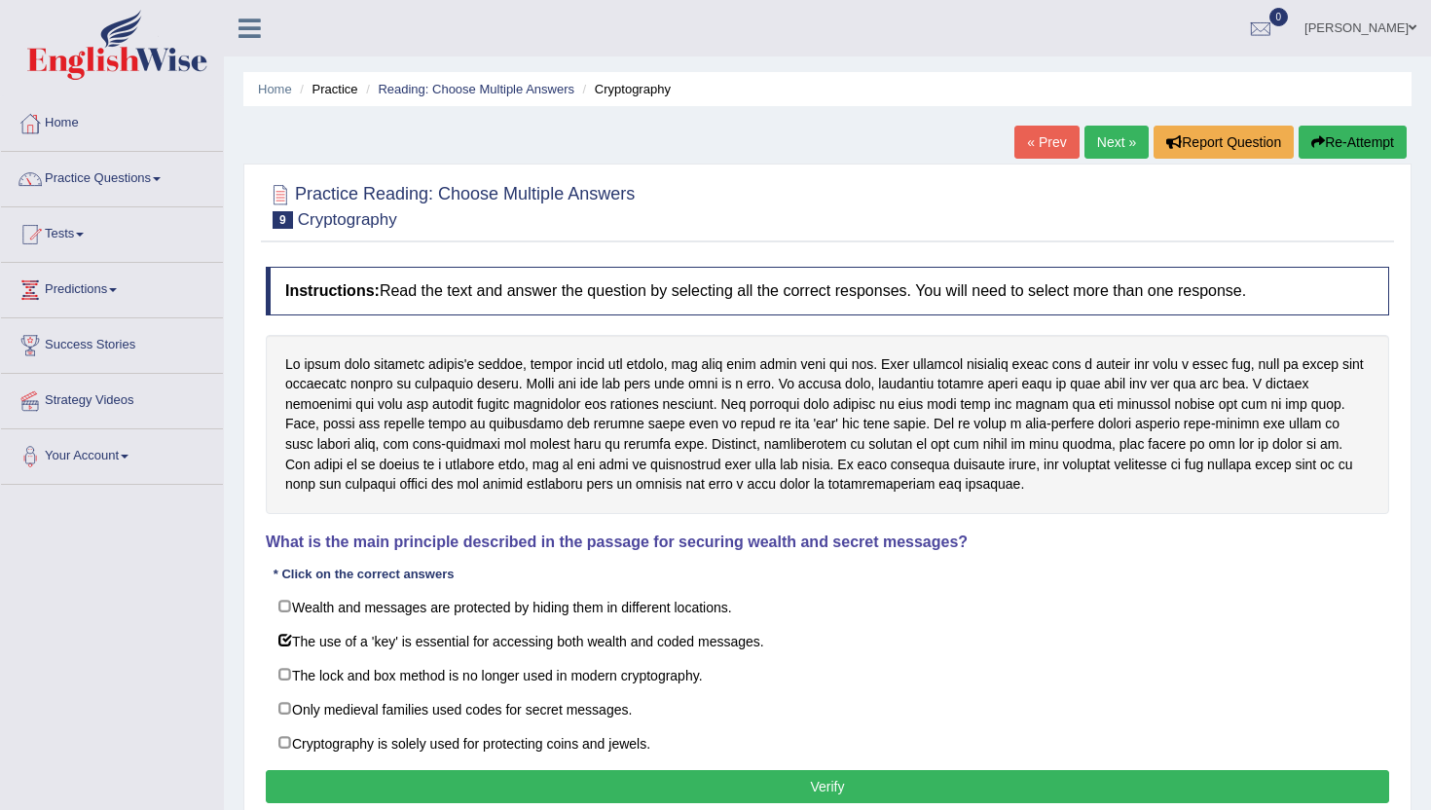
click at [735, 778] on button "Verify" at bounding box center [827, 786] width 1123 height 33
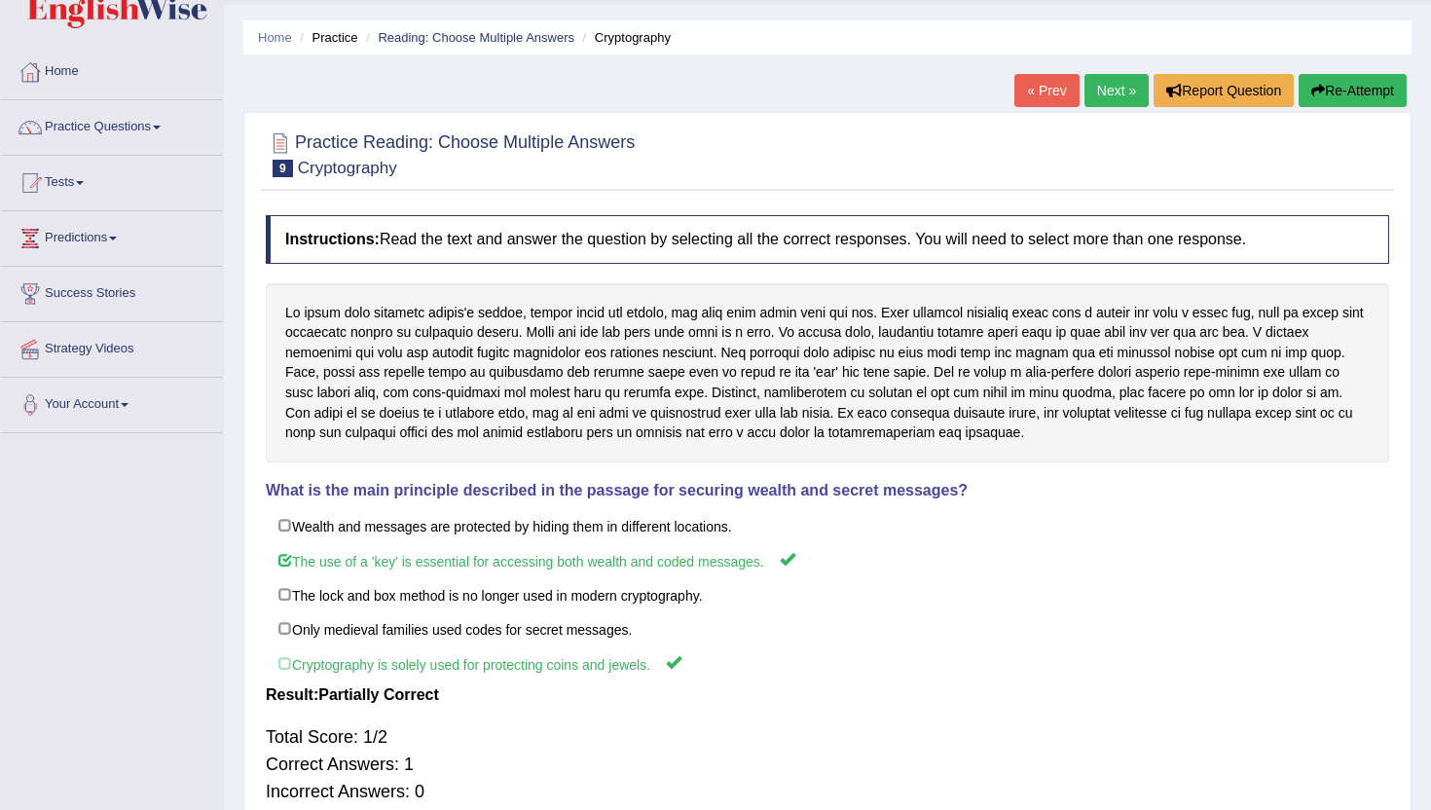
scroll to position [50, 0]
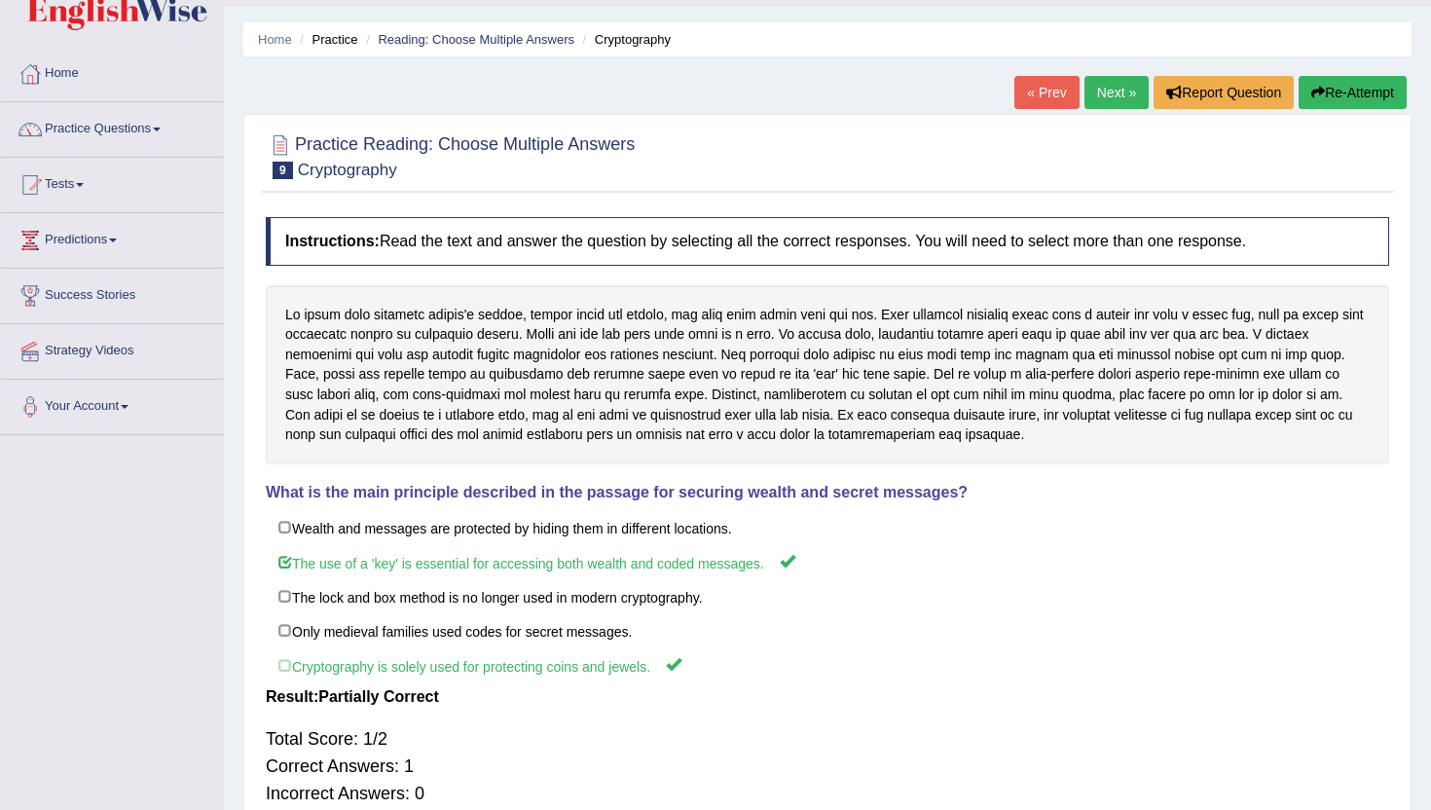
click at [1108, 96] on link "Next »" at bounding box center [1116, 92] width 64 height 33
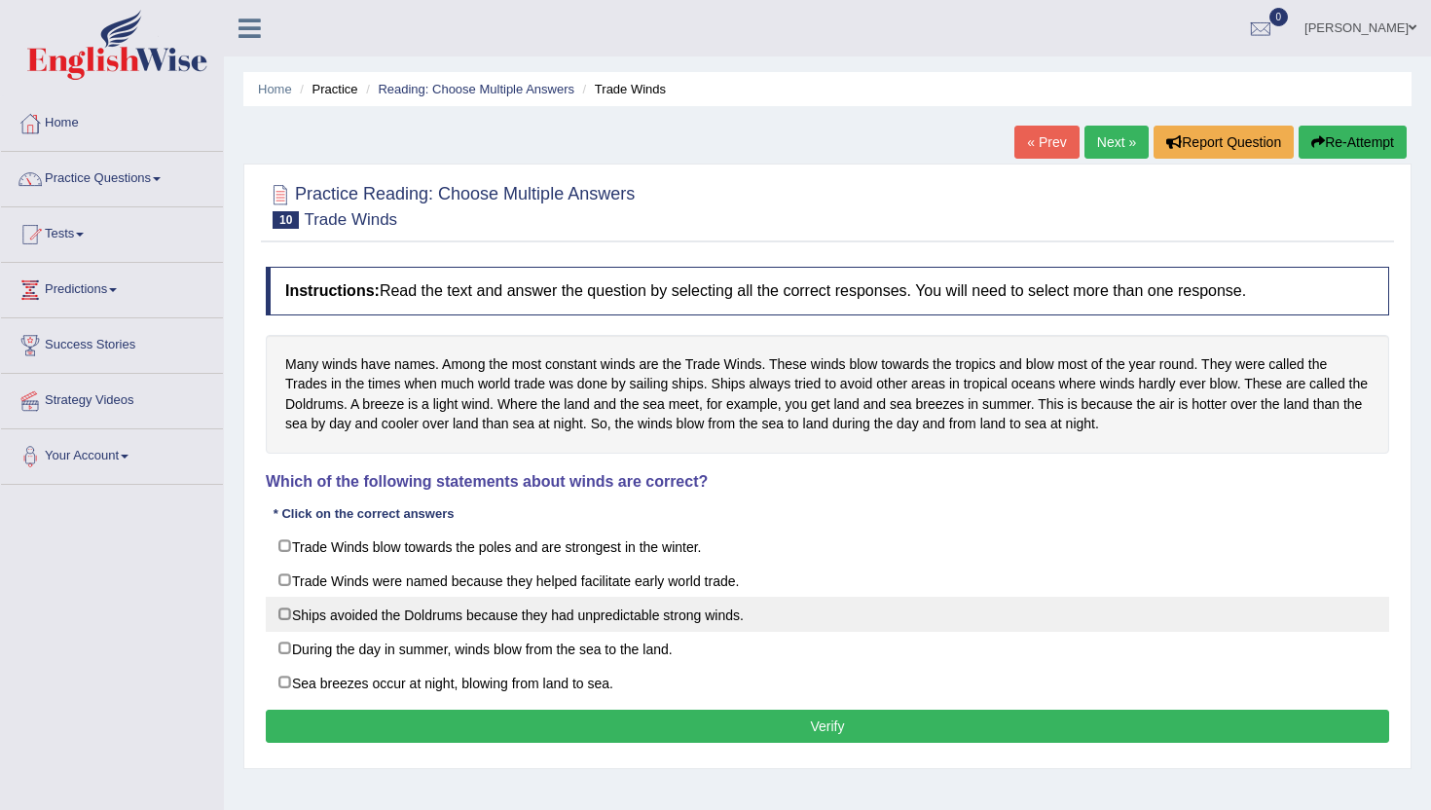
click at [754, 607] on label "Ships avoided the Doldrums because they had unpredictable strong winds." at bounding box center [827, 614] width 1123 height 35
checkbox input "true"
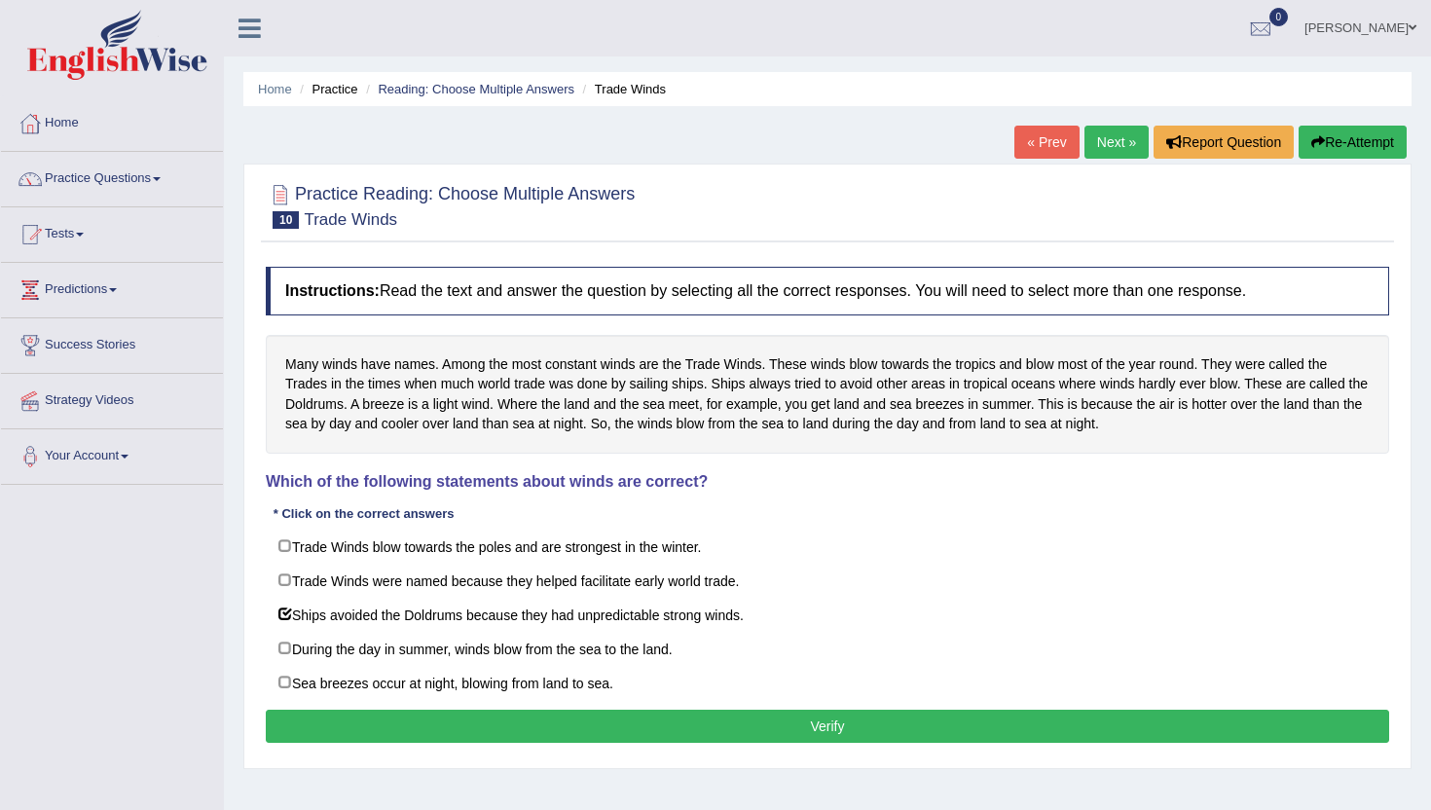
click at [799, 725] on button "Verify" at bounding box center [827, 726] width 1123 height 33
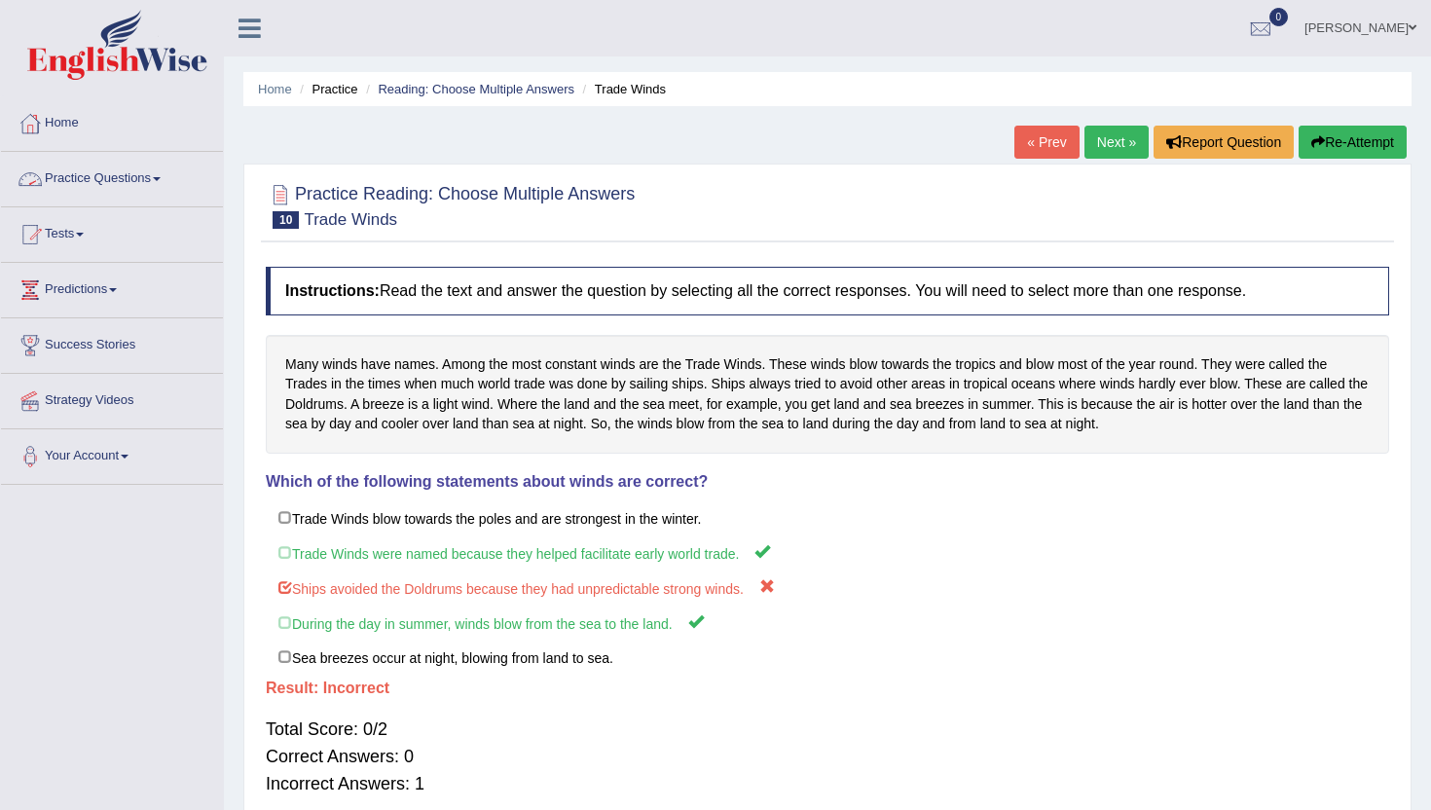
click at [128, 203] on li "Practice Questions Speaking Practice Read Aloud Repeat Sentence Describe Image …" at bounding box center [112, 179] width 222 height 55
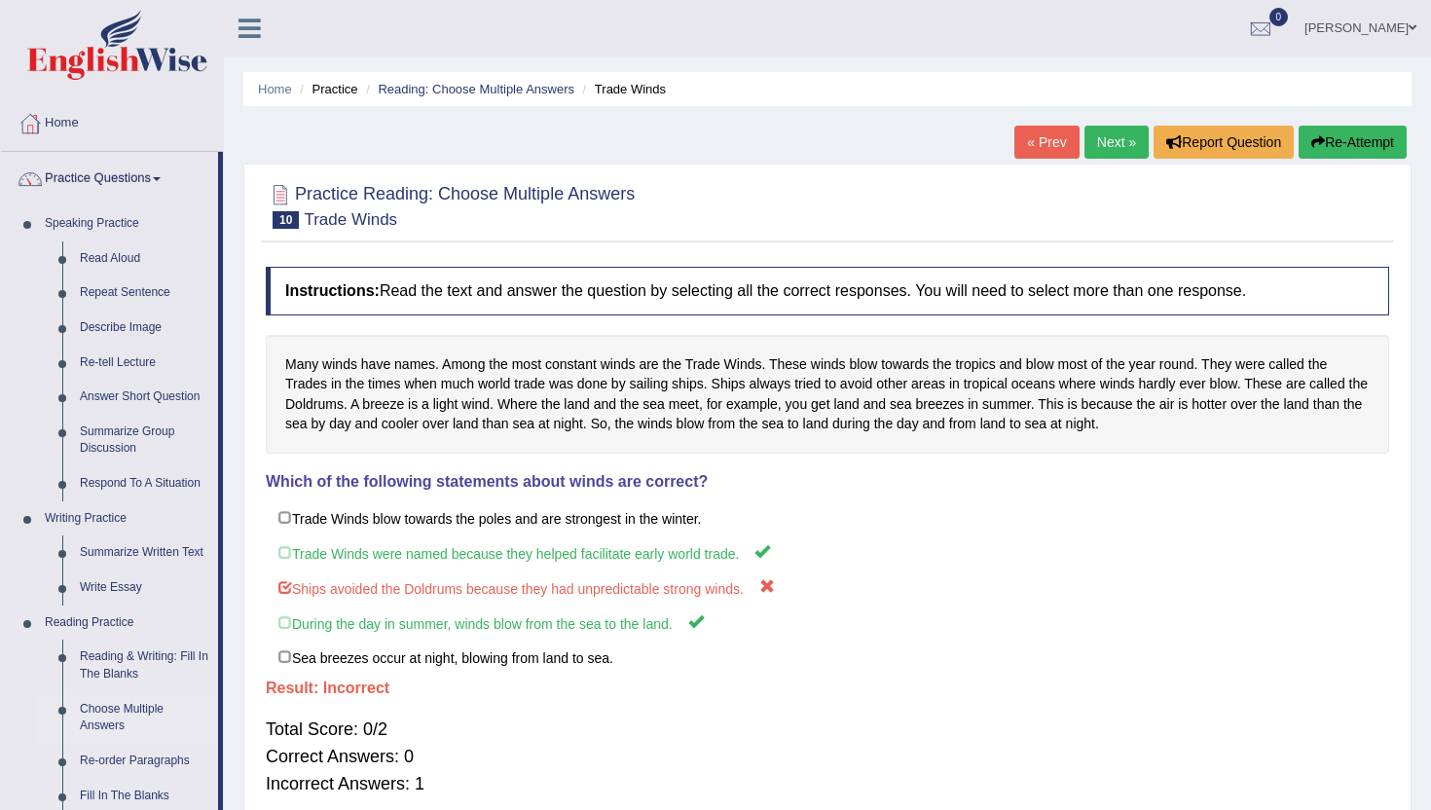
scroll to position [34, 0]
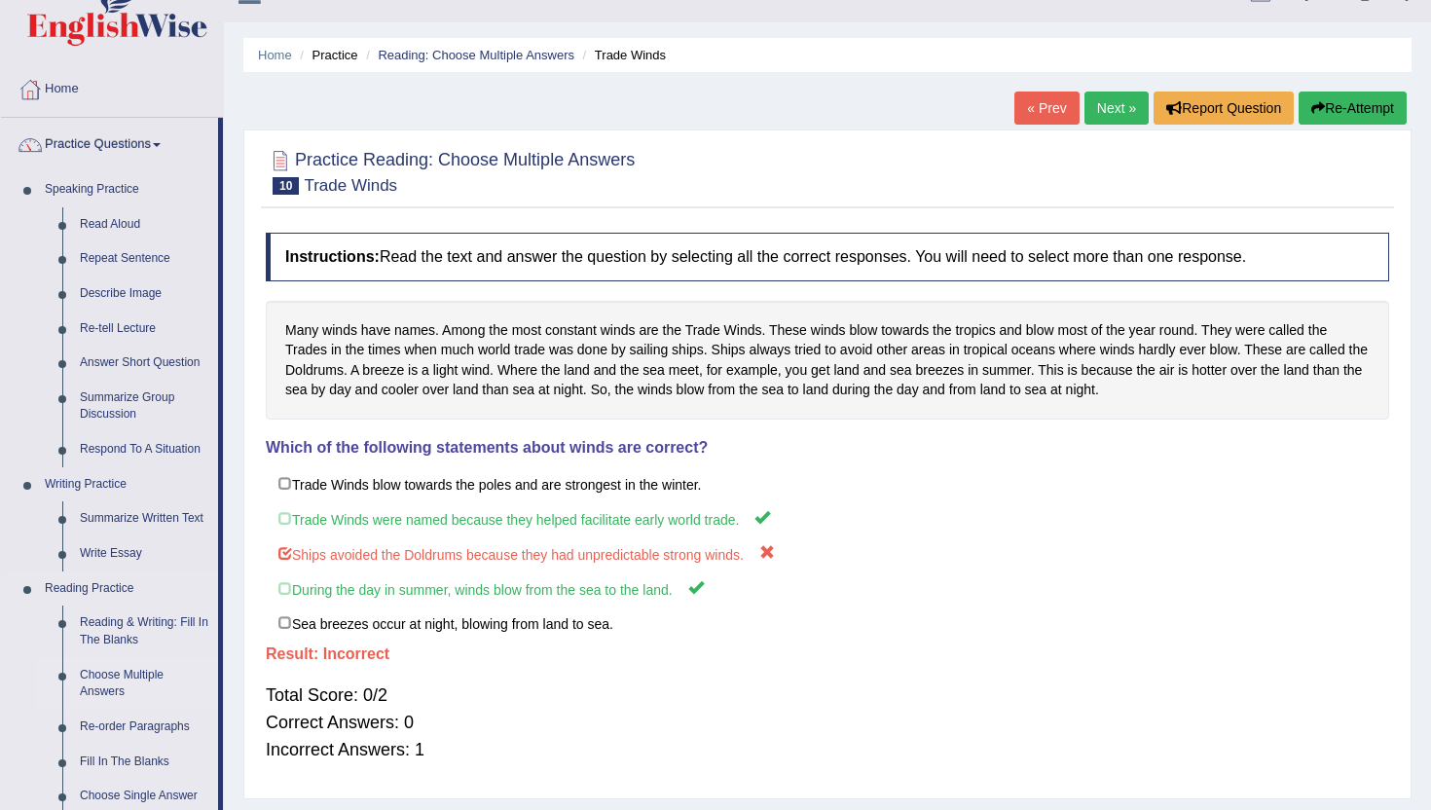
click at [130, 679] on link "Choose Multiple Answers" at bounding box center [144, 684] width 147 height 52
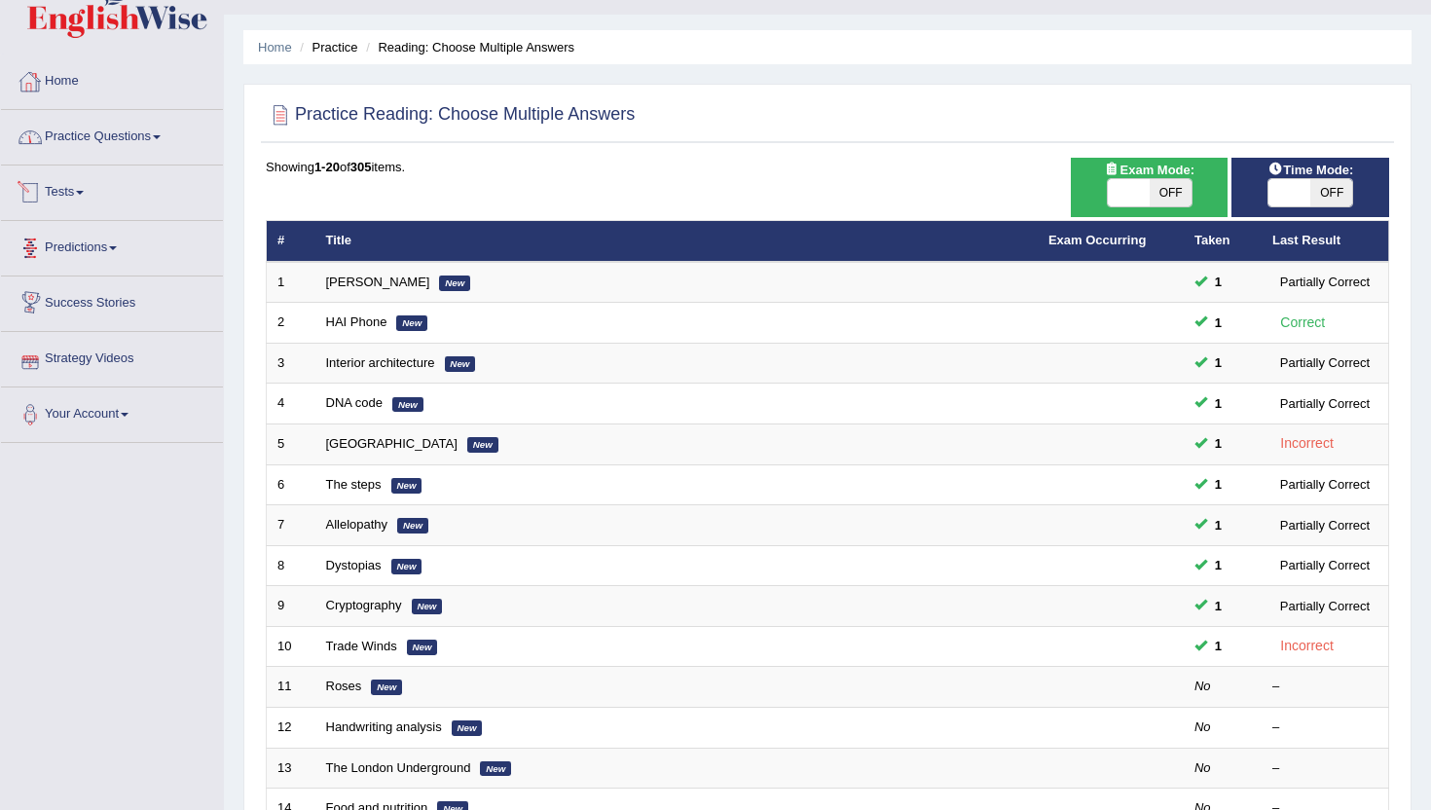
scroll to position [18, 0]
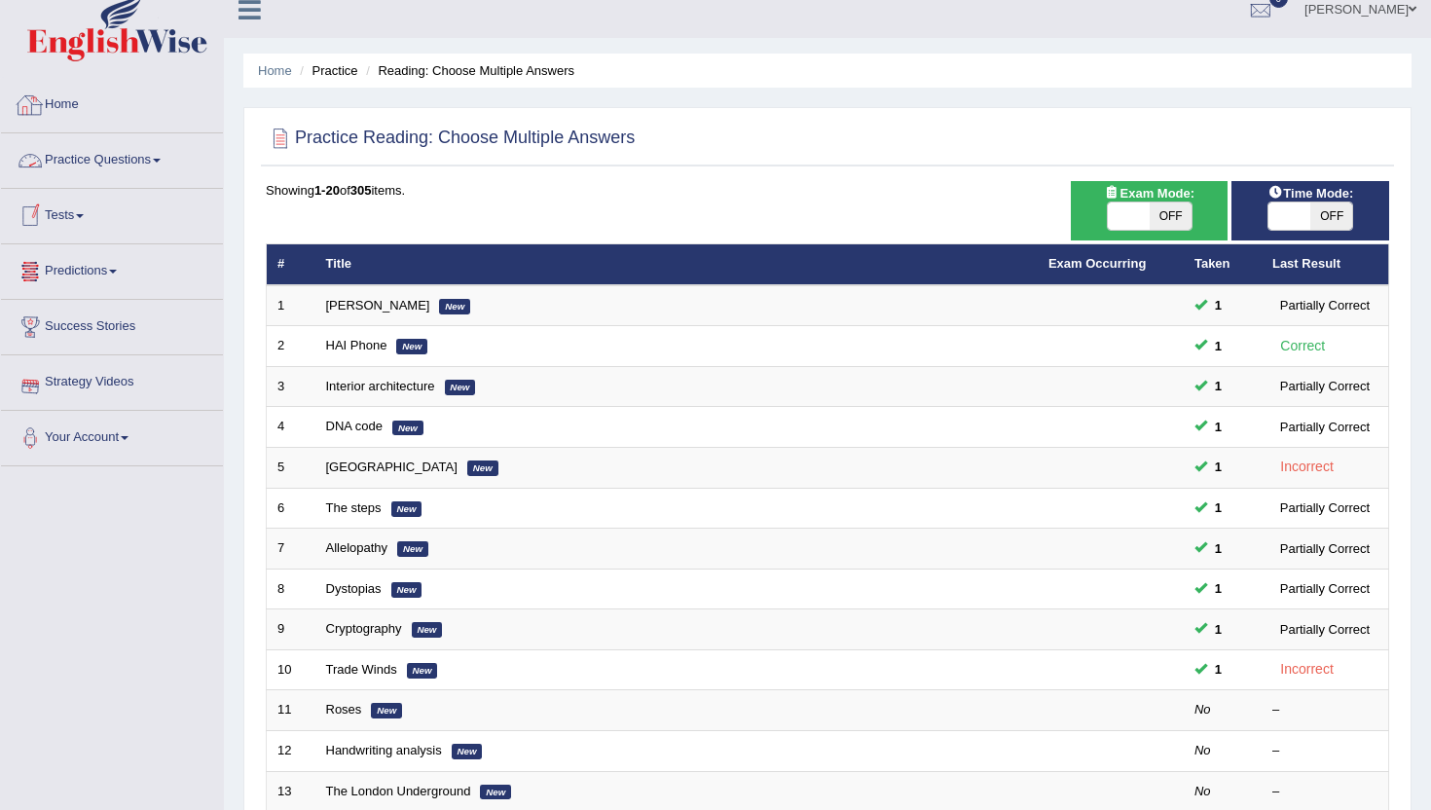
click at [130, 155] on link "Practice Questions" at bounding box center [112, 157] width 222 height 49
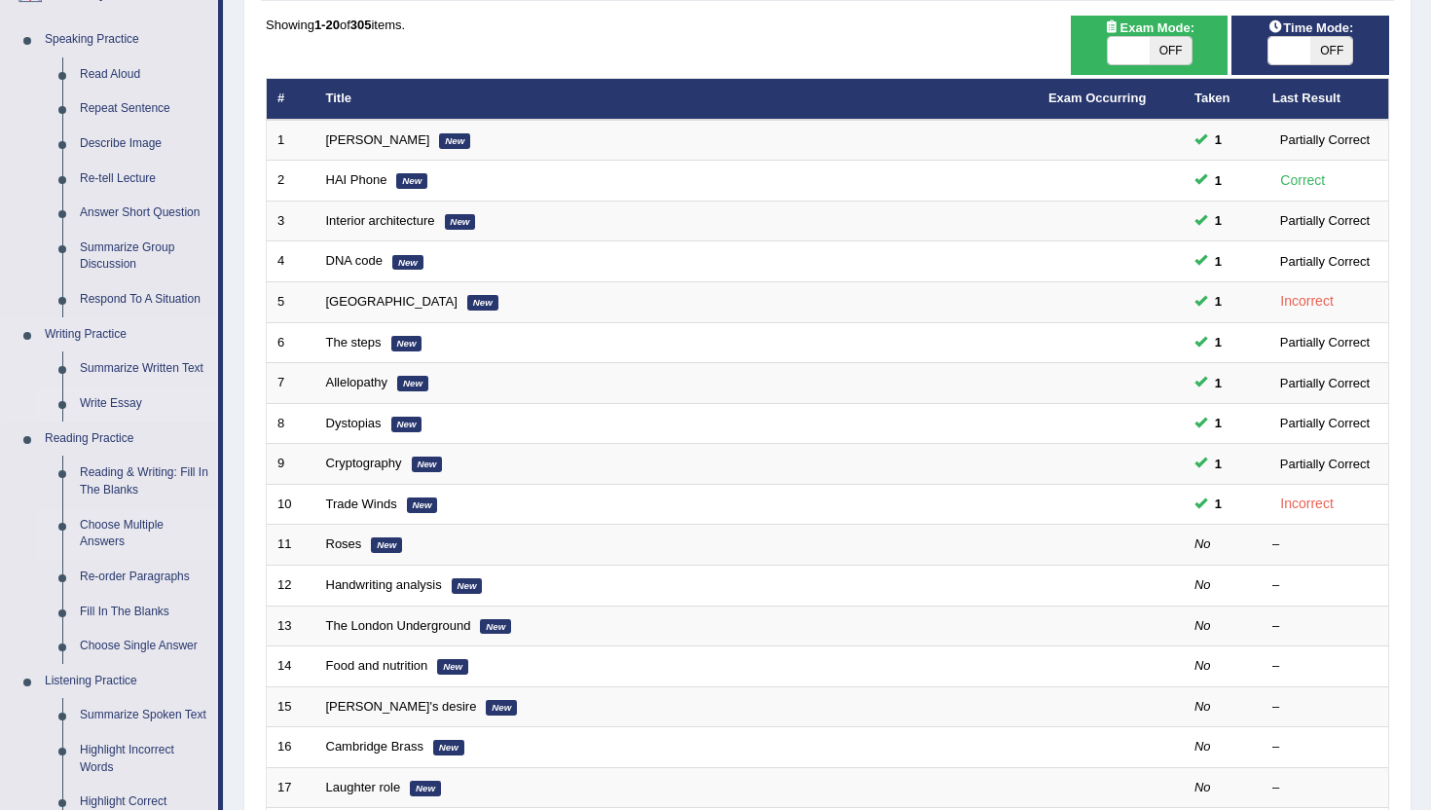
scroll to position [206, 0]
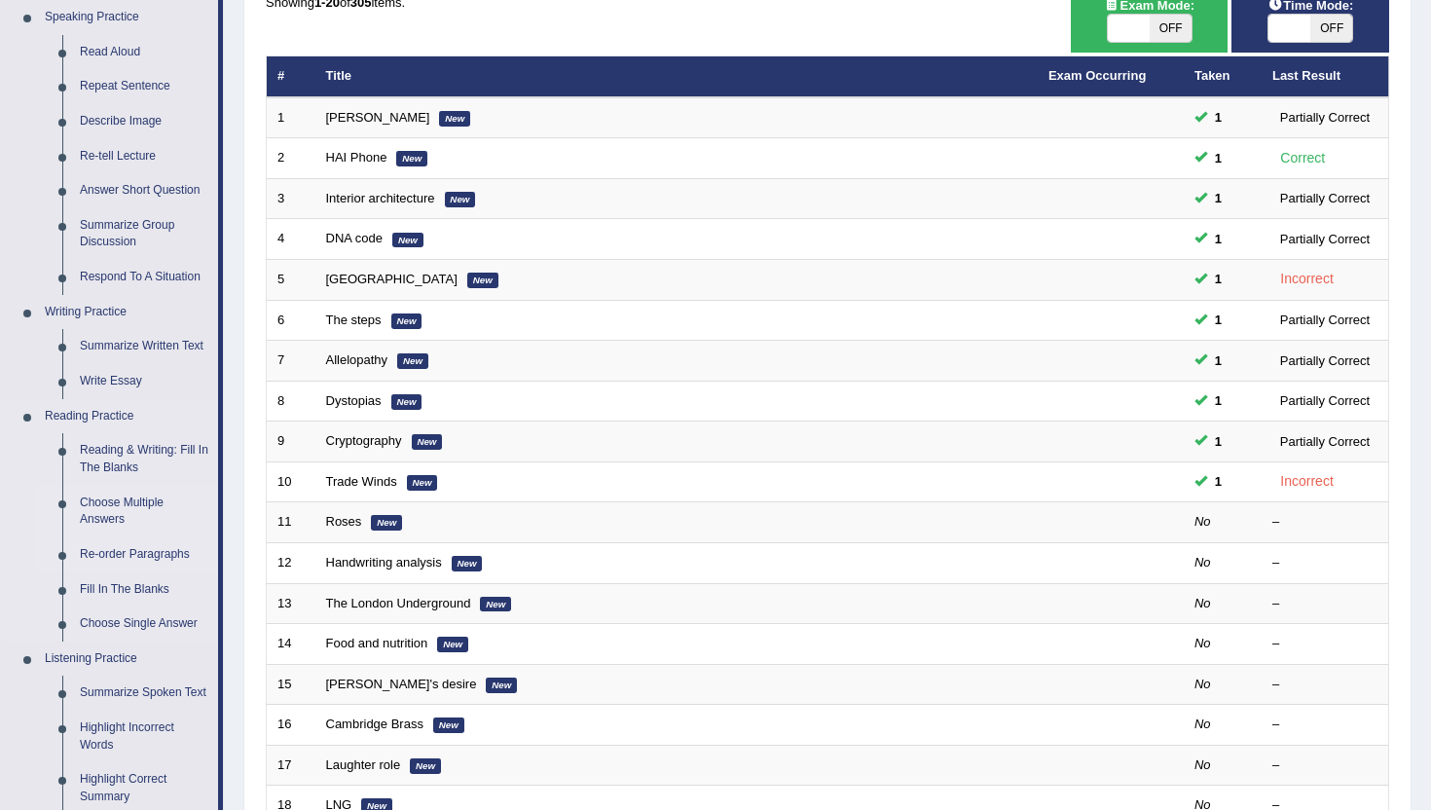
click at [148, 559] on link "Re-order Paragraphs" at bounding box center [144, 554] width 147 height 35
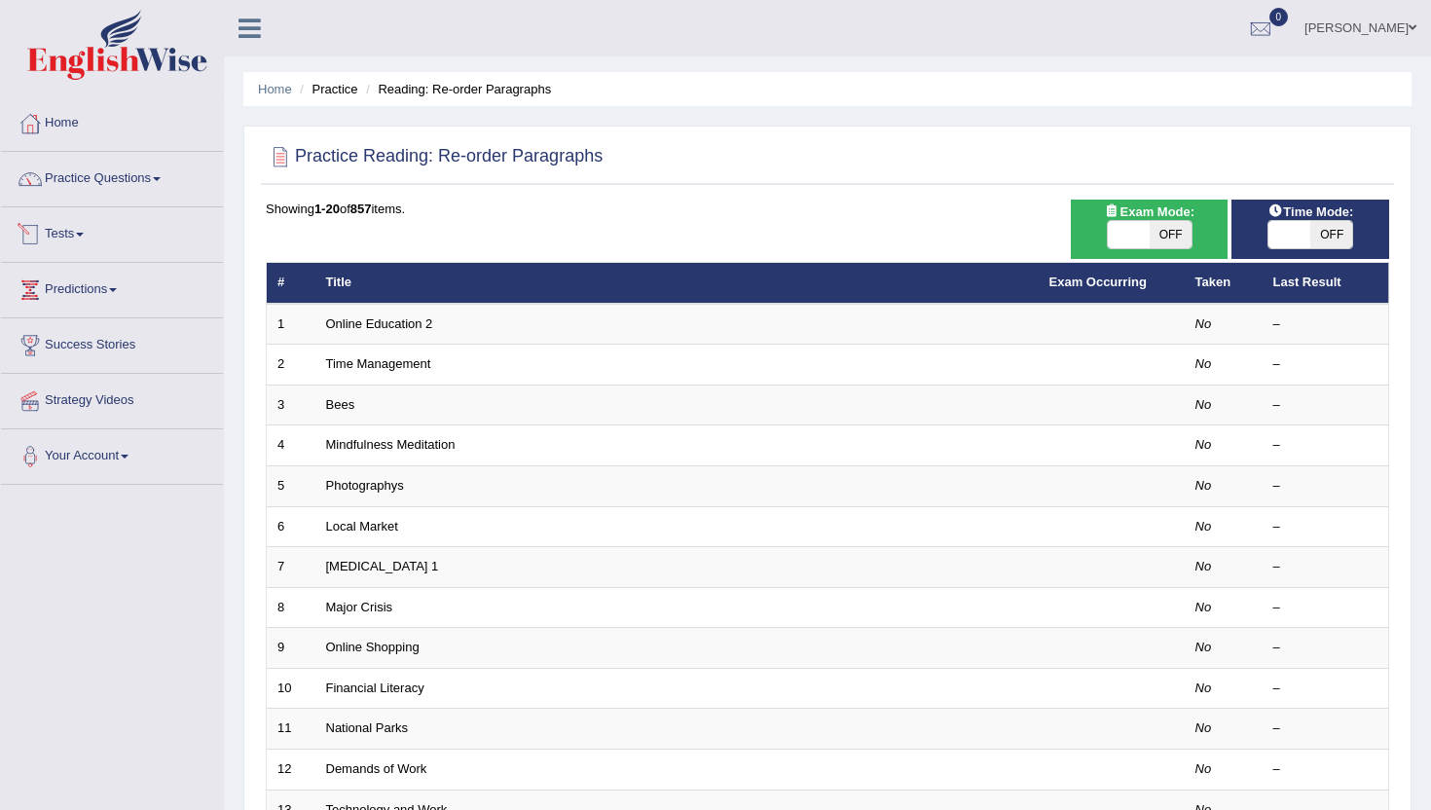
click at [202, 201] on li "Practice Questions Speaking Practice Read Aloud Repeat Sentence Describe Image …" at bounding box center [112, 179] width 222 height 55
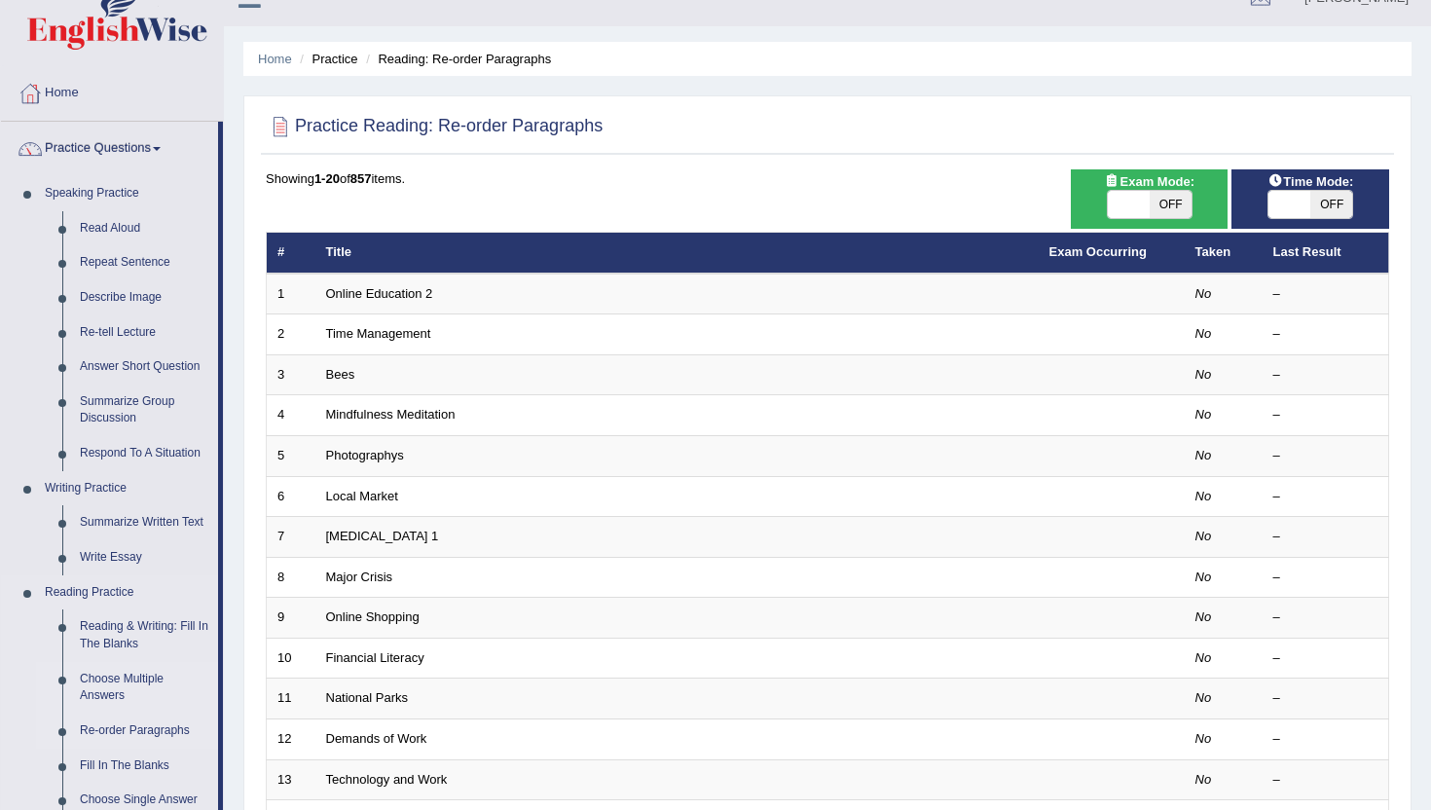
scroll to position [47, 0]
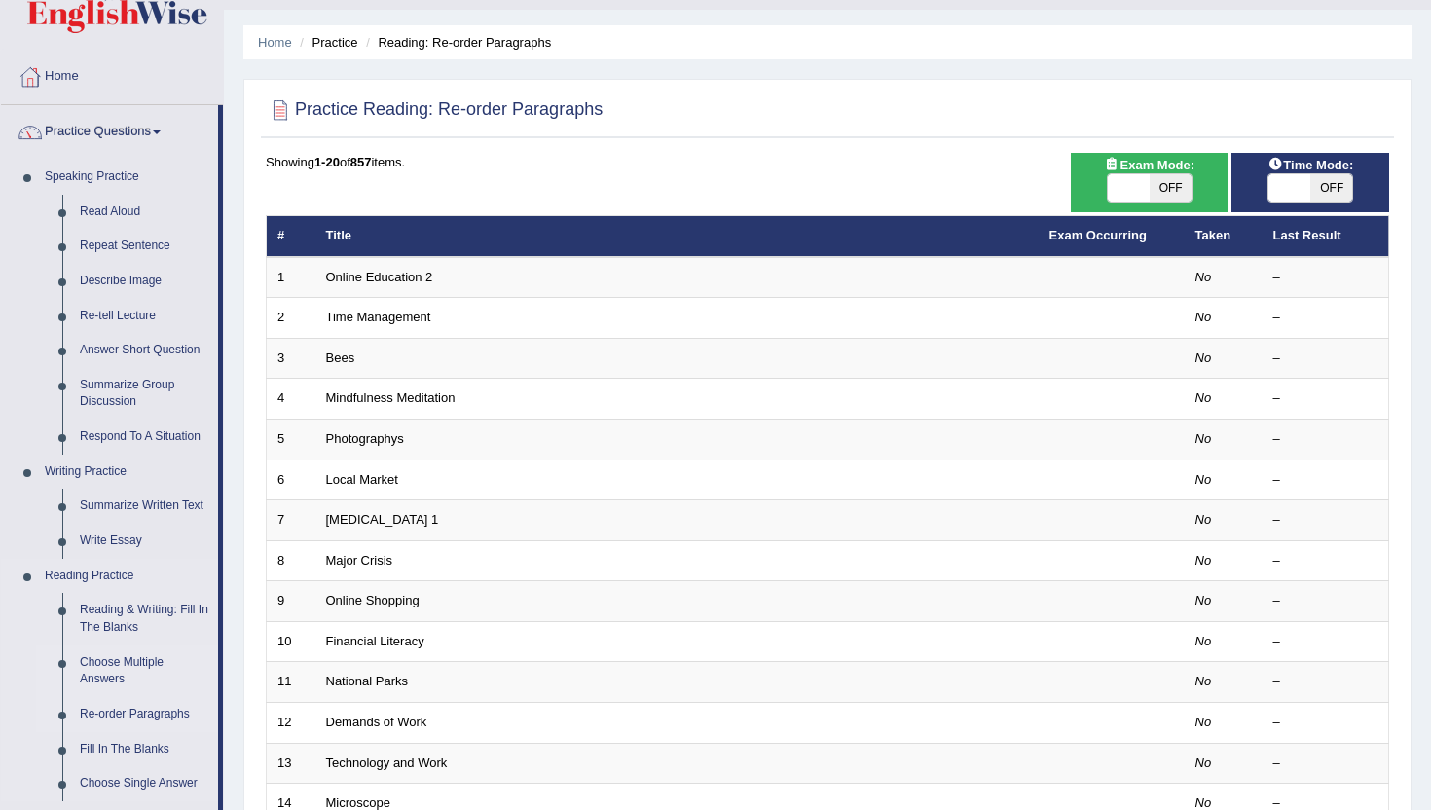
click at [138, 710] on link "Re-order Paragraphs" at bounding box center [144, 714] width 147 height 35
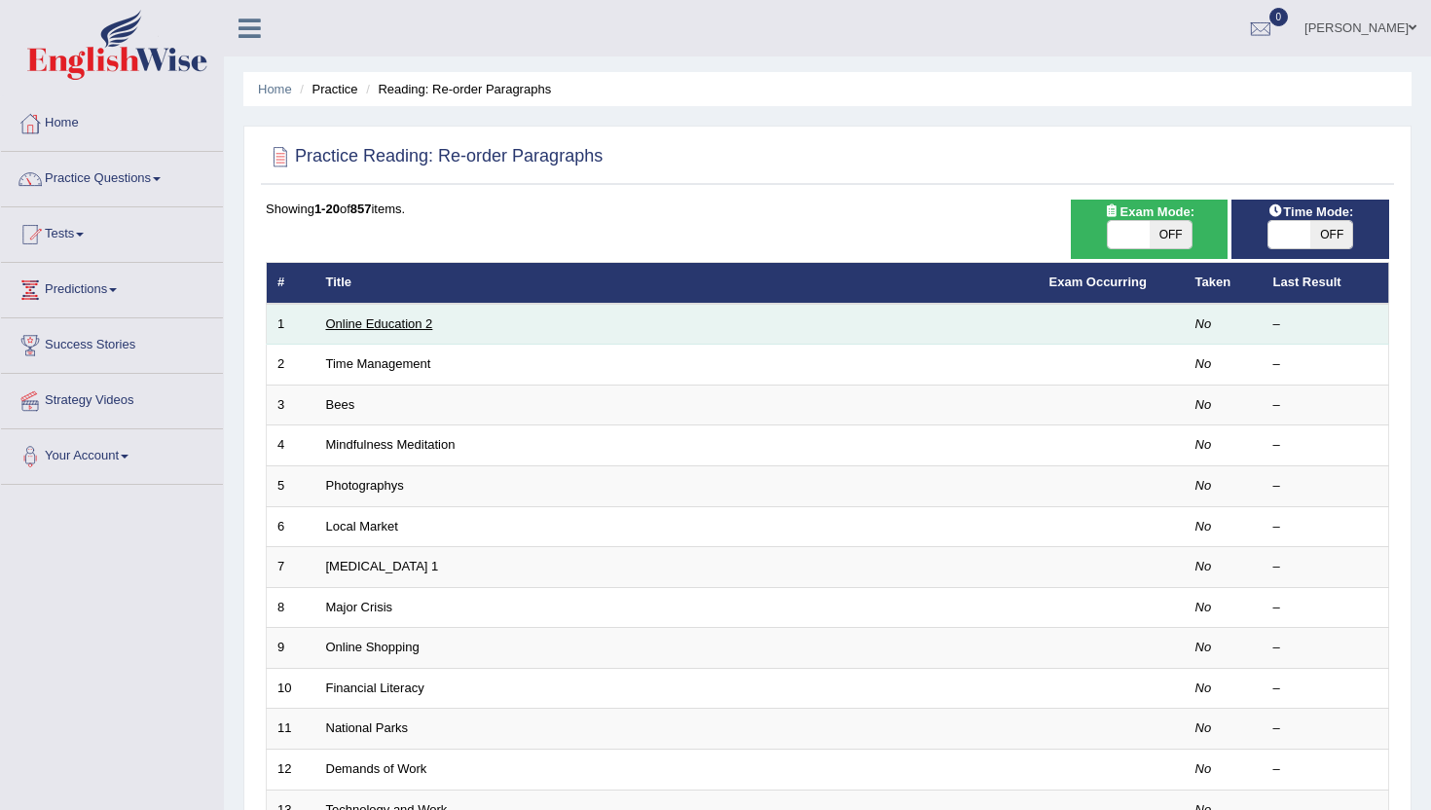
click at [366, 323] on link "Online Education 2" at bounding box center [379, 323] width 107 height 15
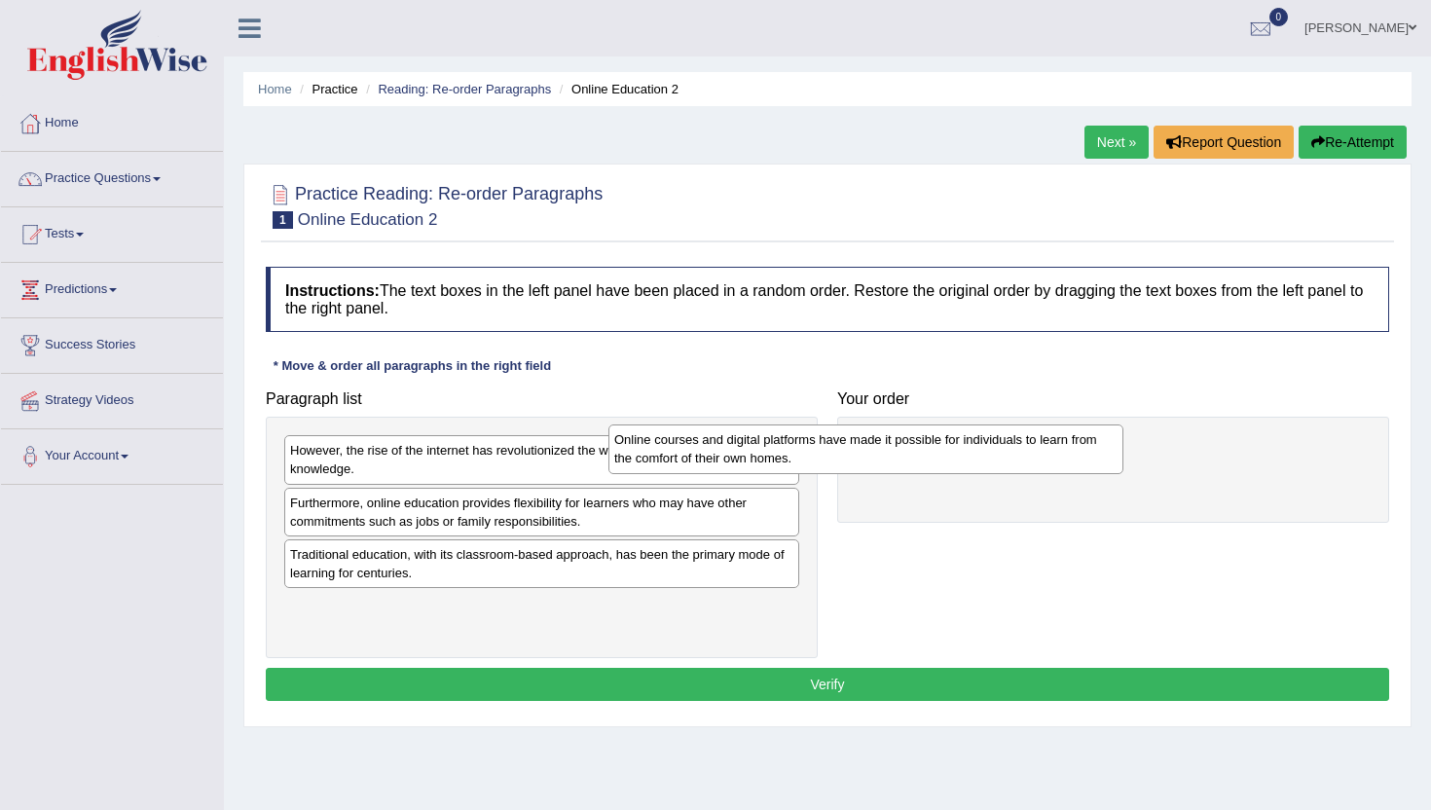
drag, startPoint x: 599, startPoint y: 462, endPoint x: 922, endPoint y: 452, distance: 323.4
click at [922, 452] on div "Online courses and digital platforms have made it possible for individuals to l…" at bounding box center [865, 448] width 515 height 49
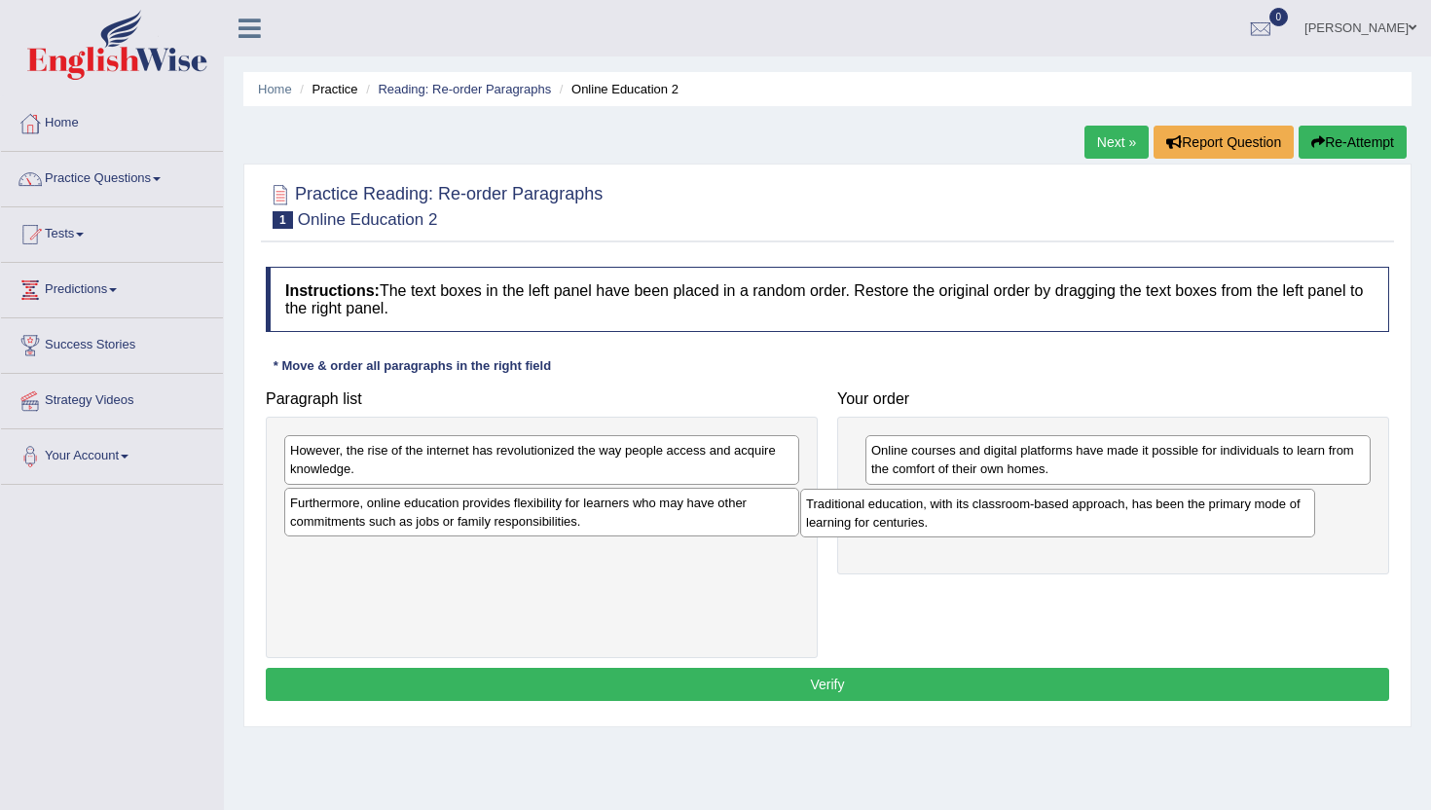
drag, startPoint x: 516, startPoint y: 563, endPoint x: 1040, endPoint y: 508, distance: 526.5
click at [1040, 508] on div "Traditional education, with its classroom-based approach, has been the primary …" at bounding box center [1057, 513] width 515 height 49
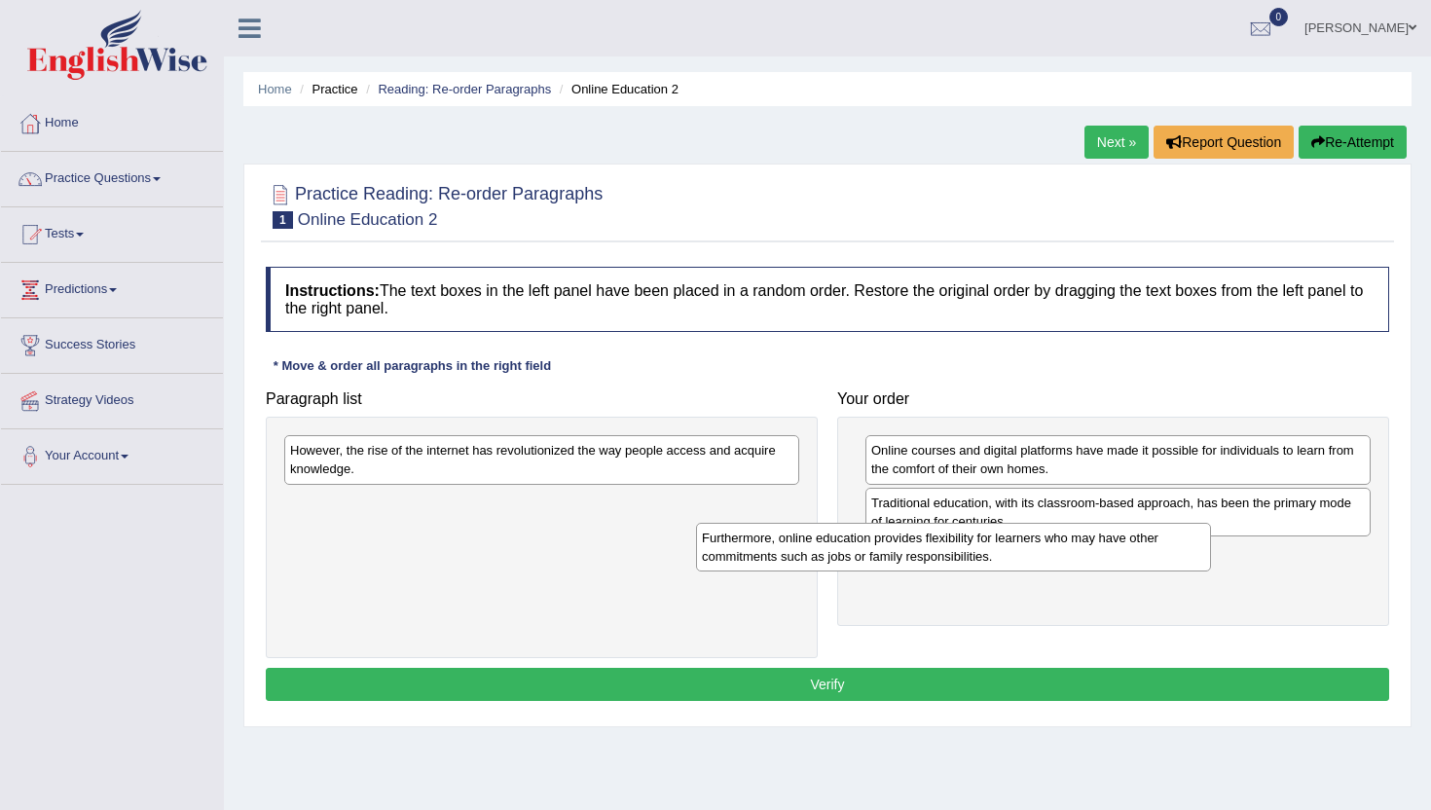
drag, startPoint x: 642, startPoint y: 517, endPoint x: 1054, endPoint y: 553, distance: 414.3
click at [1054, 553] on div "Furthermore, online education provides flexibility for learners who may have ot…" at bounding box center [953, 547] width 515 height 49
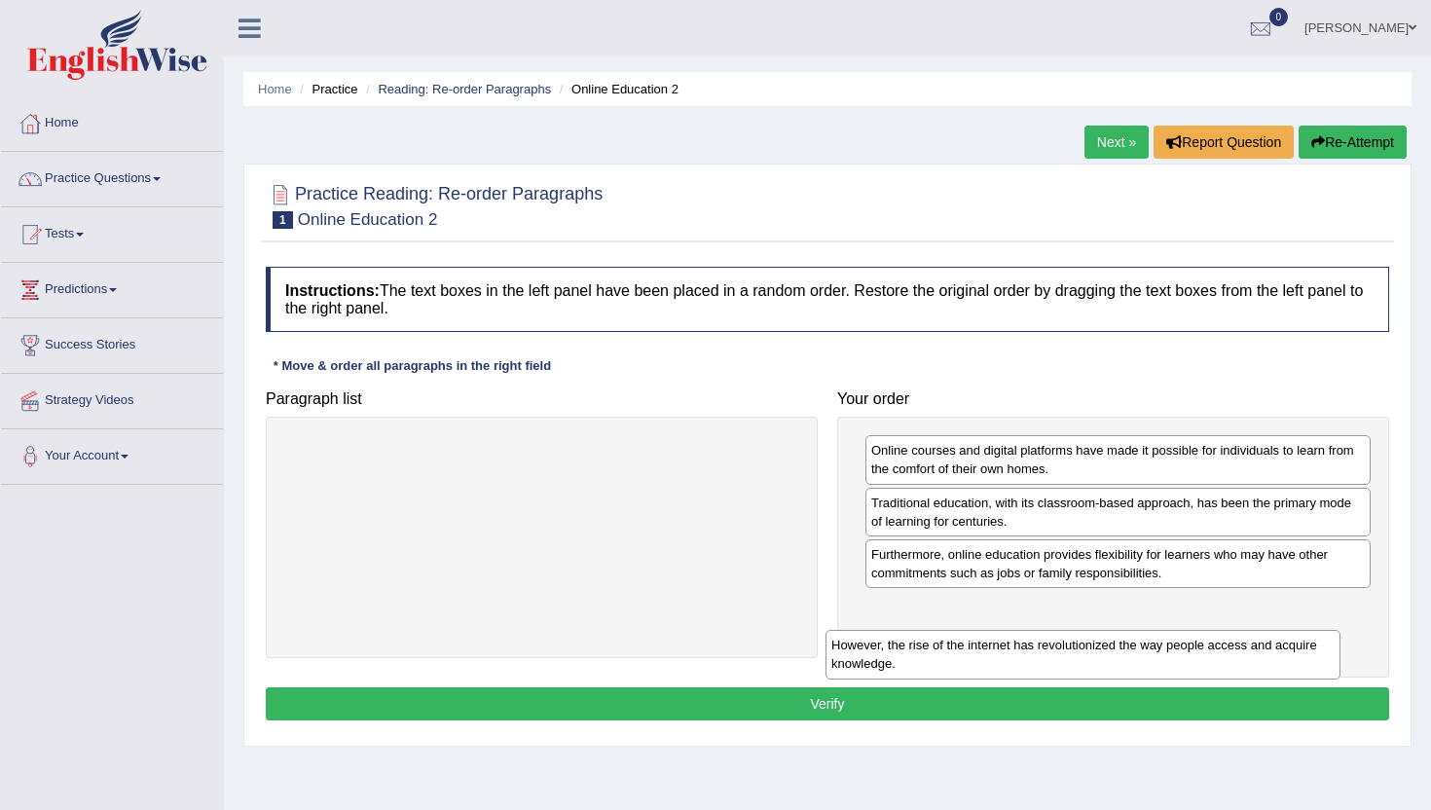
drag, startPoint x: 585, startPoint y: 453, endPoint x: 1137, endPoint y: 632, distance: 580.3
click at [1137, 632] on div "However, the rise of the internet has revolutionized the way people access and …" at bounding box center [1082, 654] width 515 height 49
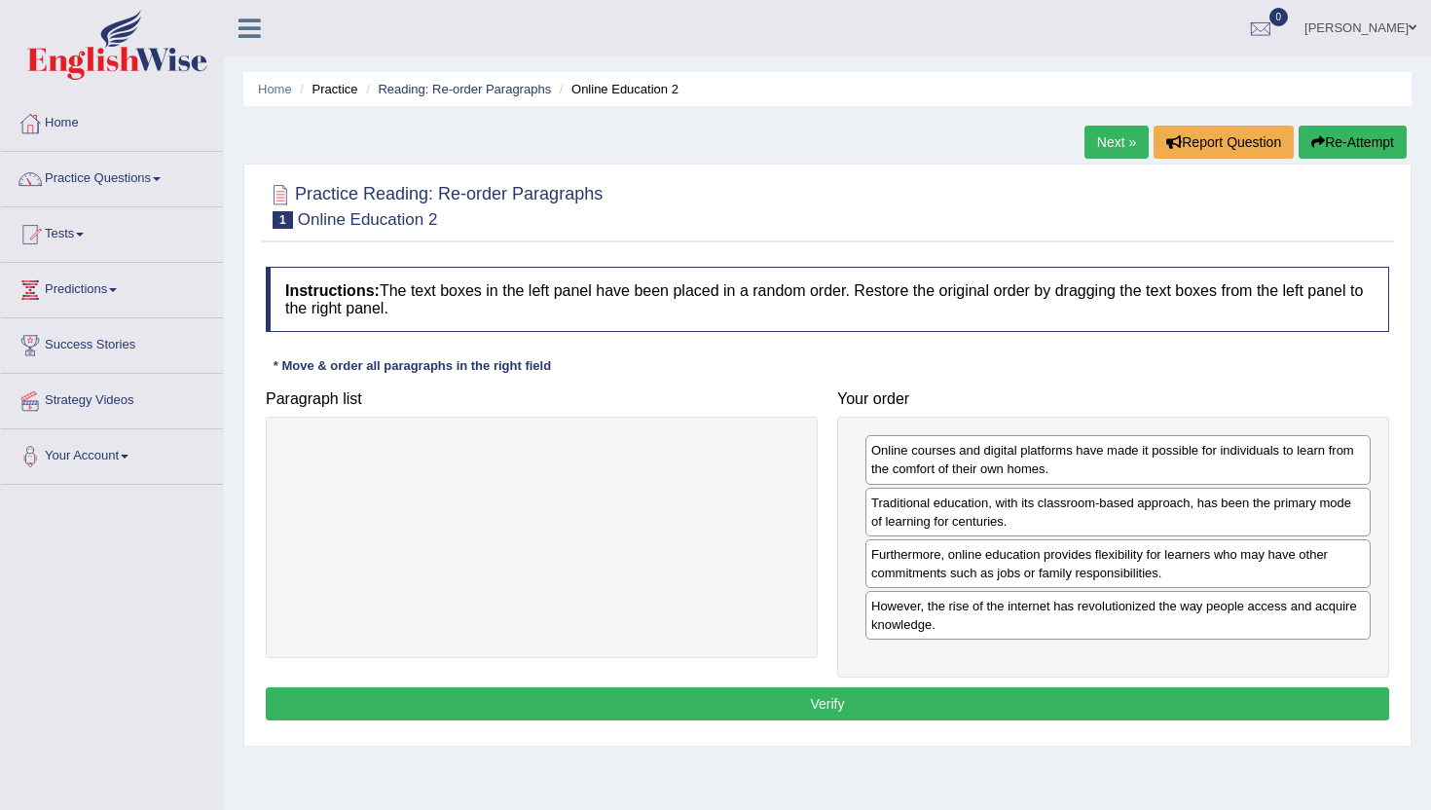
click at [1082, 701] on button "Verify" at bounding box center [827, 703] width 1123 height 33
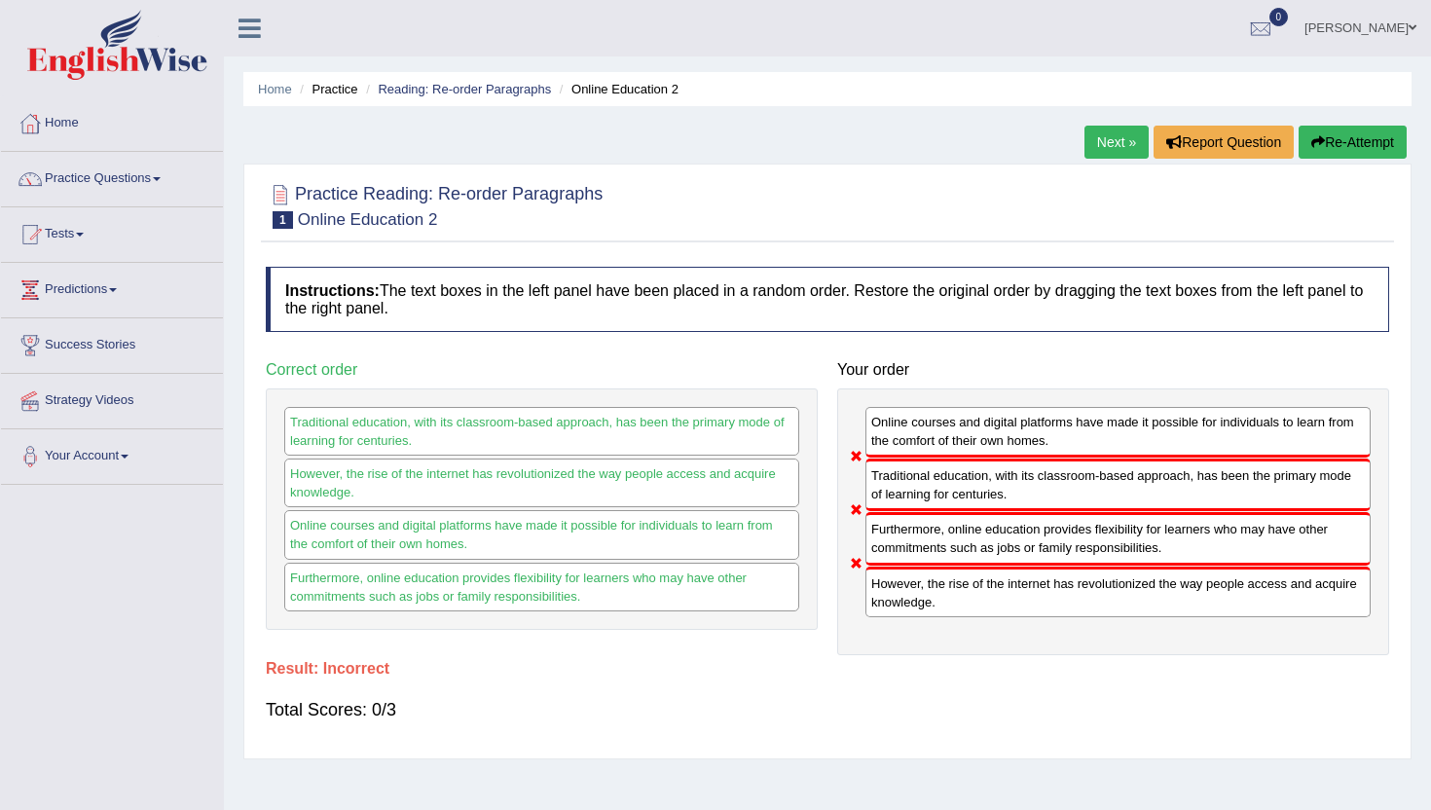
click at [1127, 488] on div "Traditional education, with its classroom-based approach, has been the primary …" at bounding box center [1117, 484] width 505 height 53
drag, startPoint x: 1087, startPoint y: 428, endPoint x: 1096, endPoint y: 527, distance: 98.7
click at [1096, 527] on div "Online courses and digital platforms have made it possible for individuals to l…" at bounding box center [1113, 521] width 552 height 267
click at [1115, 148] on link "Next »" at bounding box center [1116, 142] width 64 height 33
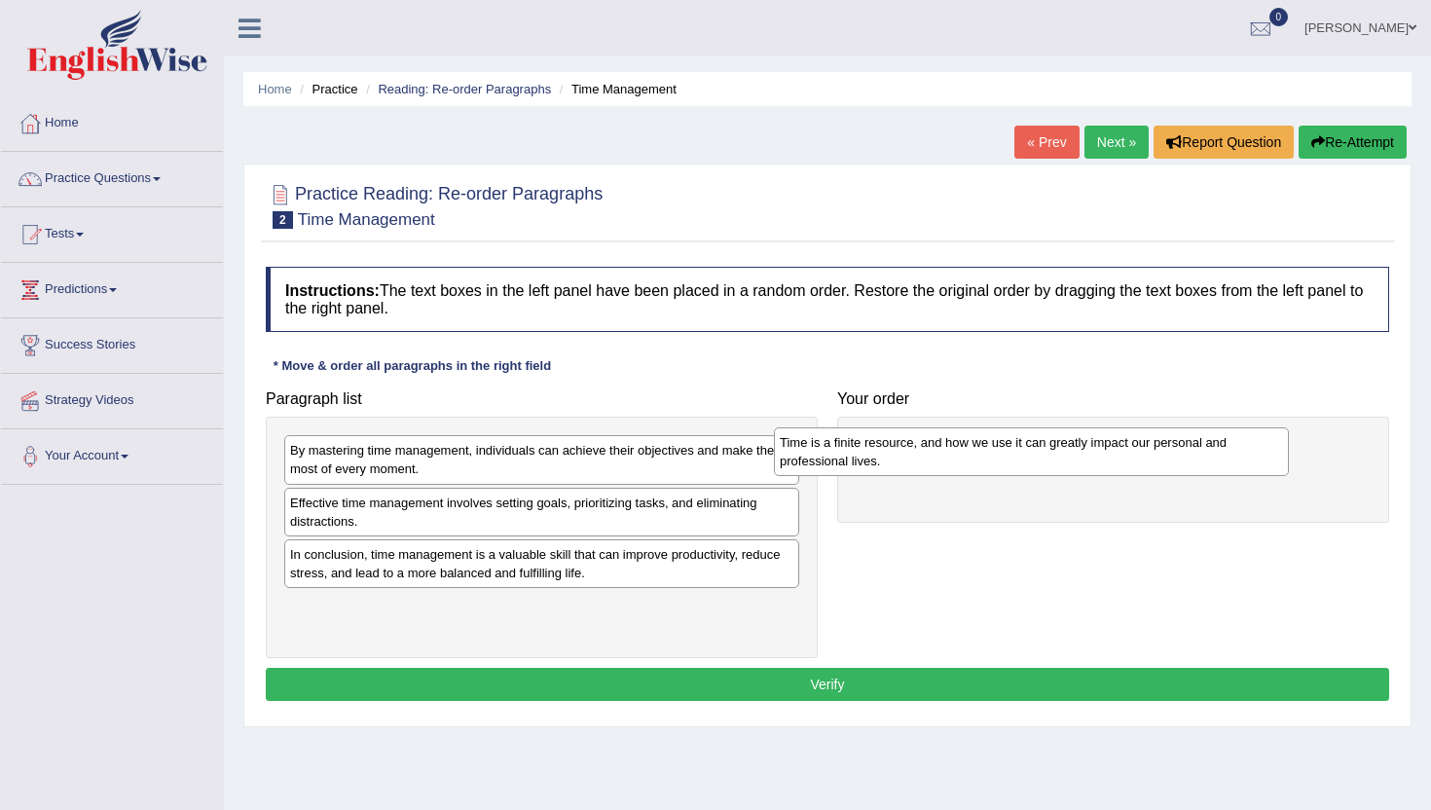
drag, startPoint x: 564, startPoint y: 514, endPoint x: 1057, endPoint y: 450, distance: 497.7
click at [1057, 450] on div "Time is a finite resource, and how we use it can greatly impact our personal an…" at bounding box center [1031, 451] width 515 height 49
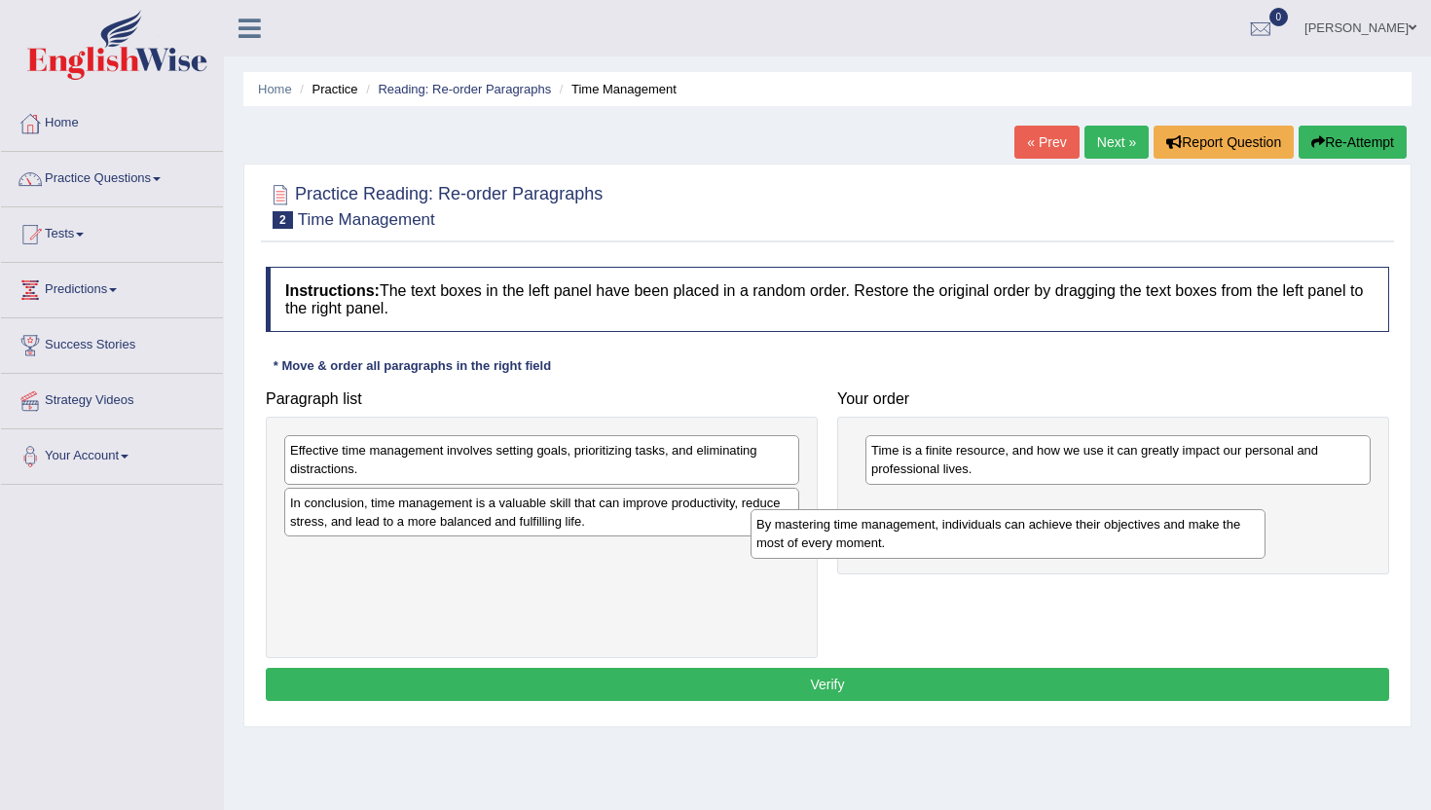
drag, startPoint x: 596, startPoint y: 460, endPoint x: 1060, endPoint y: 534, distance: 470.2
click at [1061, 534] on div "By mastering time management, individuals can achieve their objectives and make…" at bounding box center [1008, 533] width 515 height 49
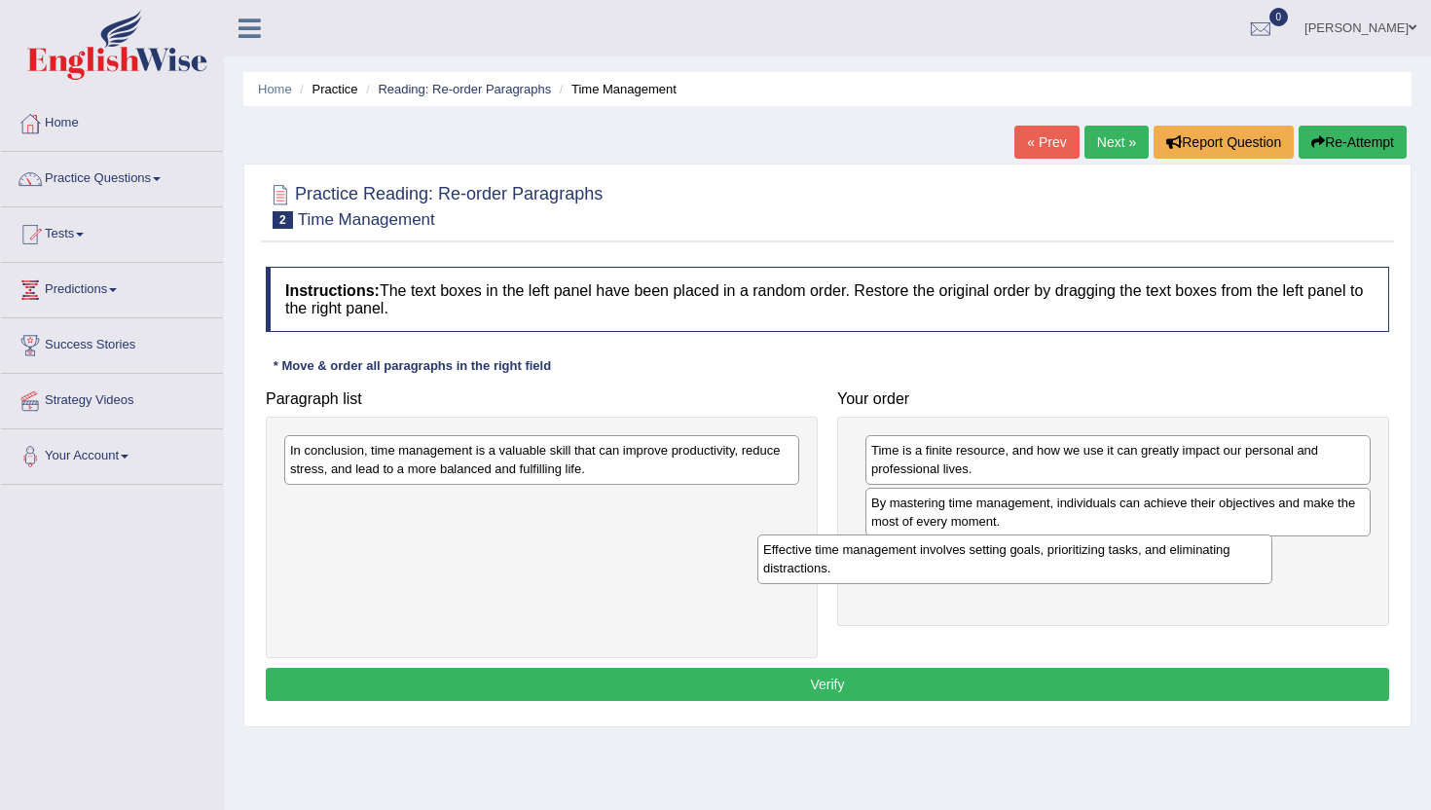
drag, startPoint x: 645, startPoint y: 463, endPoint x: 1118, endPoint y: 558, distance: 481.5
click at [1118, 560] on div "Effective time management involves setting goals, prioritizing tasks, and elimi…" at bounding box center [1014, 558] width 515 height 49
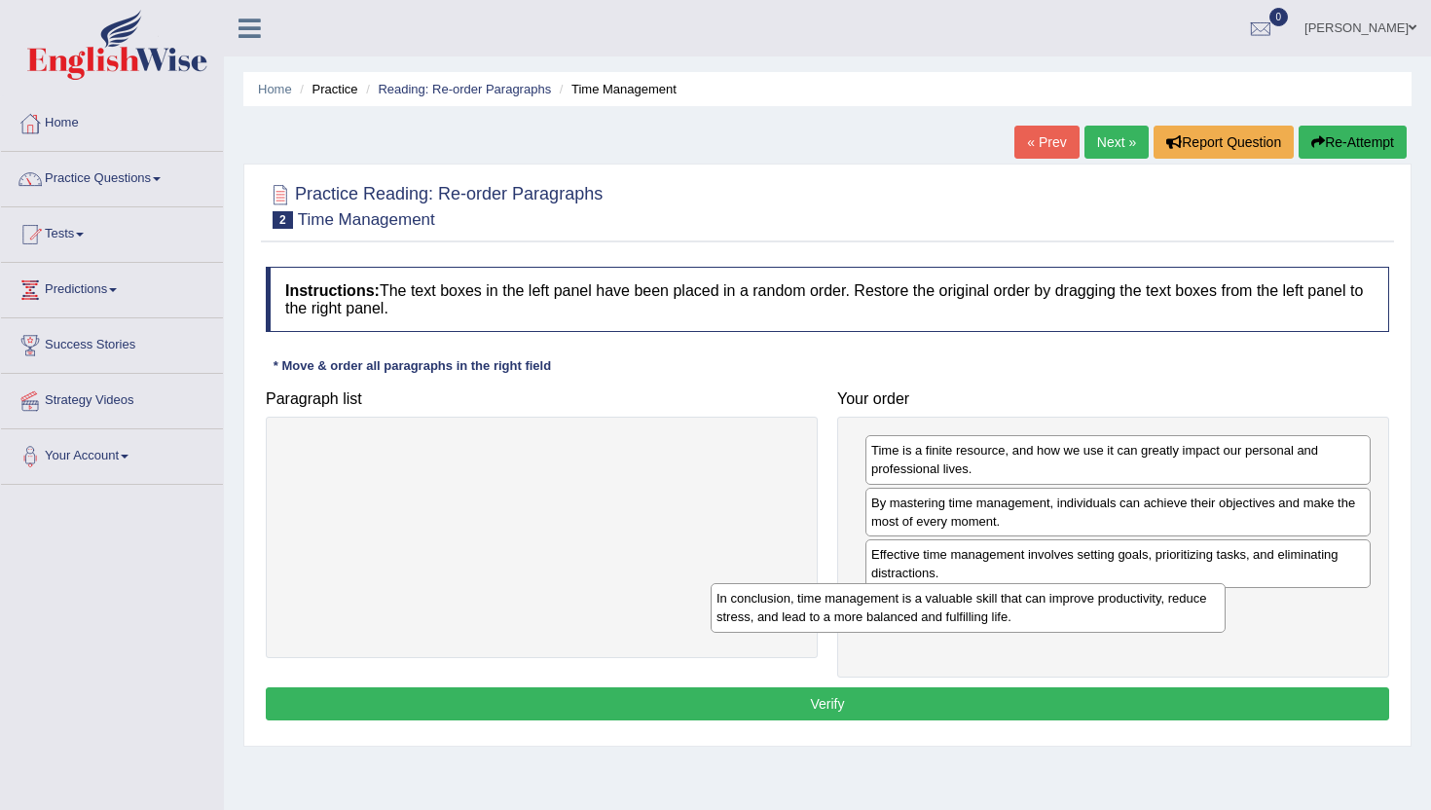
drag, startPoint x: 715, startPoint y: 469, endPoint x: 1145, endPoint y: 618, distance: 455.3
click at [1145, 618] on div "In conclusion, time management is a valuable skill that can improve productivit…" at bounding box center [968, 607] width 515 height 49
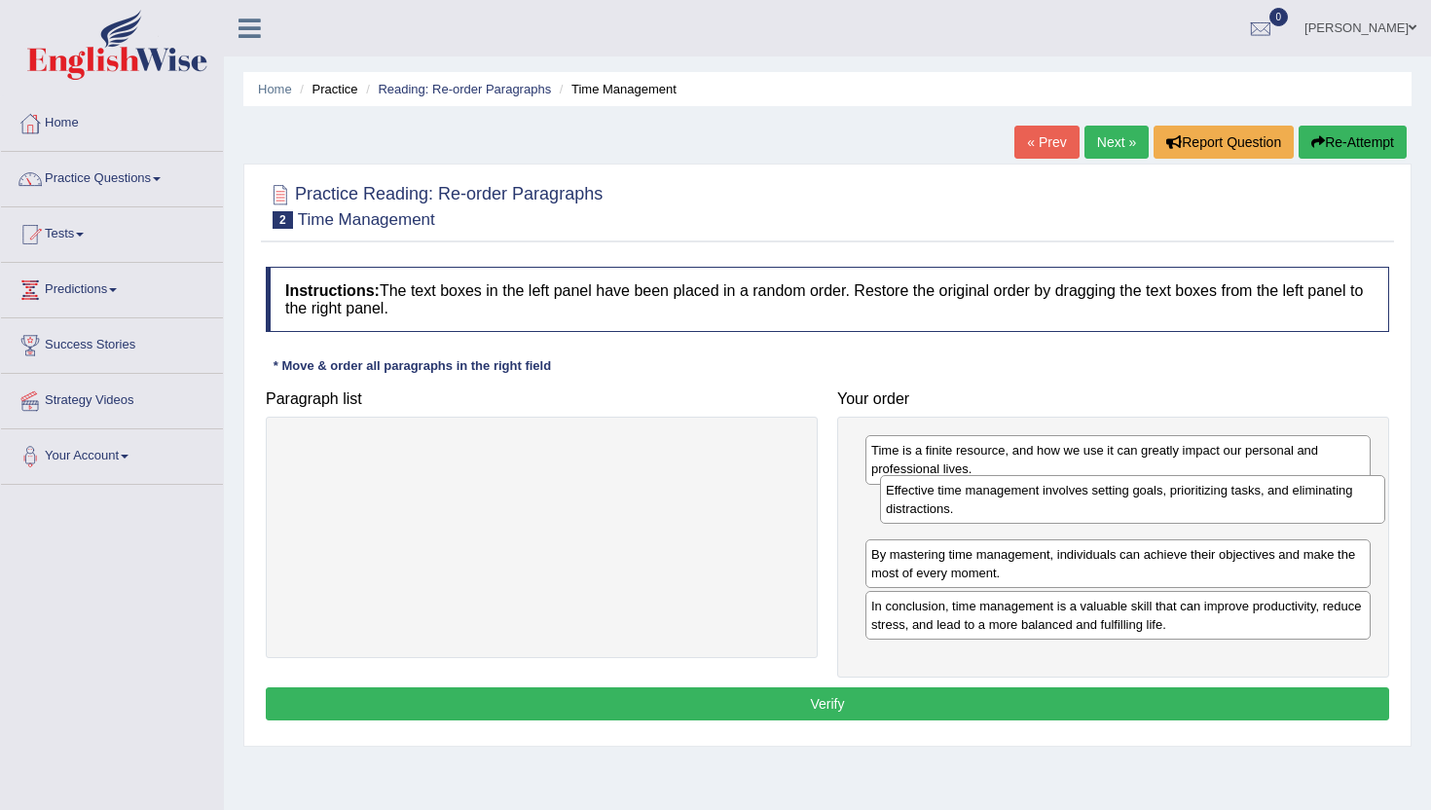
drag, startPoint x: 1140, startPoint y: 579, endPoint x: 1153, endPoint y: 525, distance: 56.0
click at [1154, 524] on div "Effective time management involves setting goals, prioritizing tasks, and elimi…" at bounding box center [1132, 499] width 505 height 49
click at [1085, 703] on button "Verify" at bounding box center [827, 703] width 1123 height 33
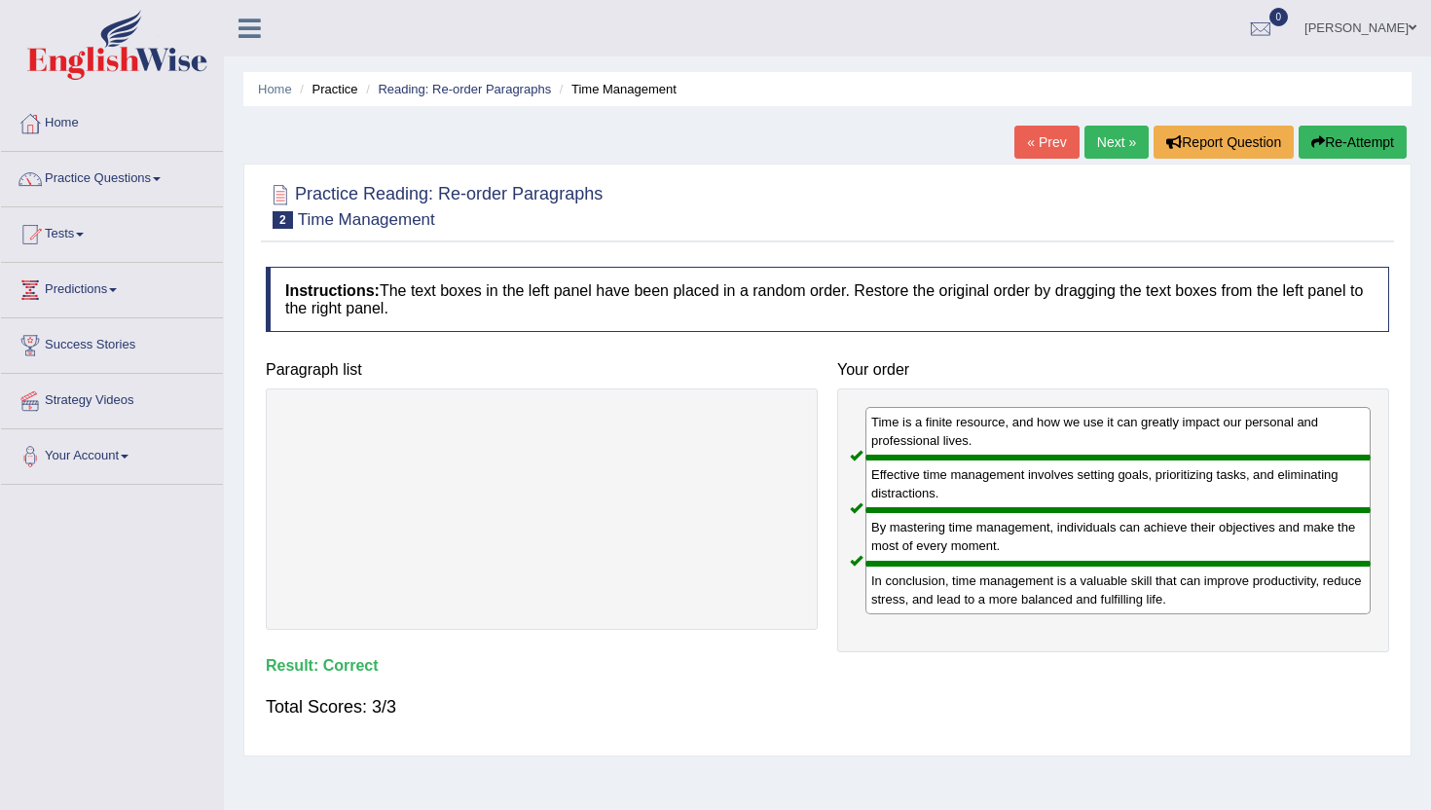
click at [1109, 146] on link "Next »" at bounding box center [1116, 142] width 64 height 33
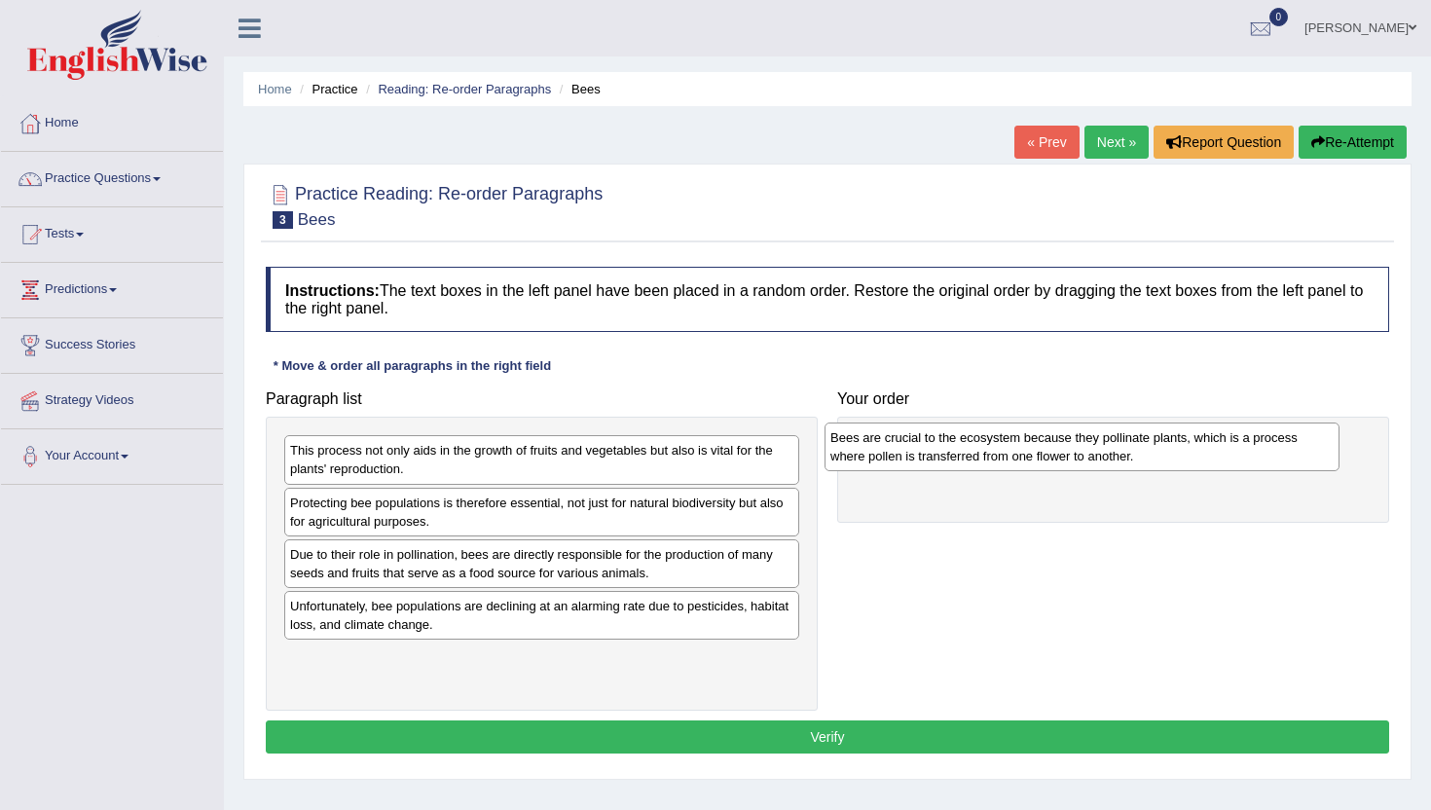
drag, startPoint x: 425, startPoint y: 517, endPoint x: 969, endPoint y: 444, distance: 548.1
click at [969, 444] on div "Bees are crucial to the ecosystem because they pollinate plants, which is a pro…" at bounding box center [1082, 446] width 515 height 49
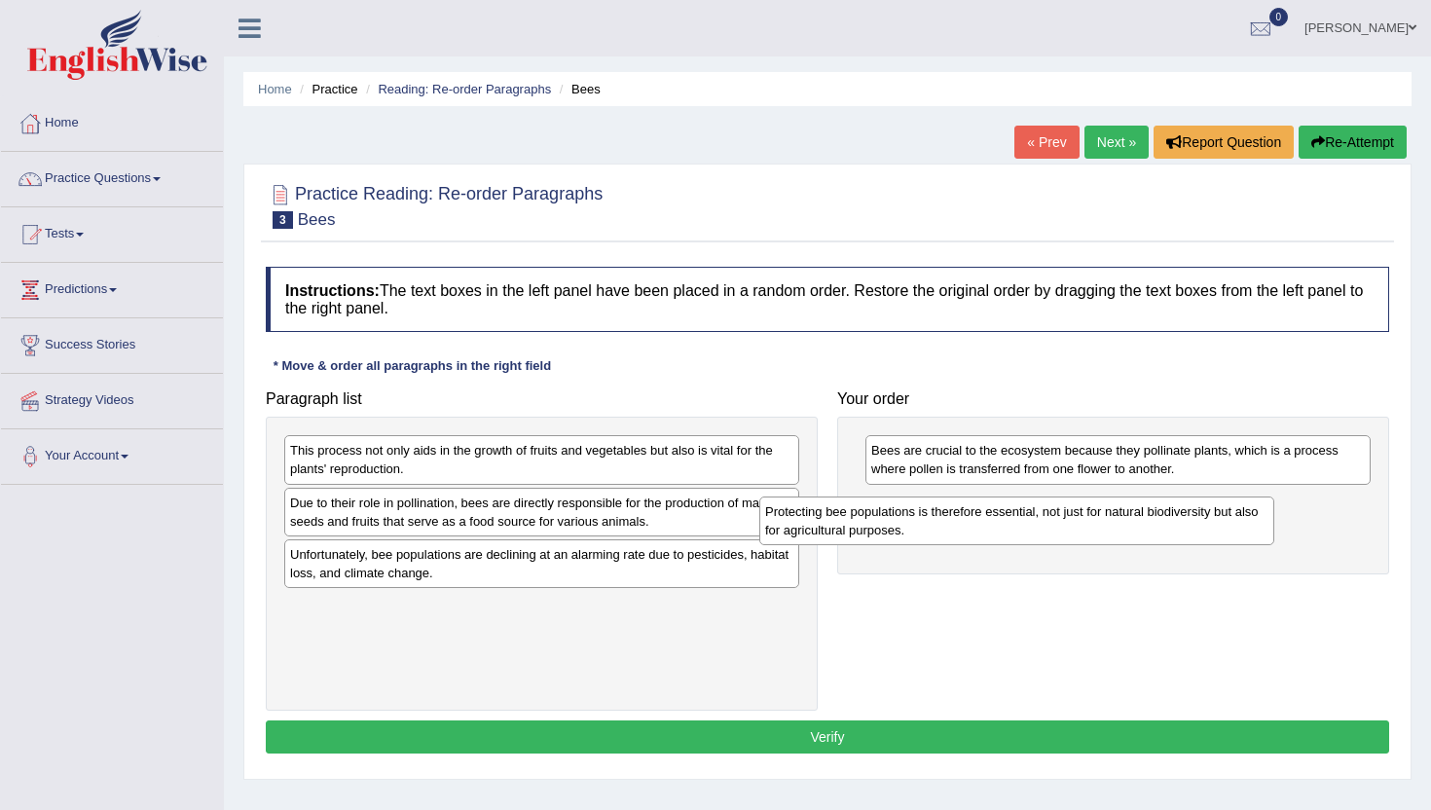
drag, startPoint x: 576, startPoint y: 511, endPoint x: 1049, endPoint y: 519, distance: 473.2
click at [1049, 519] on div "Protecting bee populations is therefore essential, not just for natural biodive…" at bounding box center [1016, 520] width 515 height 49
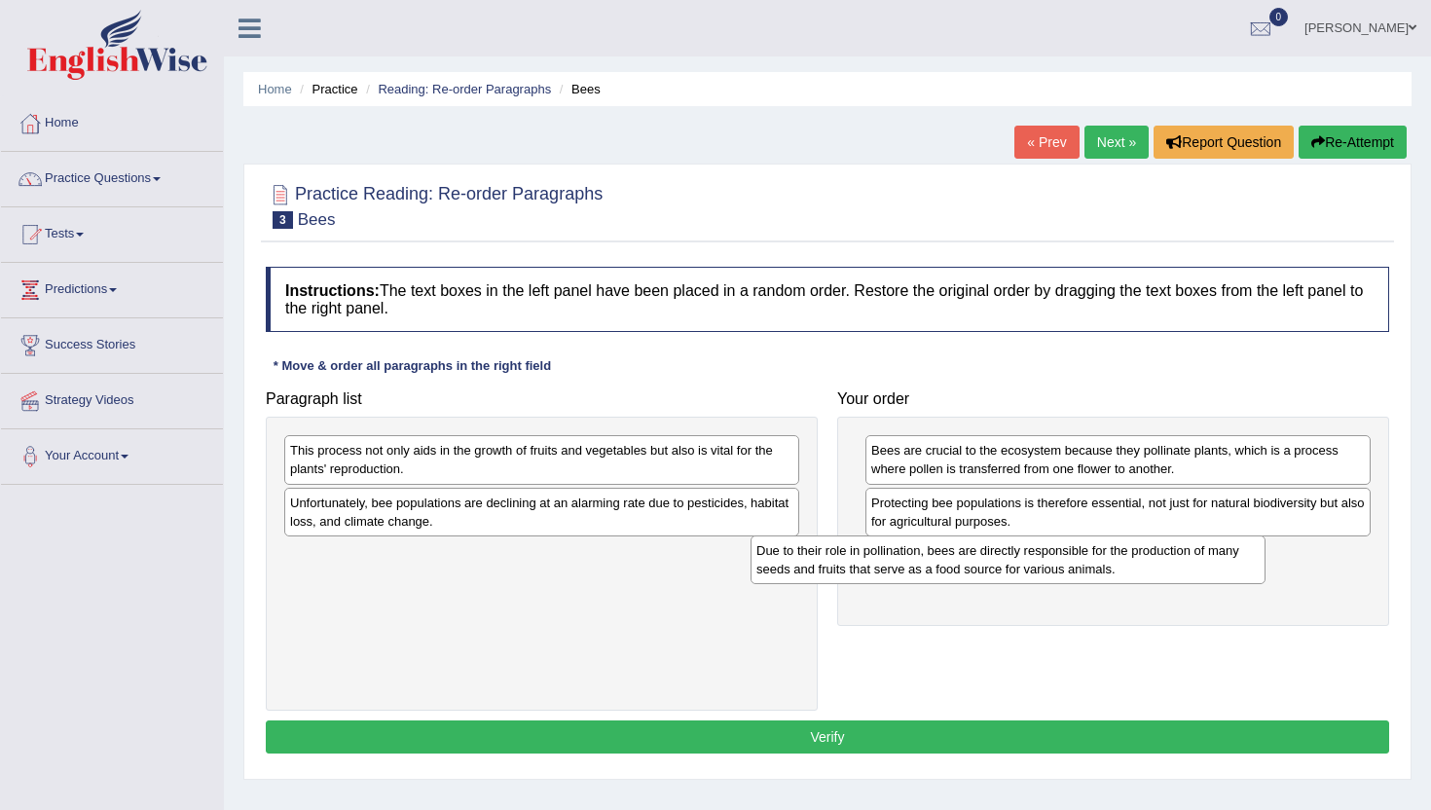
drag, startPoint x: 671, startPoint y: 521, endPoint x: 1137, endPoint y: 568, distance: 468.7
click at [1137, 568] on div "Due to their role in pollination, bees are directly responsible for the product…" at bounding box center [1008, 559] width 515 height 49
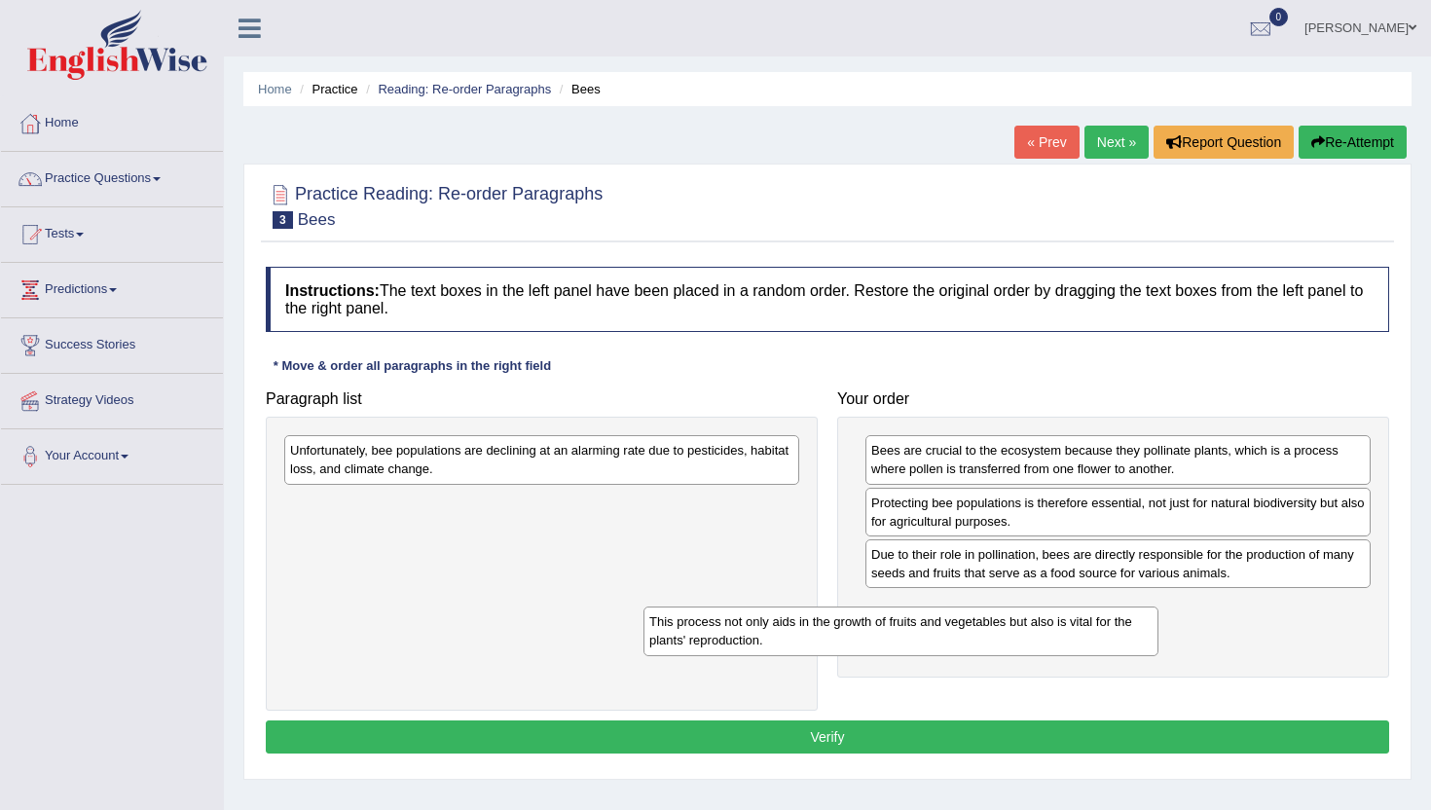
drag, startPoint x: 716, startPoint y: 473, endPoint x: 1077, endPoint y: 634, distance: 394.4
click at [1077, 634] on div "This process not only aids in the growth of fruits and vegetables but also is v…" at bounding box center [900, 630] width 515 height 49
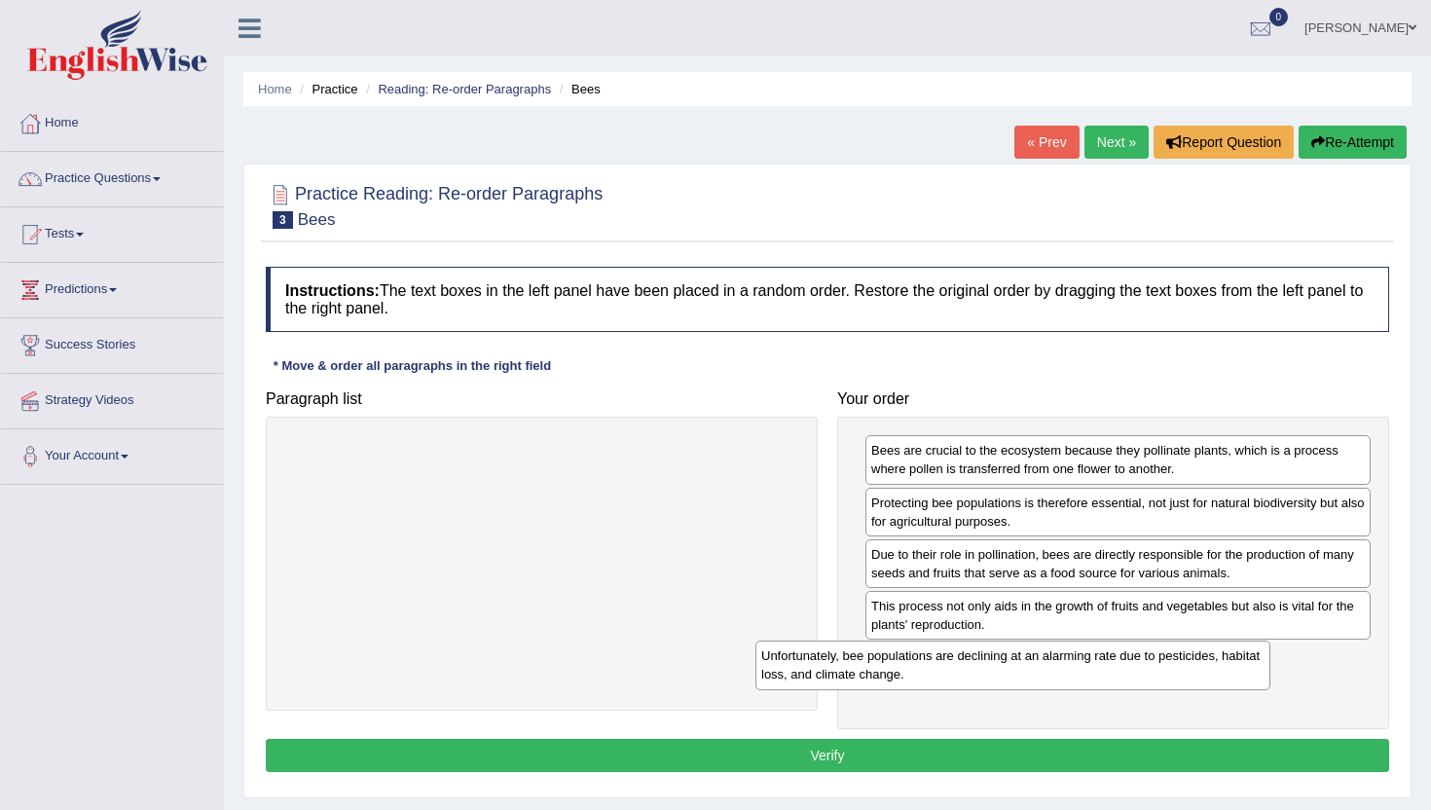
drag, startPoint x: 642, startPoint y: 460, endPoint x: 1128, endPoint y: 668, distance: 529.1
click at [1128, 668] on div "Unfortunately, bee populations are declining at an alarming rate due to pestici…" at bounding box center [1012, 665] width 515 height 49
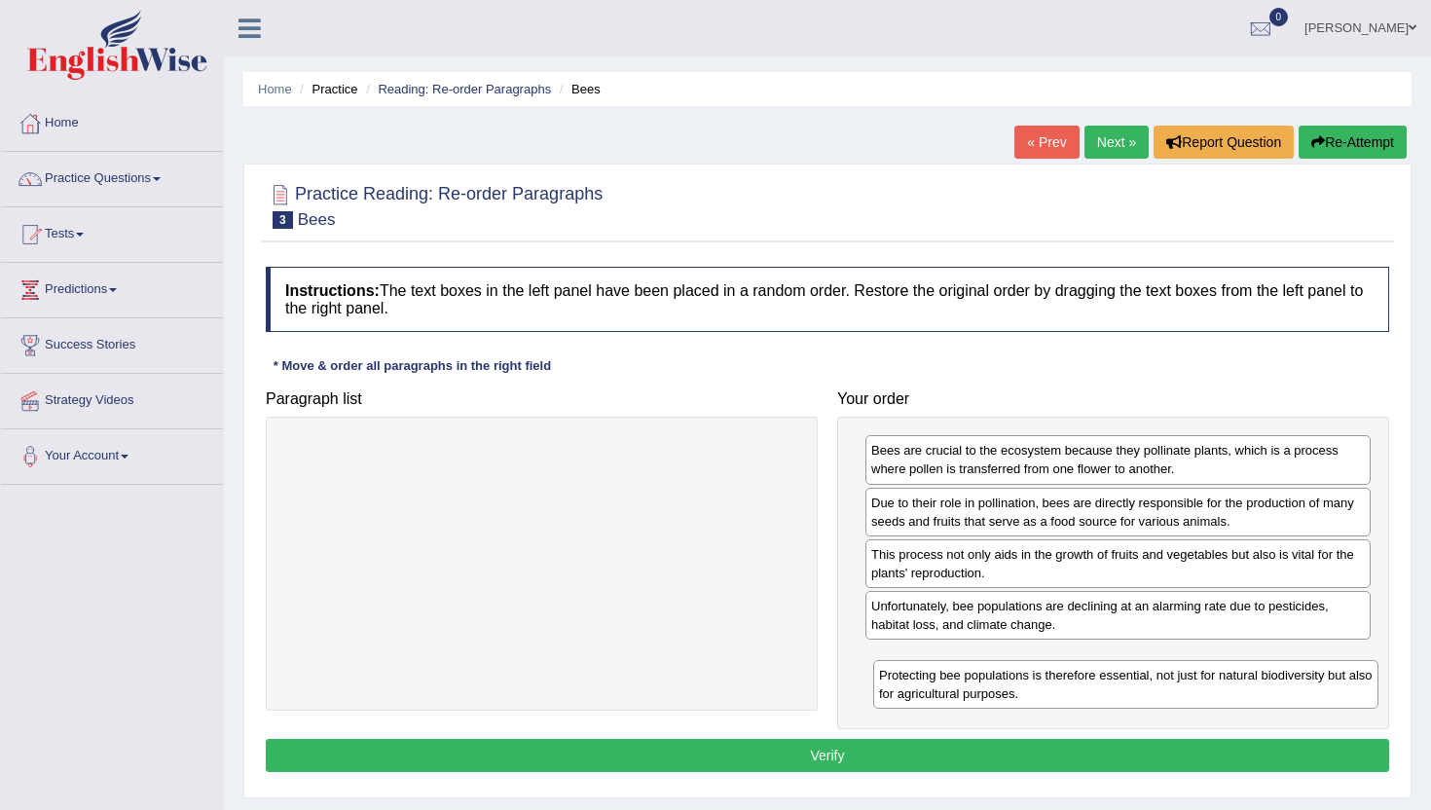
drag, startPoint x: 1090, startPoint y: 520, endPoint x: 1098, endPoint y: 692, distance: 172.5
click at [1098, 692] on div "Protecting bee populations is therefore essential, not just for natural biodive…" at bounding box center [1125, 684] width 505 height 49
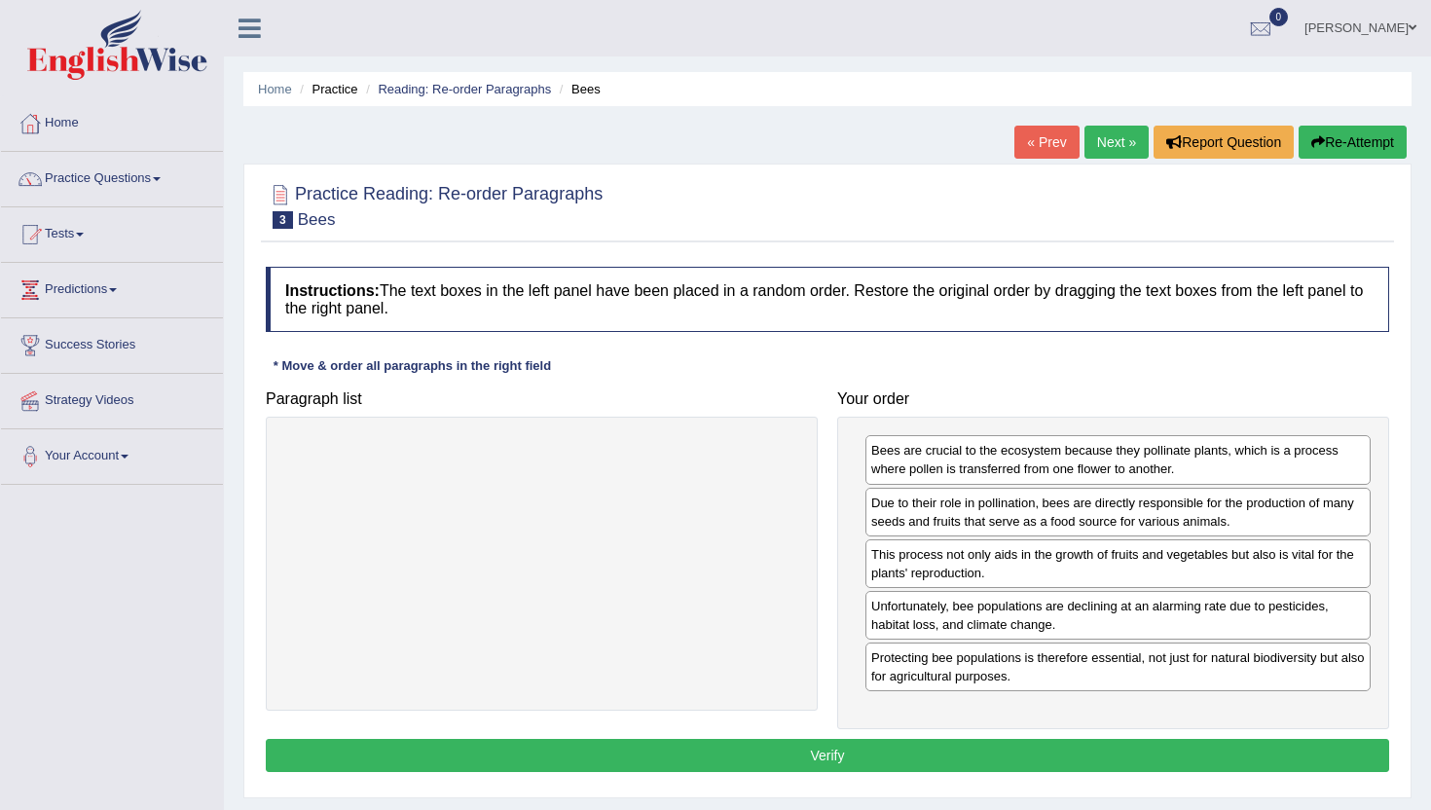
click at [1097, 766] on button "Verify" at bounding box center [827, 755] width 1123 height 33
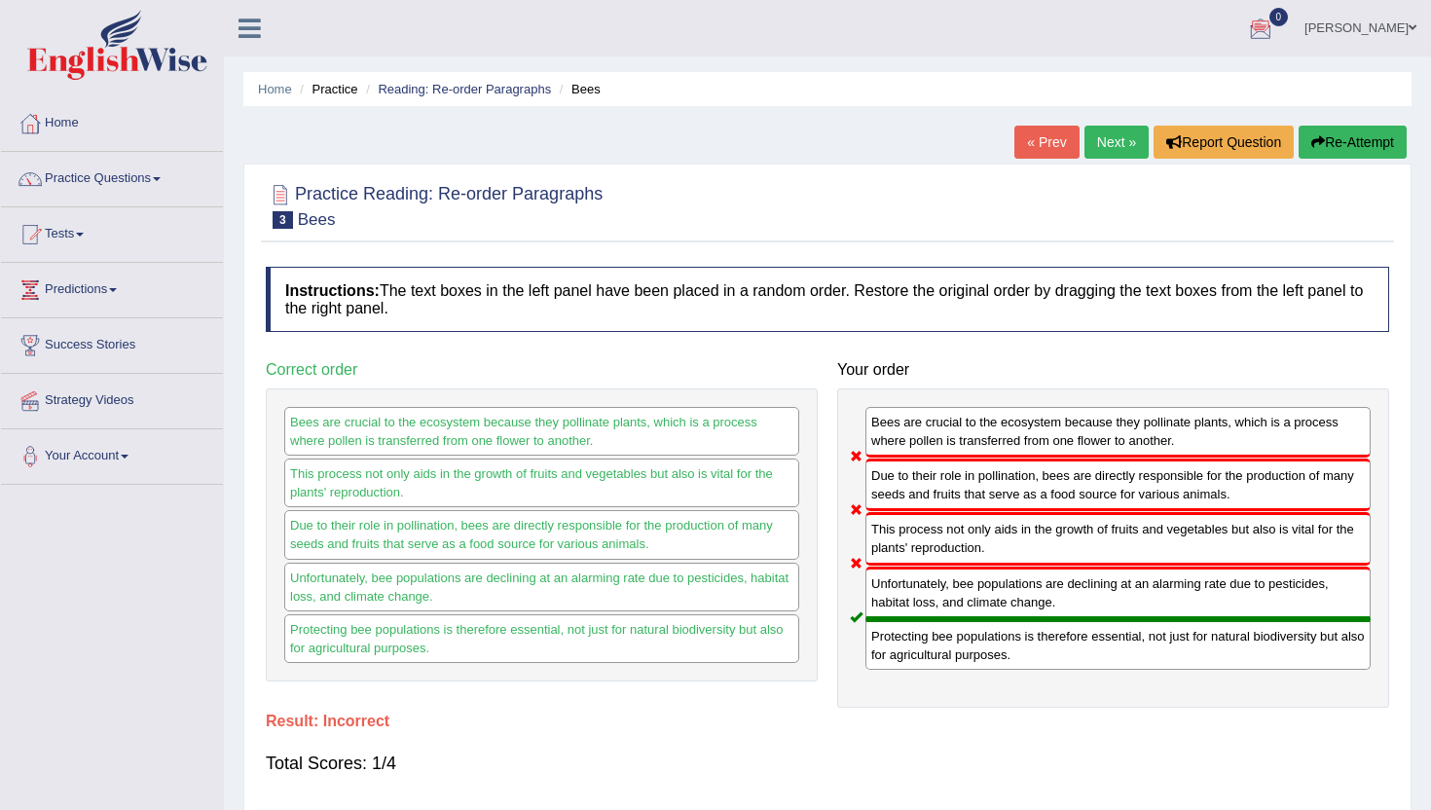
click at [1095, 154] on link "Next »" at bounding box center [1116, 142] width 64 height 33
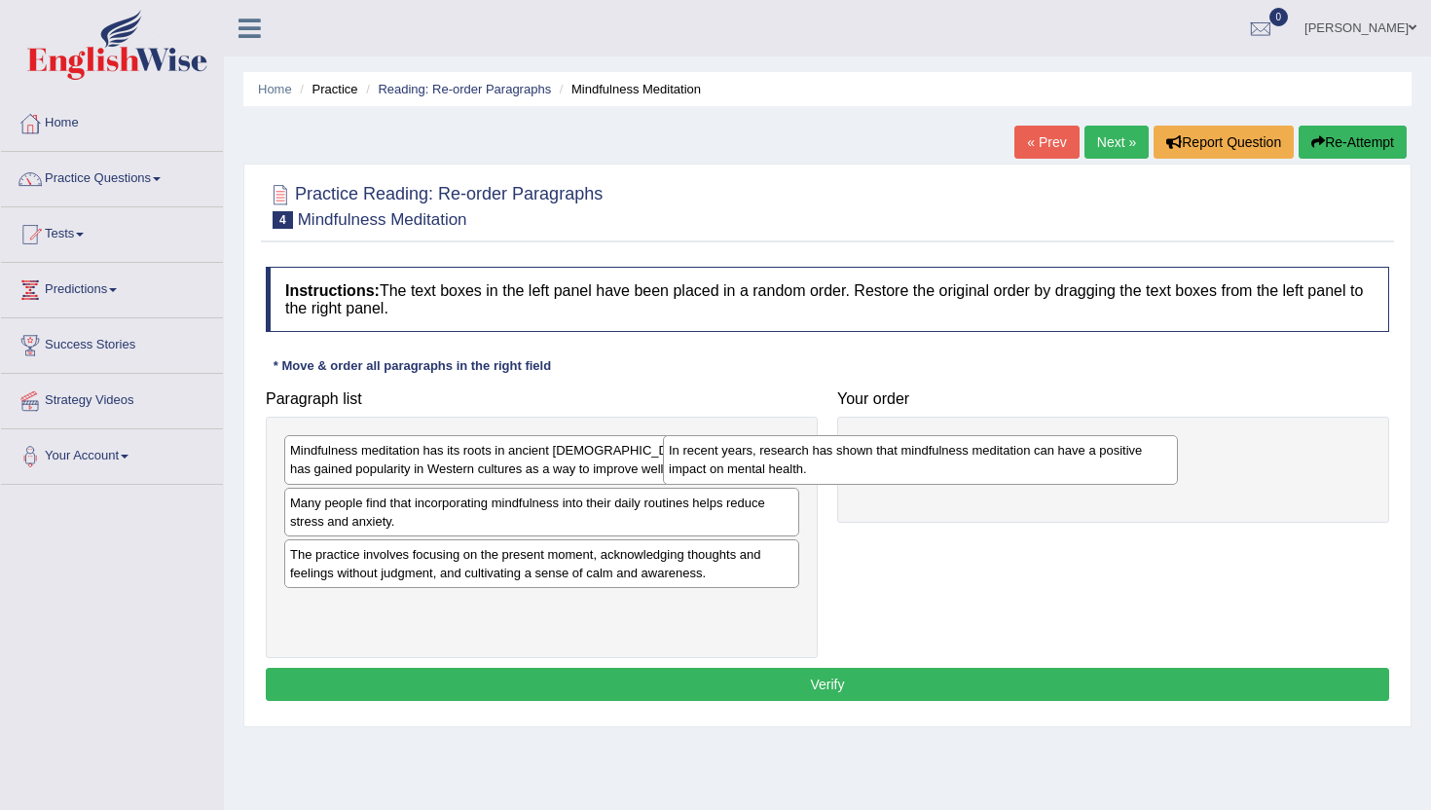
drag, startPoint x: 566, startPoint y: 459, endPoint x: 944, endPoint y: 459, distance: 378.7
click at [944, 459] on div "In recent years, research has shown that mindfulness meditation can have a posi…" at bounding box center [920, 459] width 515 height 49
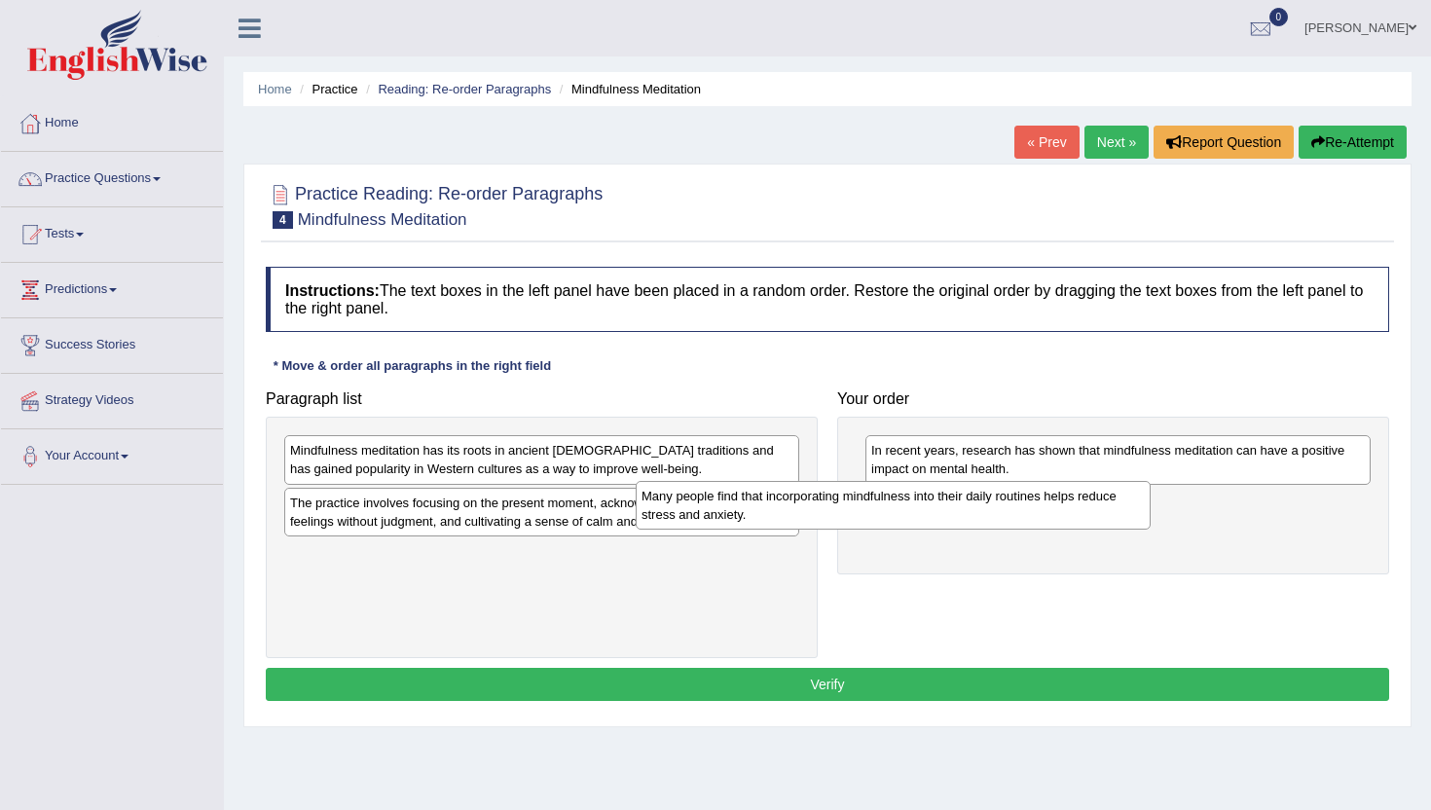
drag, startPoint x: 668, startPoint y: 518, endPoint x: 1017, endPoint y: 505, distance: 349.7
click at [1017, 508] on div "Many people find that incorporating mindfulness into their daily routines helps…" at bounding box center [893, 505] width 515 height 49
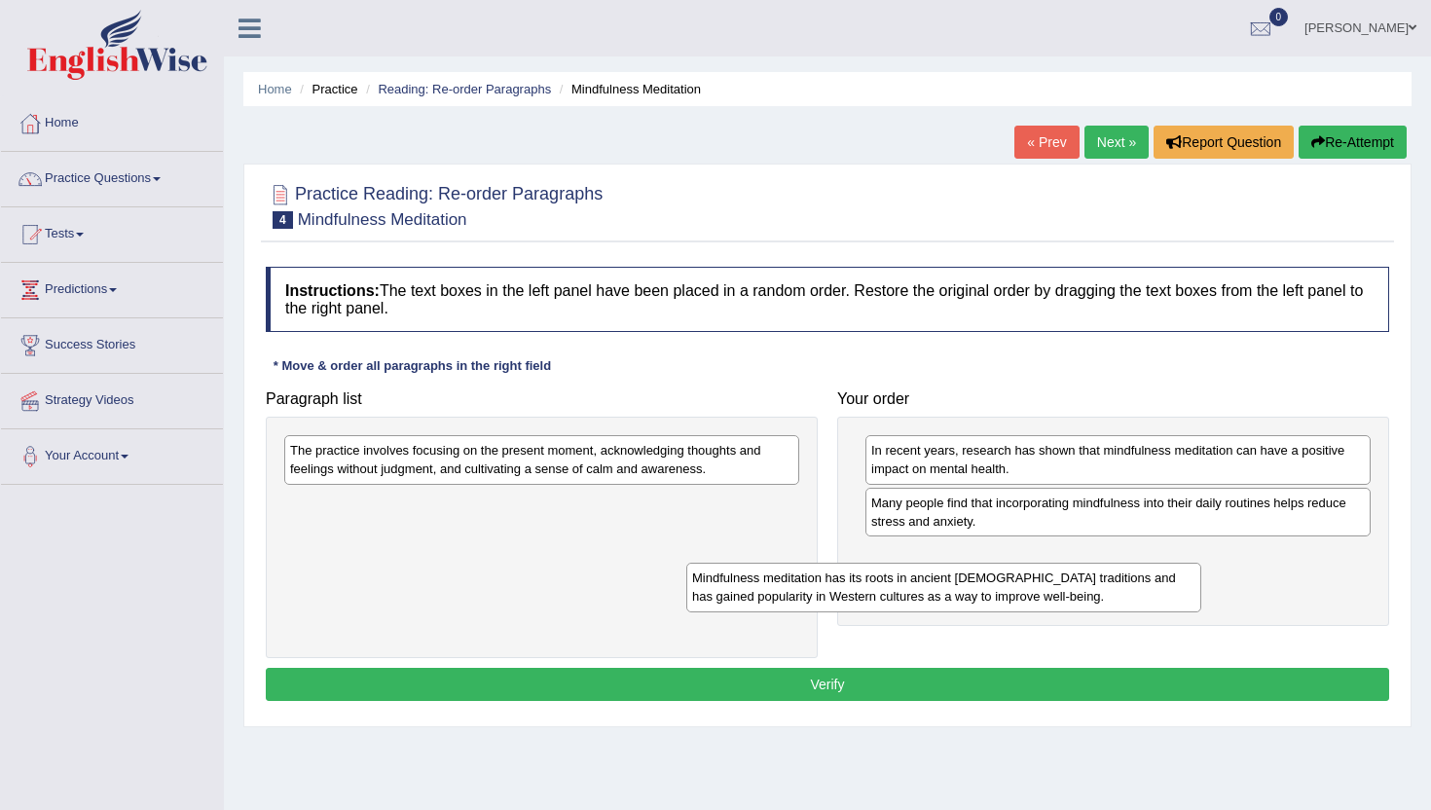
drag, startPoint x: 602, startPoint y: 465, endPoint x: 1008, endPoint y: 596, distance: 426.4
click at [1008, 596] on div "Mindfulness meditation has its roots in ancient [DEMOGRAPHIC_DATA] traditions a…" at bounding box center [943, 587] width 515 height 49
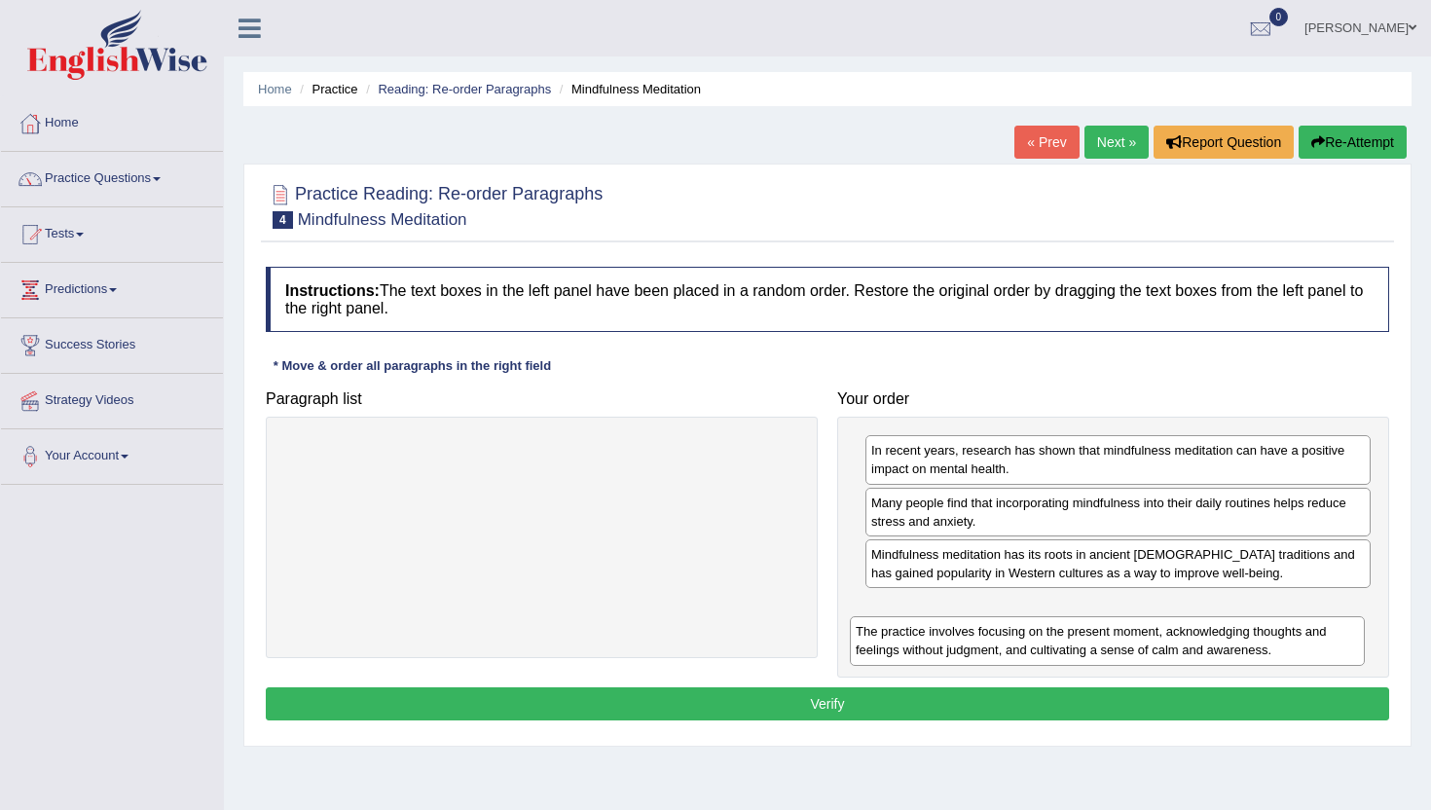
drag, startPoint x: 627, startPoint y: 452, endPoint x: 1192, endPoint y: 632, distance: 593.6
click at [1192, 632] on div "The practice involves focusing on the present moment, acknowledging thoughts an…" at bounding box center [1107, 640] width 515 height 49
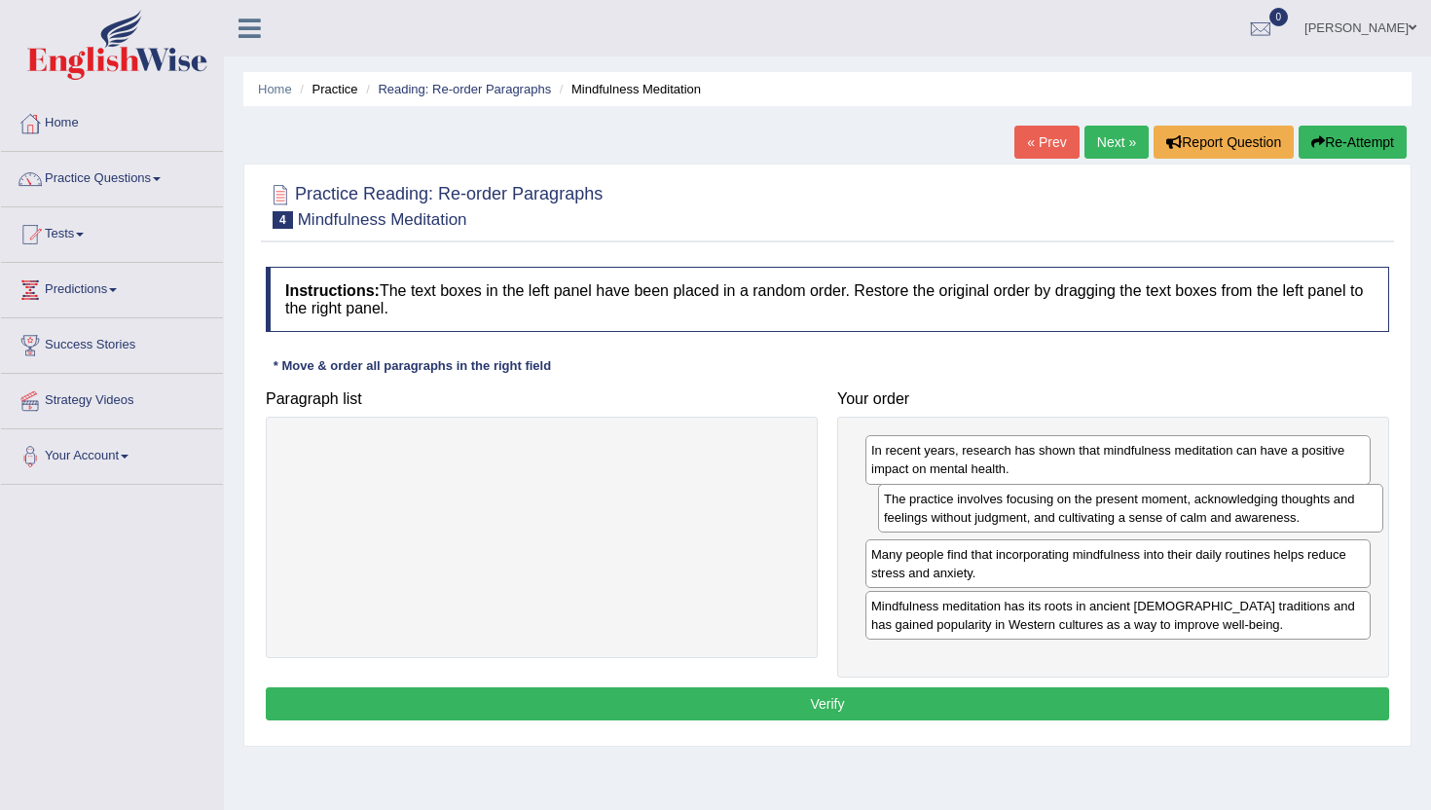
drag, startPoint x: 1073, startPoint y: 621, endPoint x: 1083, endPoint y: 514, distance: 107.6
click at [1084, 514] on div "The practice involves focusing on the present moment, acknowledging thoughts an…" at bounding box center [1130, 508] width 505 height 49
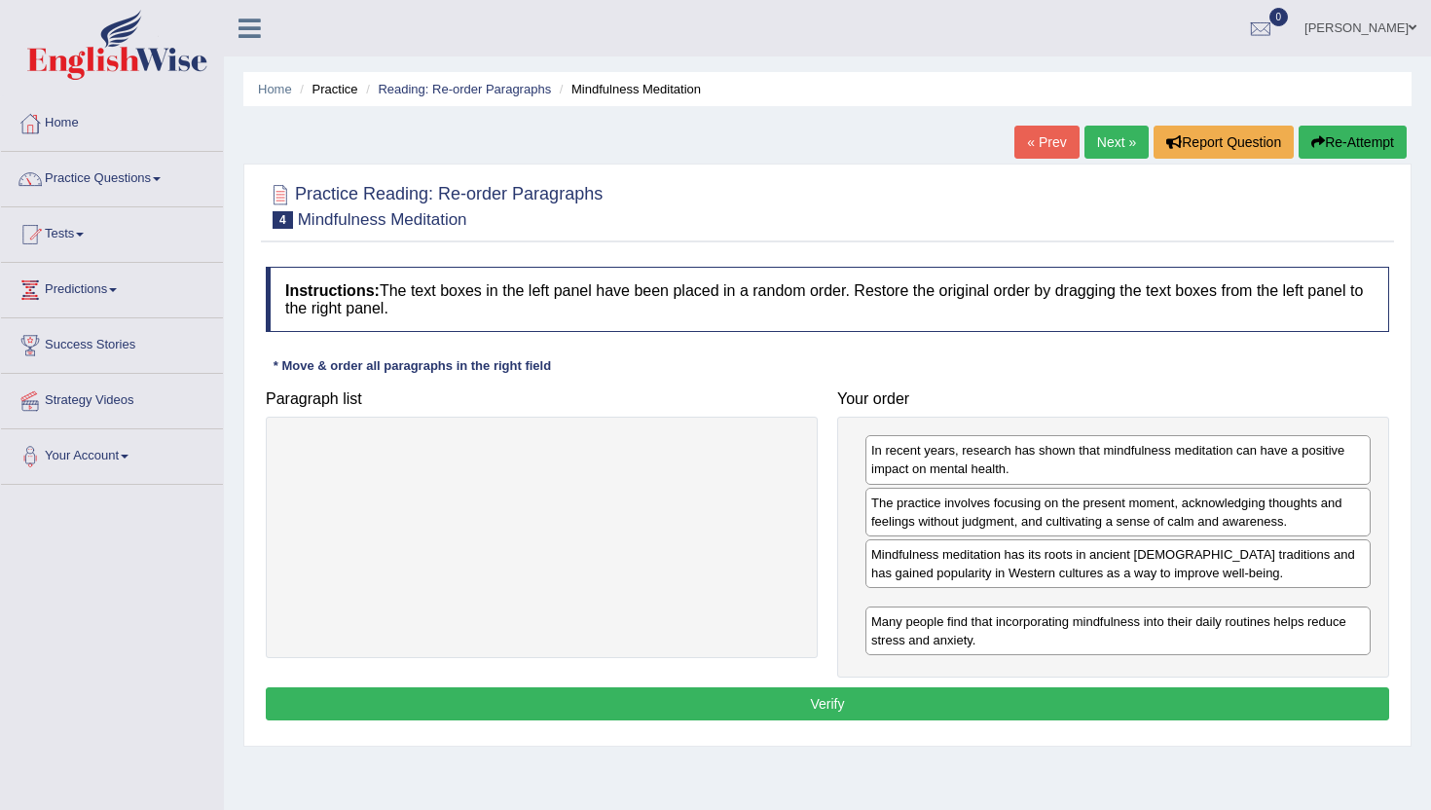
drag, startPoint x: 1174, startPoint y: 574, endPoint x: 1173, endPoint y: 644, distance: 70.1
click at [1173, 644] on div "Many people find that incorporating mindfulness into their daily routines helps…" at bounding box center [1117, 630] width 505 height 49
click at [1101, 706] on button "Verify" at bounding box center [827, 703] width 1123 height 33
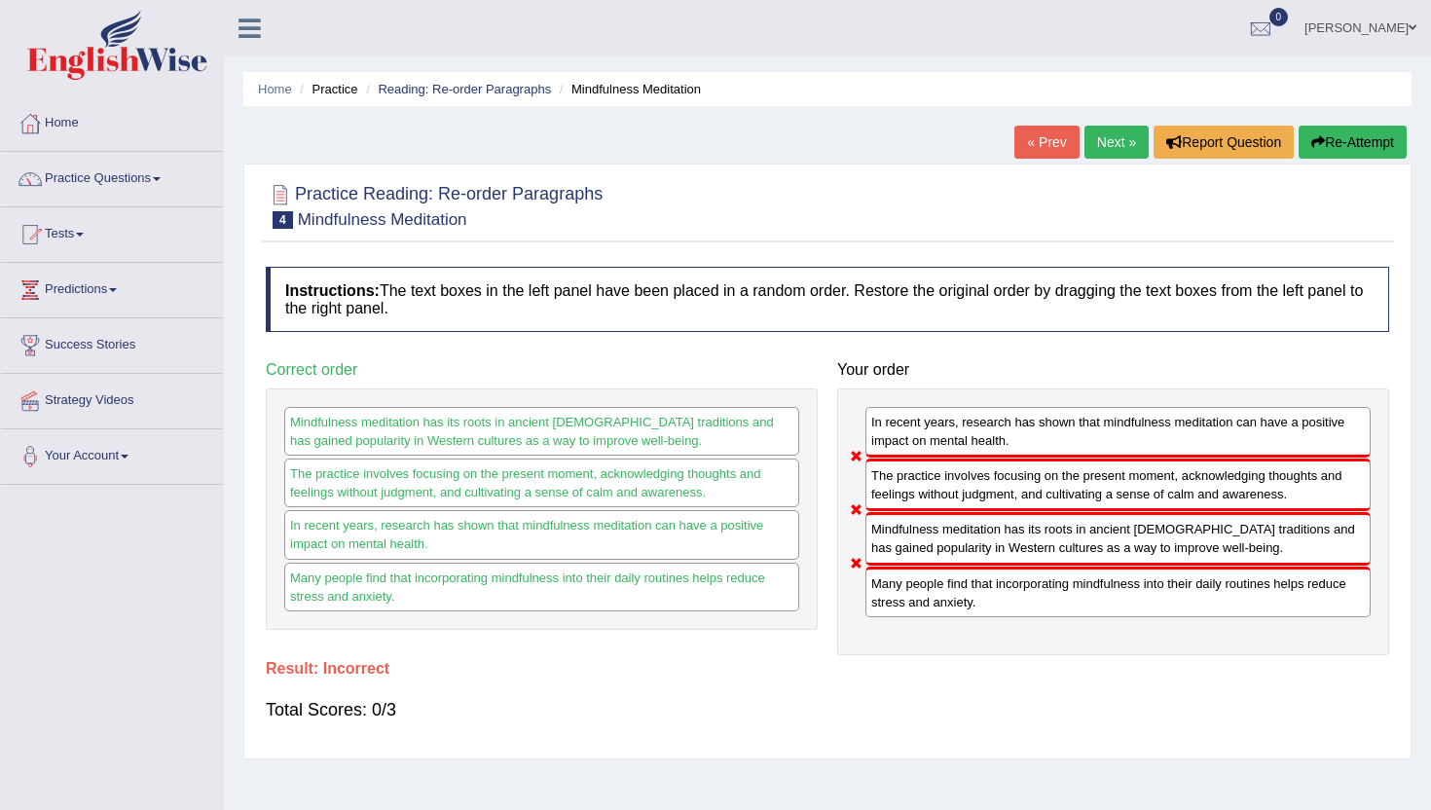
click at [1109, 144] on link "Next »" at bounding box center [1116, 142] width 64 height 33
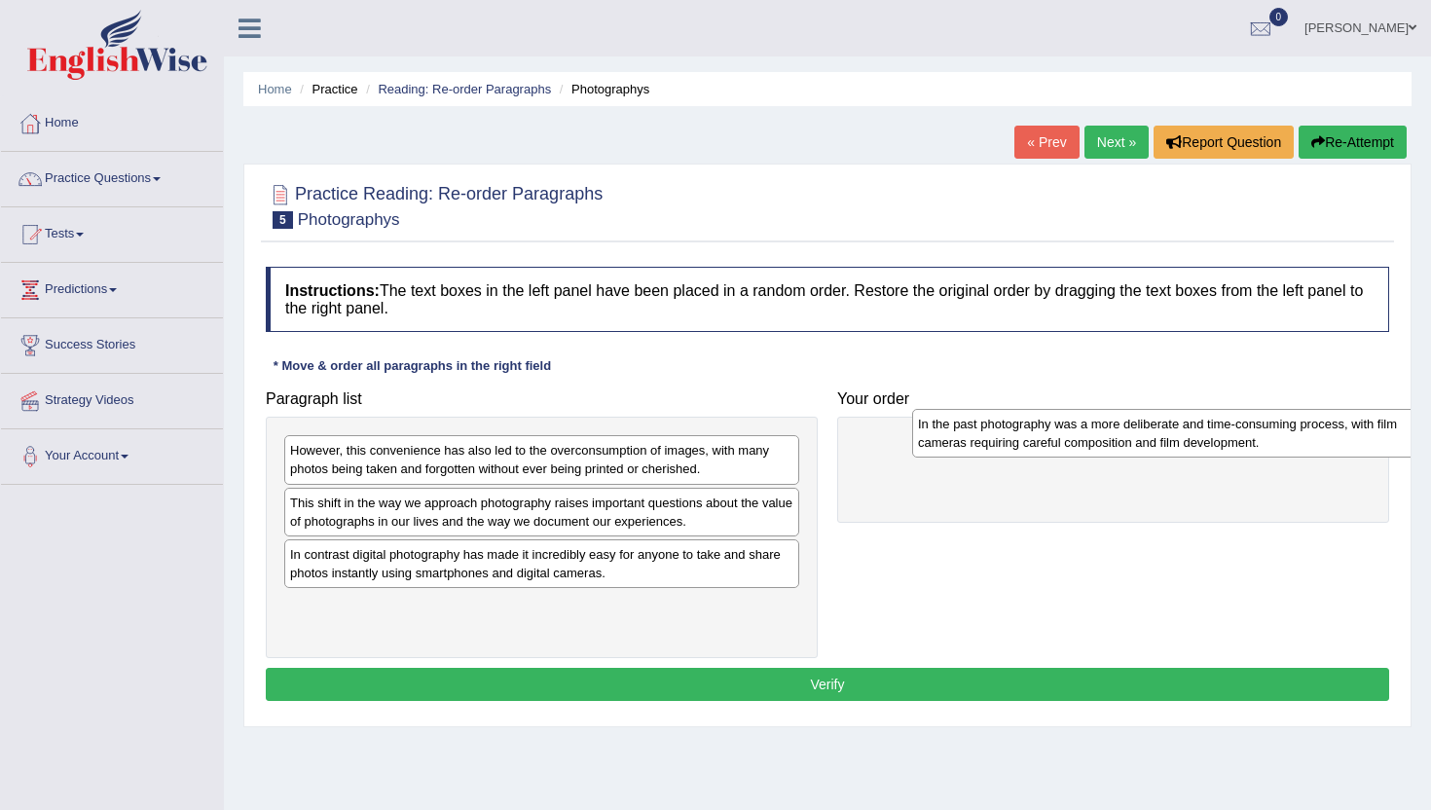
drag, startPoint x: 511, startPoint y: 565, endPoint x: 1137, endPoint y: 432, distance: 639.8
click at [1137, 433] on div "In the past photography was a more deliberate and time-consuming process, with …" at bounding box center [1169, 433] width 515 height 49
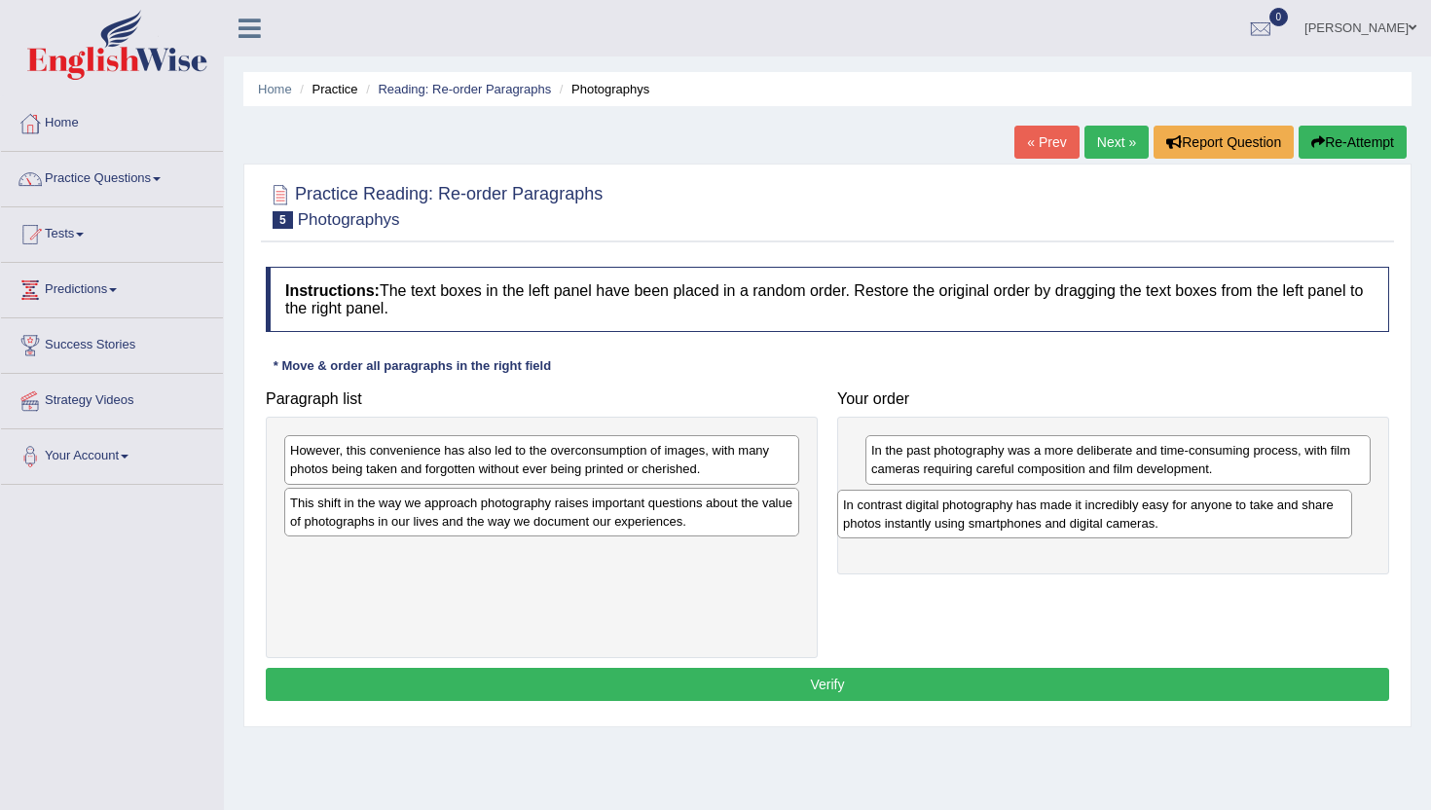
drag, startPoint x: 571, startPoint y: 578, endPoint x: 1130, endPoint y: 528, distance: 561.1
click at [1129, 528] on div "In contrast digital photography has made it incredibly easy for anyone to take …" at bounding box center [1094, 514] width 515 height 49
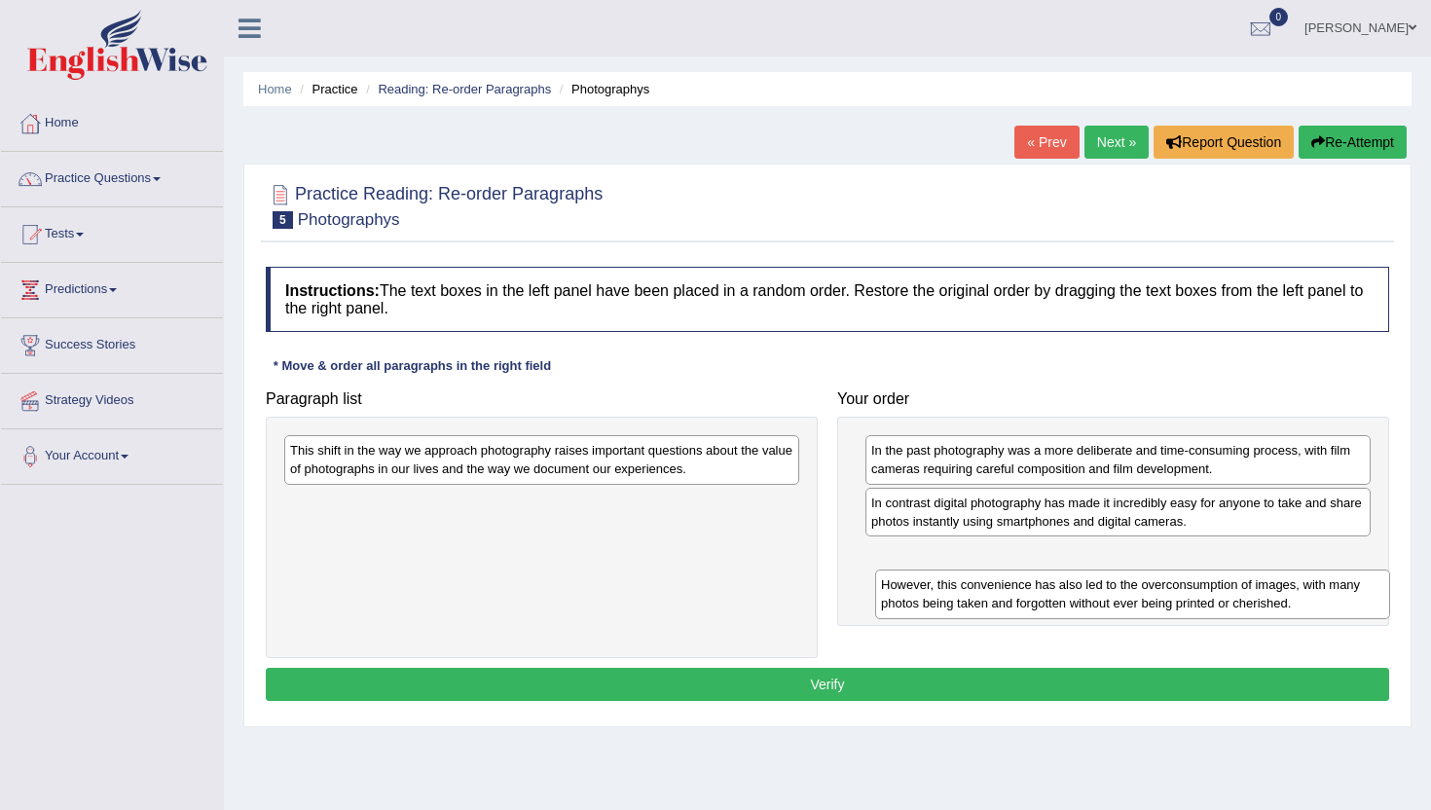
drag, startPoint x: 571, startPoint y: 464, endPoint x: 1162, endPoint y: 598, distance: 605.8
click at [1162, 598] on div "However, this convenience has also led to the overconsumption of images, with m…" at bounding box center [1132, 593] width 515 height 49
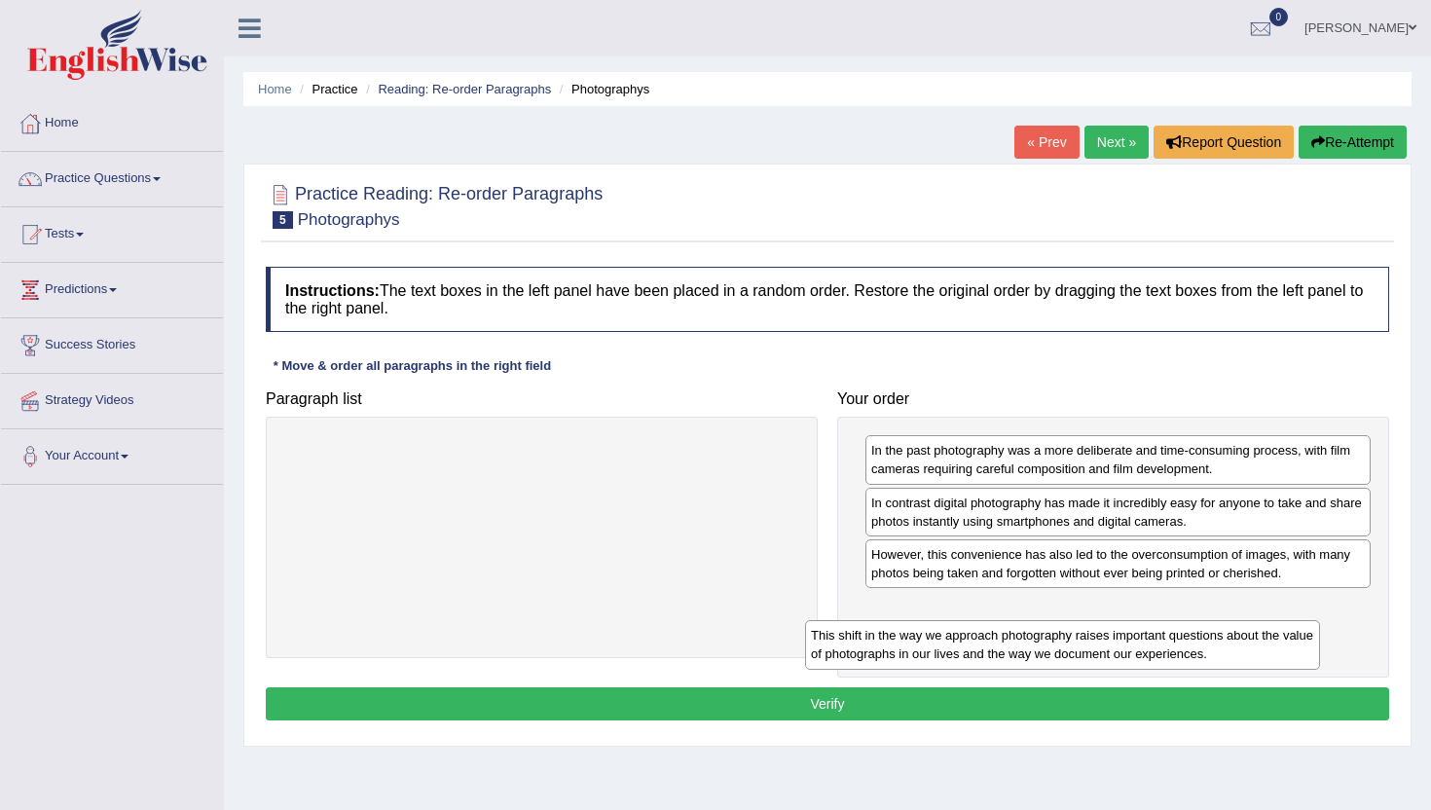
drag, startPoint x: 591, startPoint y: 466, endPoint x: 1112, endPoint y: 651, distance: 552.7
click at [1112, 651] on div "This shift in the way we approach photography raises important questions about …" at bounding box center [1062, 644] width 515 height 49
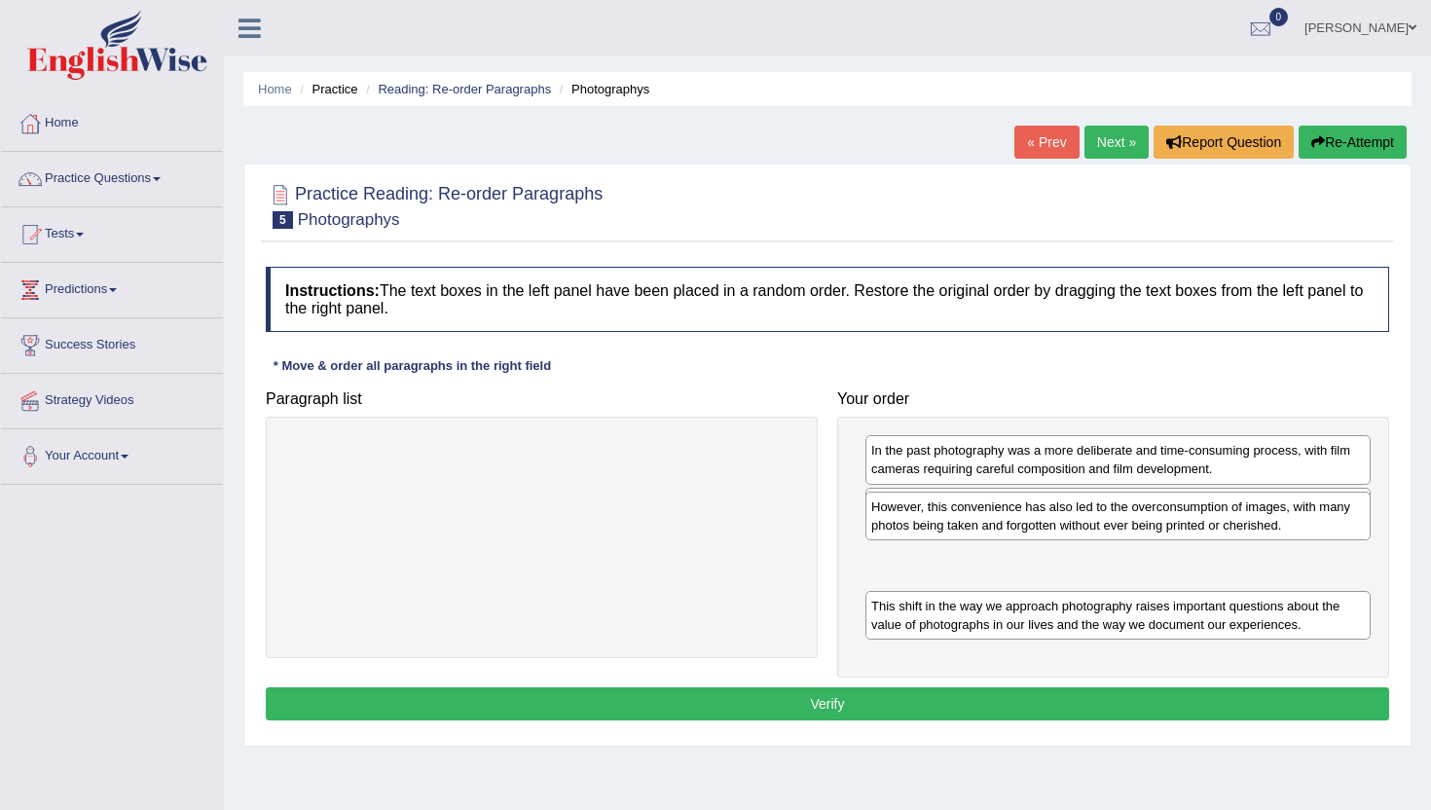
drag, startPoint x: 1010, startPoint y: 568, endPoint x: 1010, endPoint y: 520, distance: 48.7
click at [1010, 520] on div "However, this convenience has also led to the overconsumption of images, with m…" at bounding box center [1117, 516] width 505 height 49
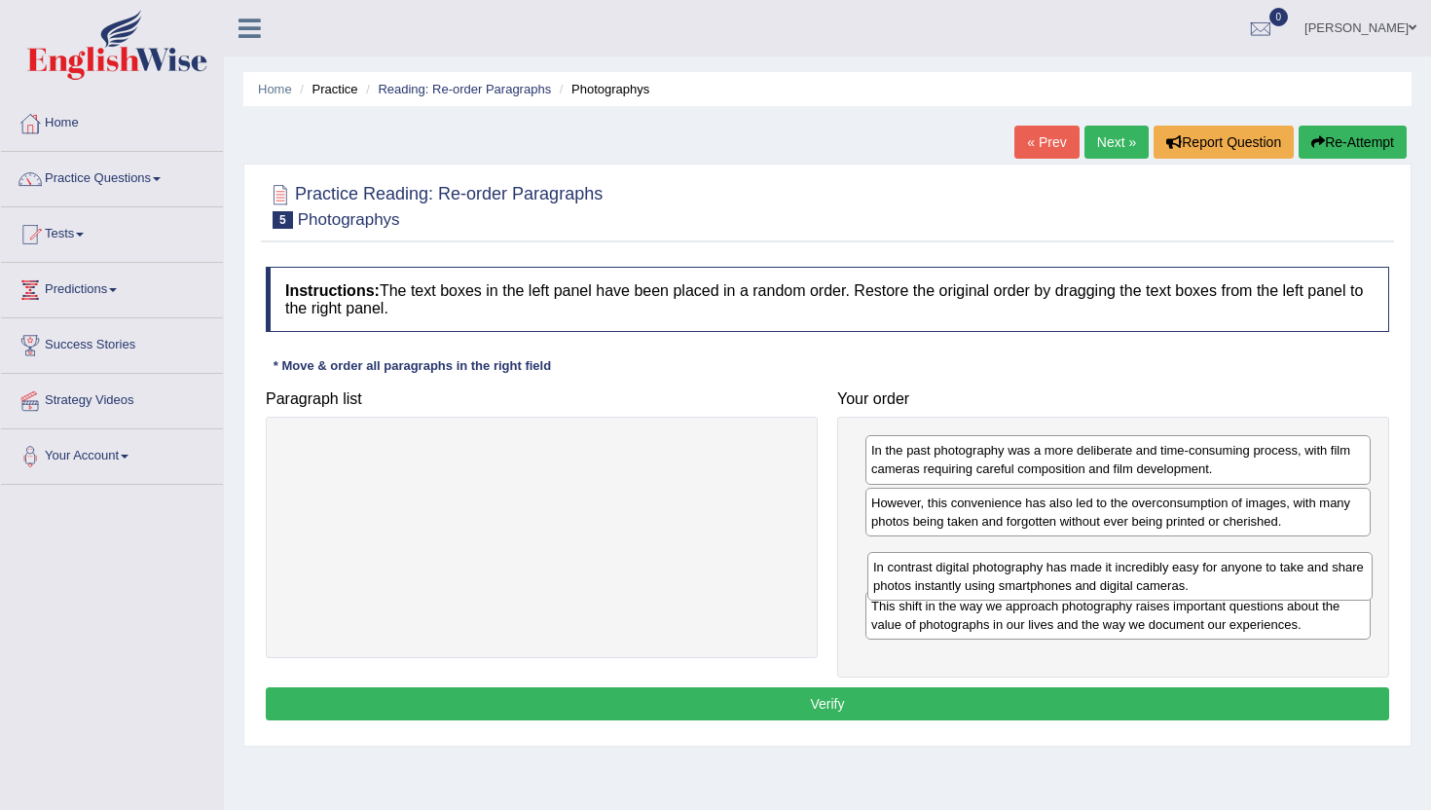
drag, startPoint x: 1010, startPoint y: 520, endPoint x: 1012, endPoint y: 584, distance: 64.3
click at [1012, 584] on div "In contrast digital photography has made it incredibly easy for anyone to take …" at bounding box center [1119, 576] width 505 height 49
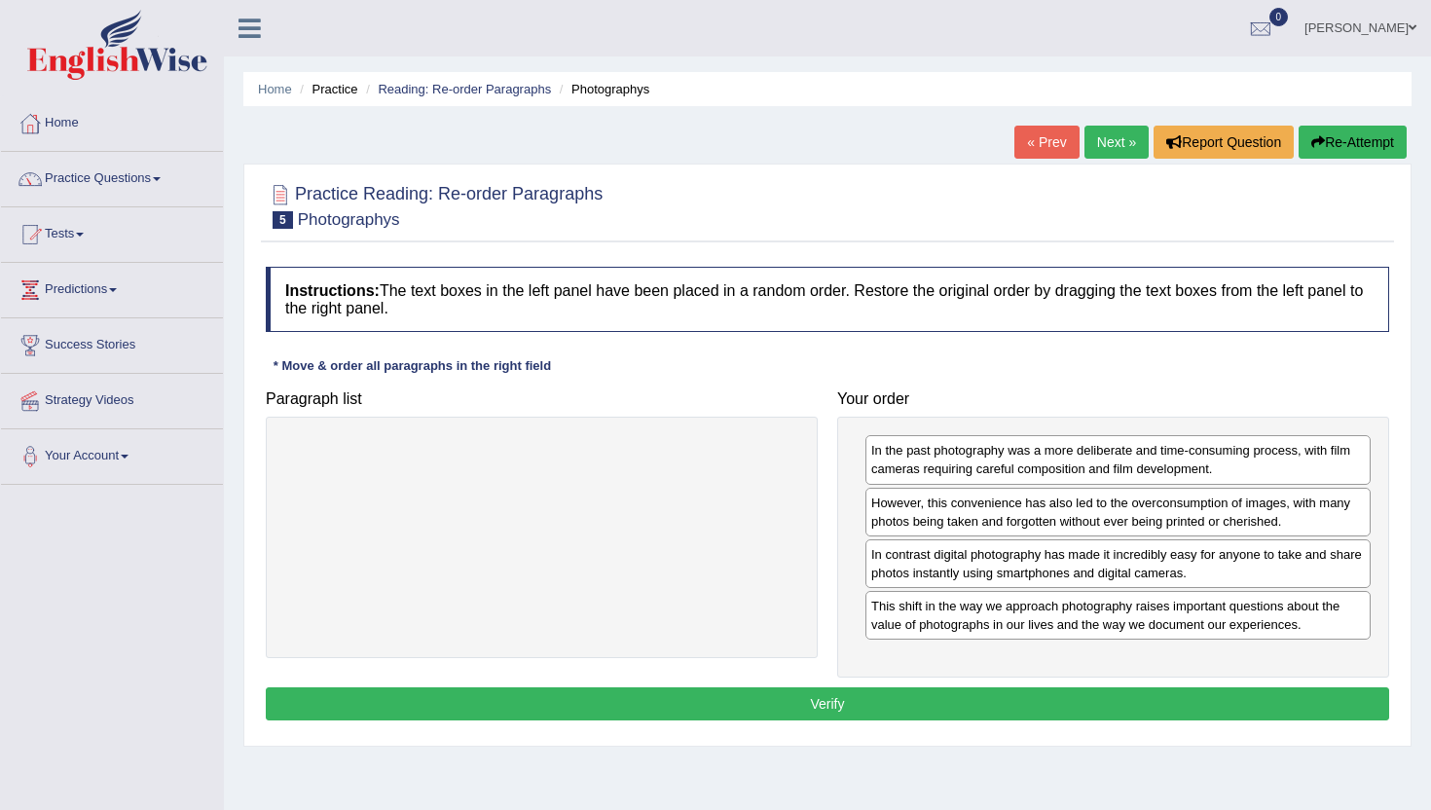
click at [1017, 695] on button "Verify" at bounding box center [827, 703] width 1123 height 33
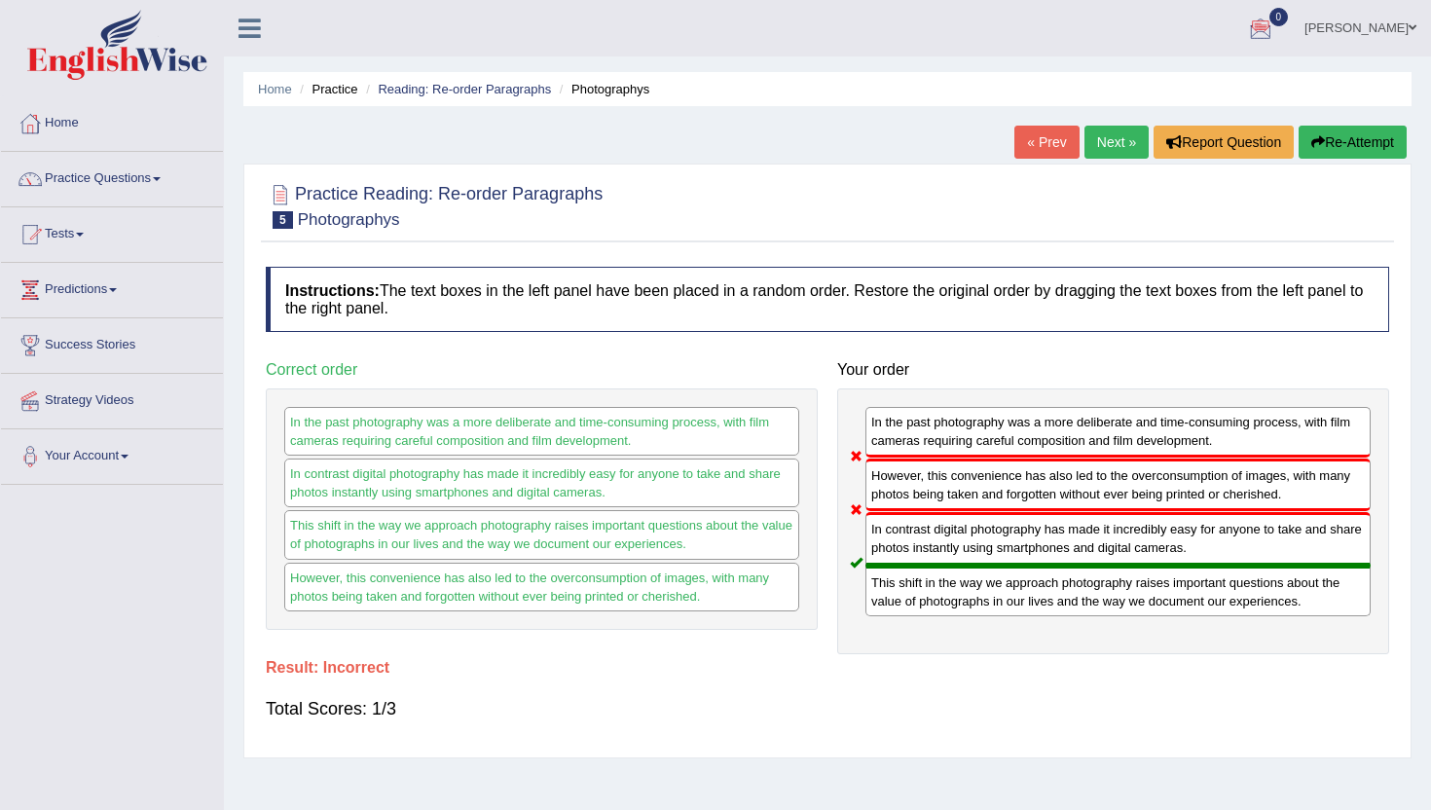
click at [1391, 27] on link "[PERSON_NAME]" at bounding box center [1360, 25] width 141 height 51
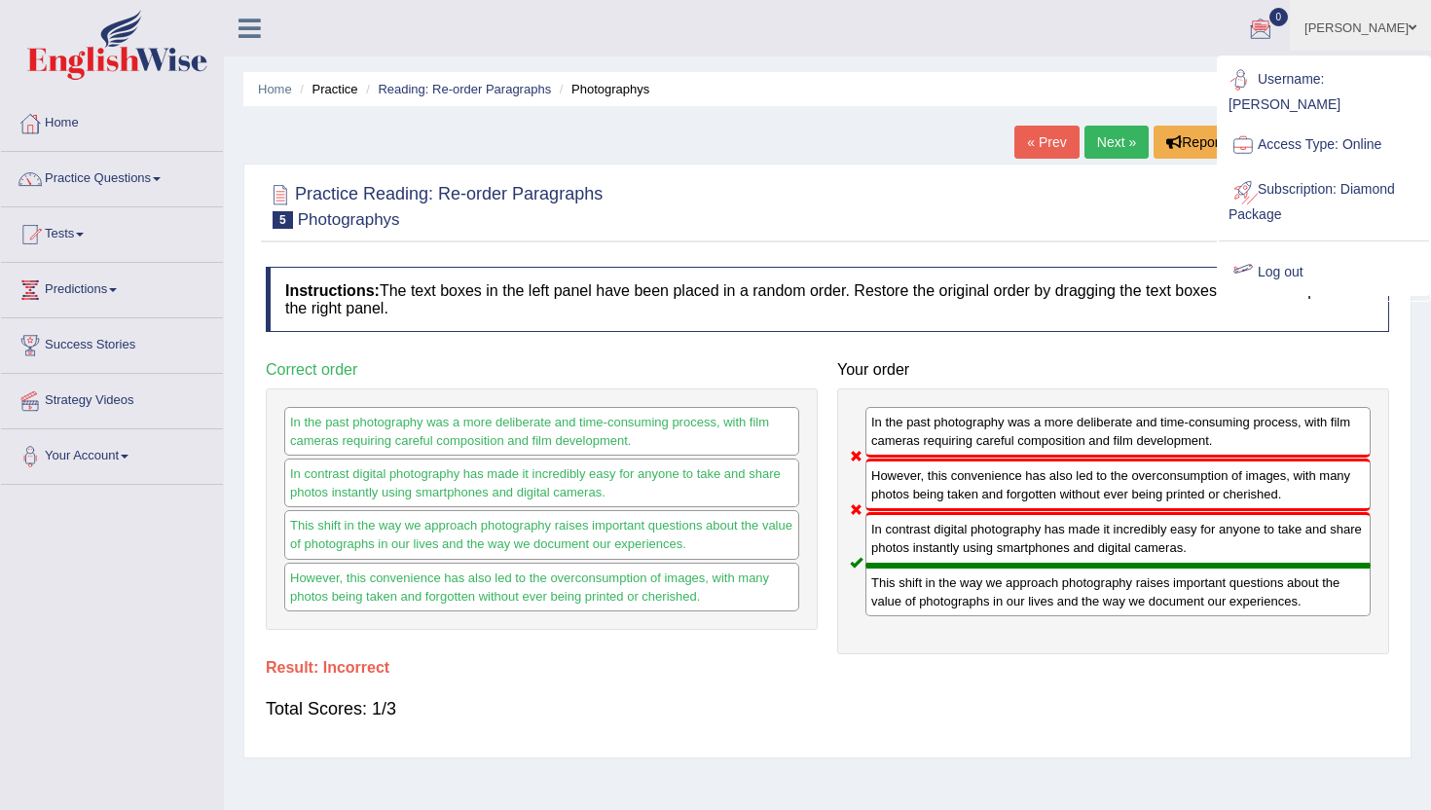
click at [1262, 251] on link "Log out" at bounding box center [1324, 272] width 210 height 45
